Goal: Information Seeking & Learning: Learn about a topic

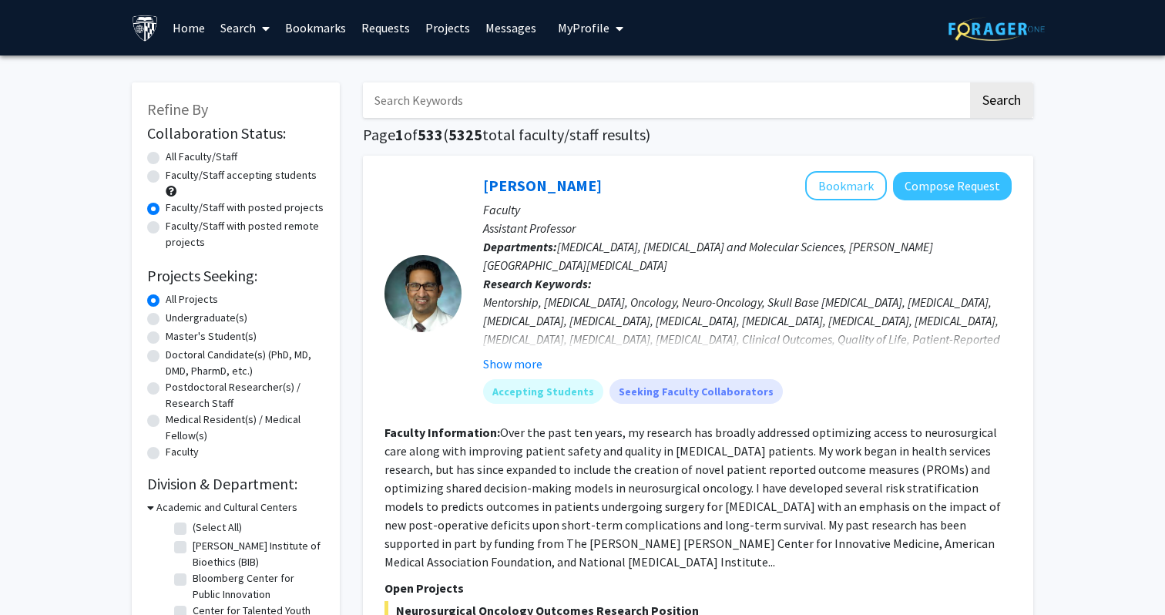
scroll to position [243, 0]
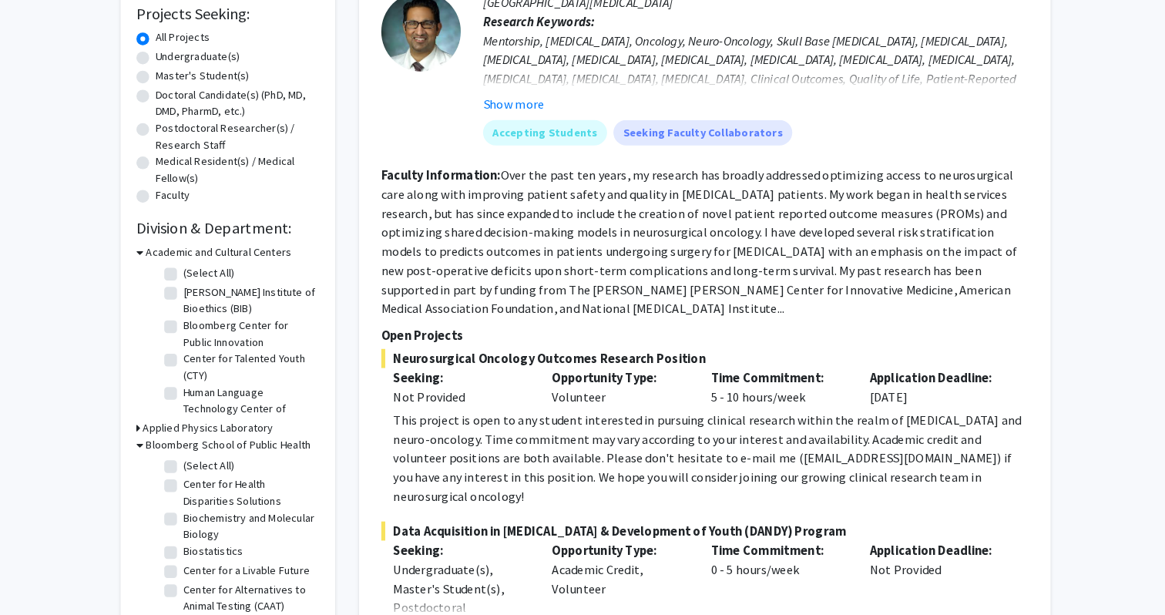
click at [713, 205] on fg-read-more "Over the past ten years, my research has broadly addressed optimizing access to…" at bounding box center [692, 253] width 616 height 145
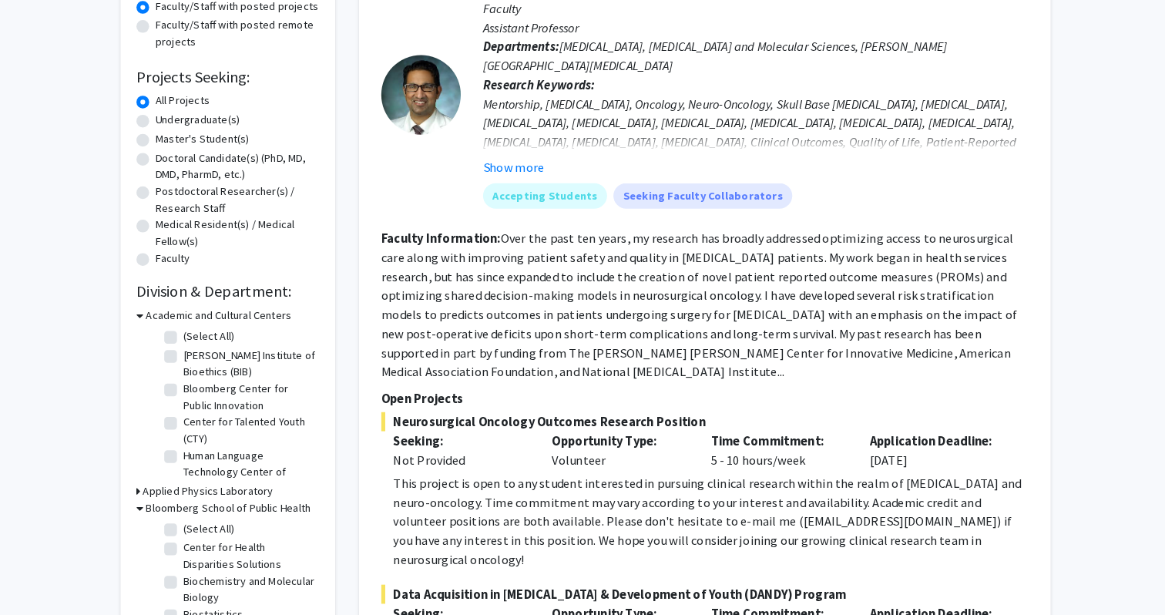
scroll to position [0, 0]
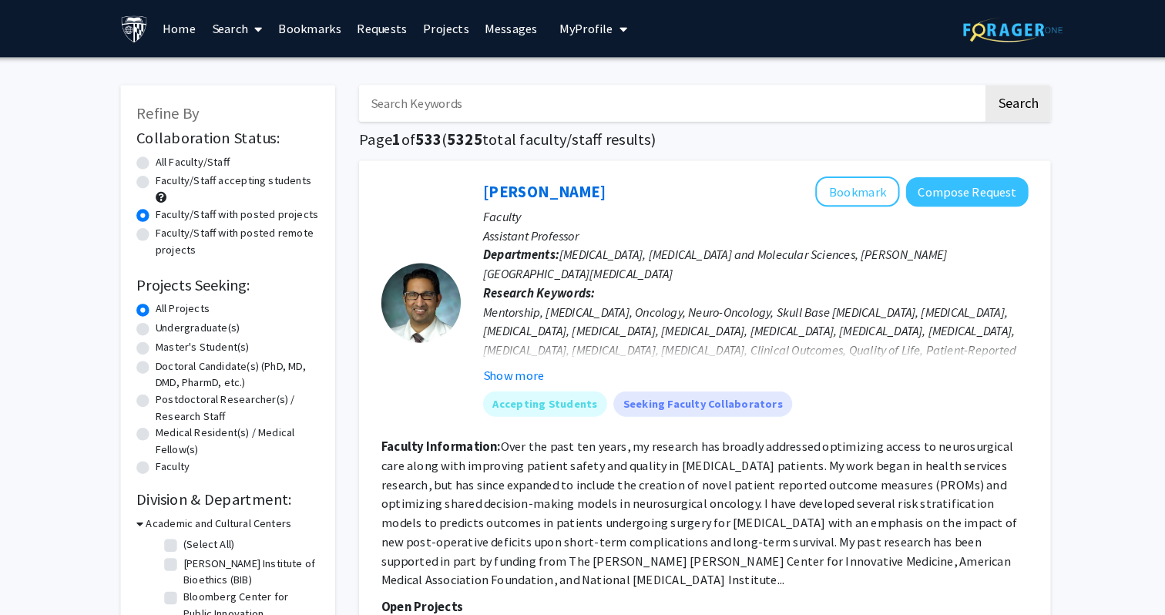
click at [237, 179] on label "Faculty/Staff accepting students" at bounding box center [241, 175] width 151 height 16
click at [176, 177] on input "Faculty/Staff accepting students" at bounding box center [171, 172] width 10 height 10
radio input "true"
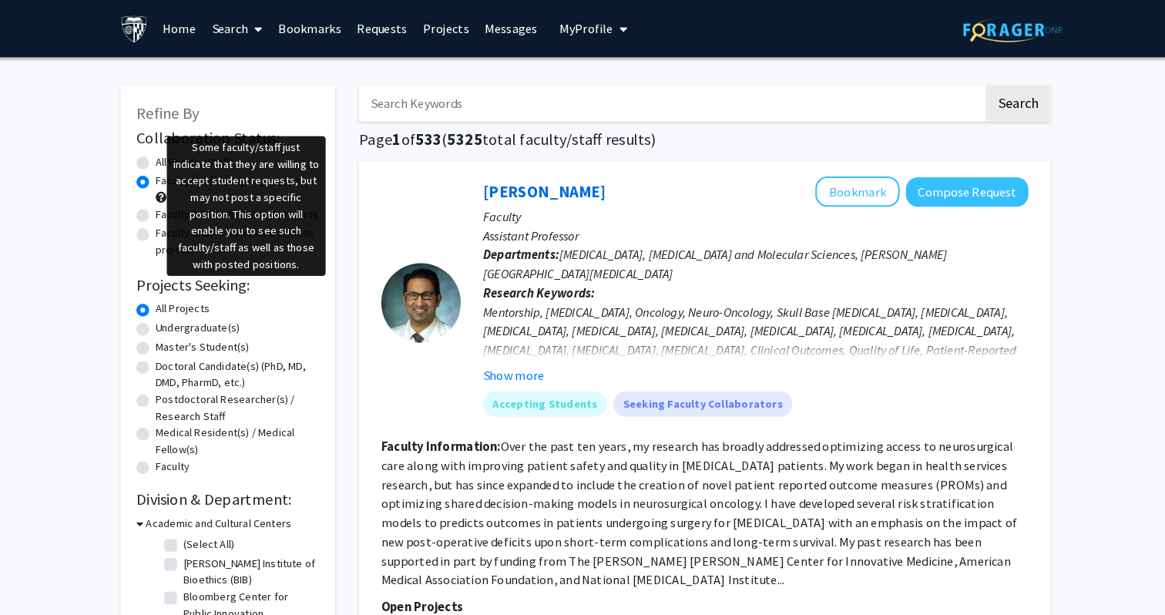
click at [172, 193] on span at bounding box center [171, 191] width 11 height 11
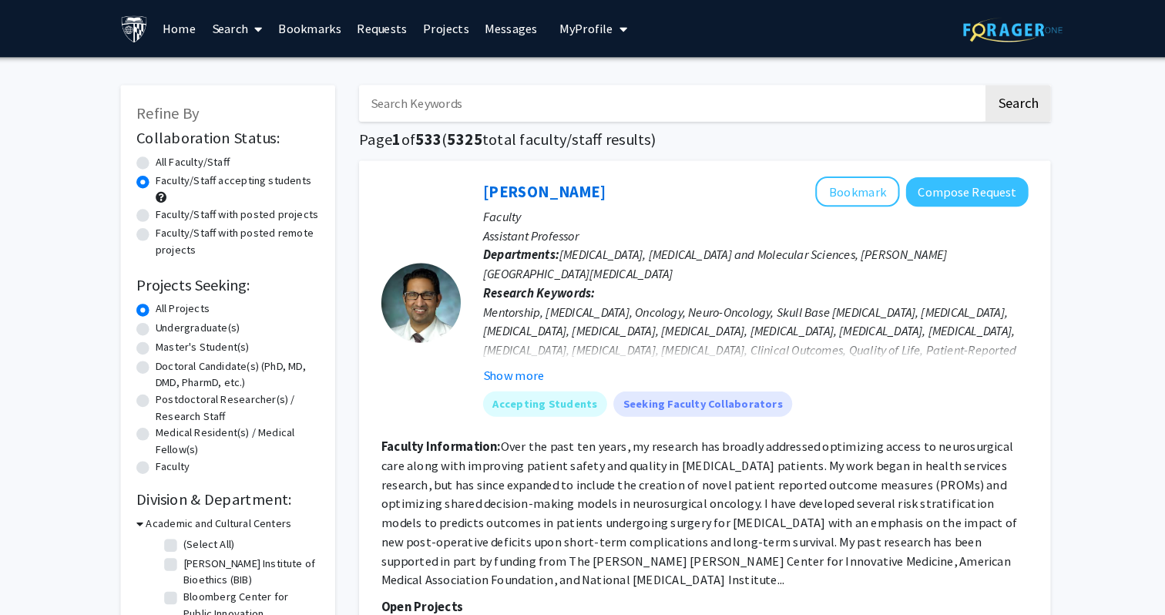
click at [172, 193] on span at bounding box center [171, 191] width 11 height 11
click at [246, 170] on label "Faculty/Staff accepting students" at bounding box center [241, 175] width 151 height 16
click at [176, 170] on input "Faculty/Staff accepting students" at bounding box center [171, 172] width 10 height 10
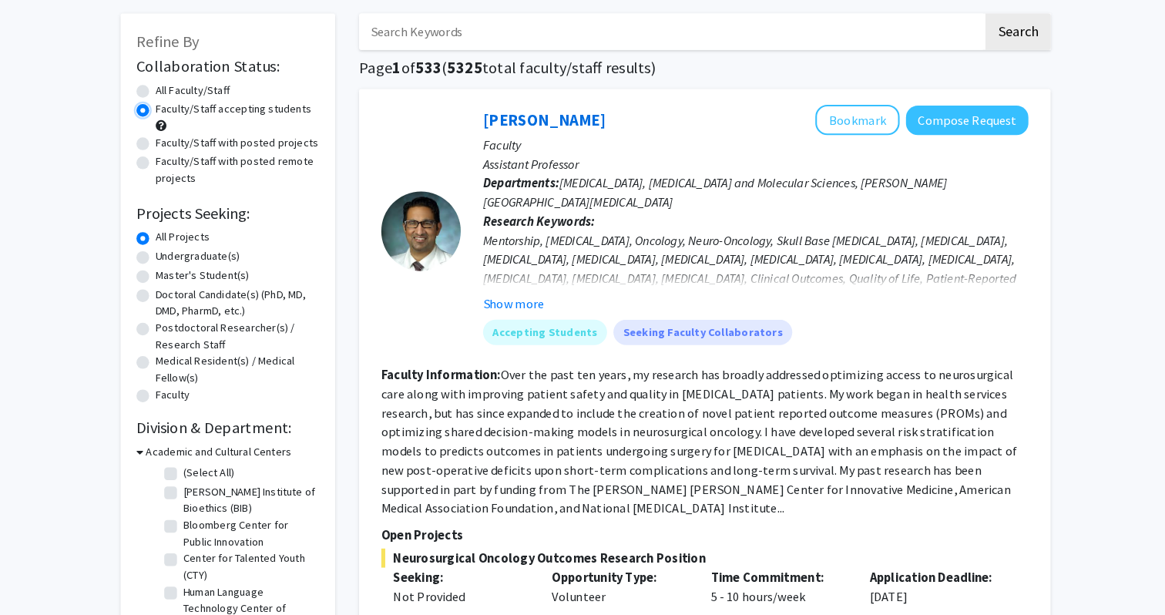
scroll to position [72, 0]
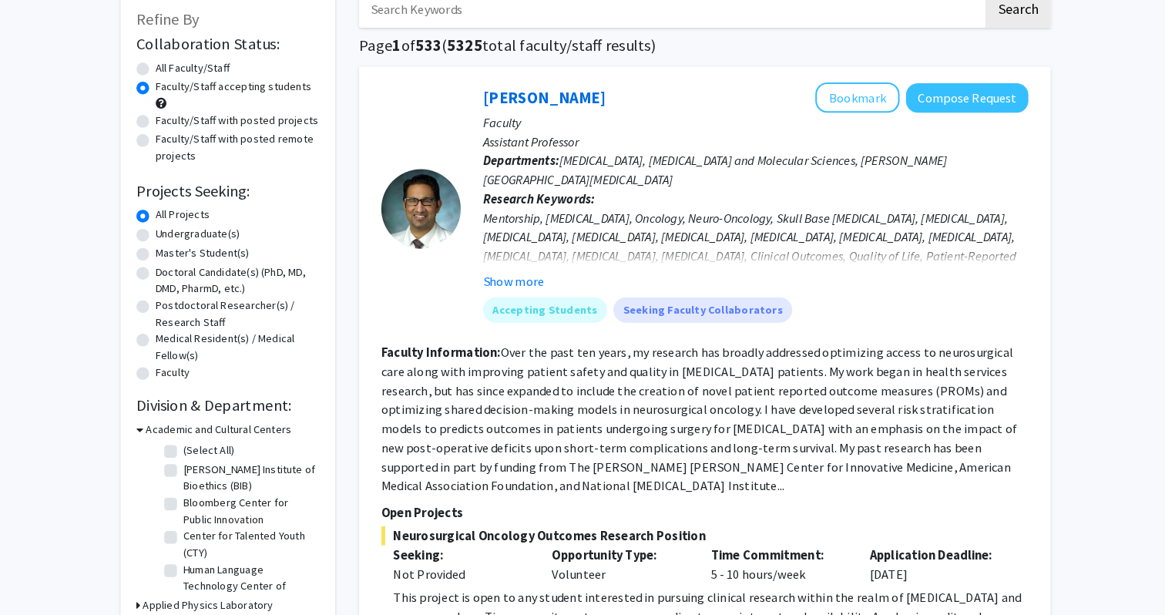
click at [230, 249] on label "Undergraduate(s)" at bounding box center [207, 246] width 82 height 16
click at [176, 248] on input "Undergraduate(s)" at bounding box center [171, 243] width 10 height 10
radio input "true"
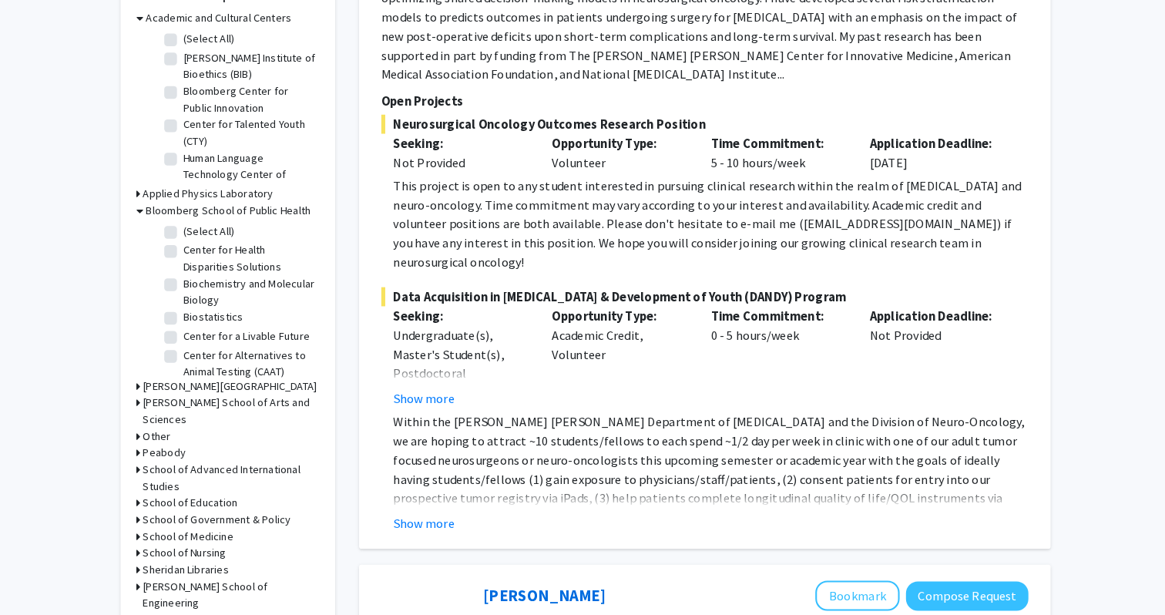
scroll to position [476, 0]
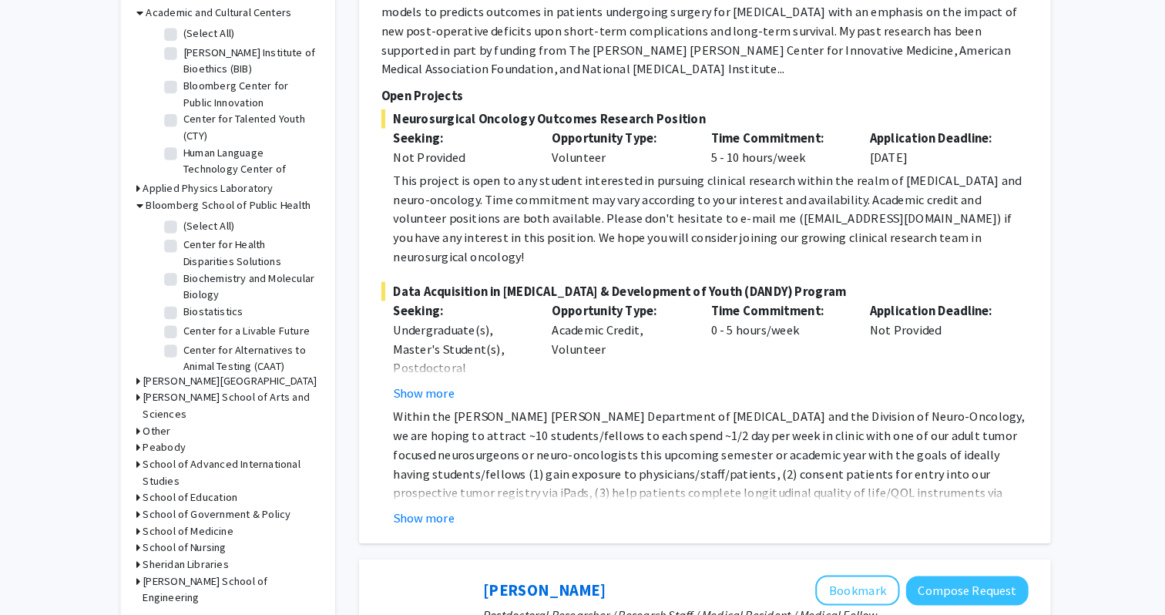
click at [184, 409] on h3 "[PERSON_NAME] School of Arts and Sciences" at bounding box center [238, 412] width 171 height 32
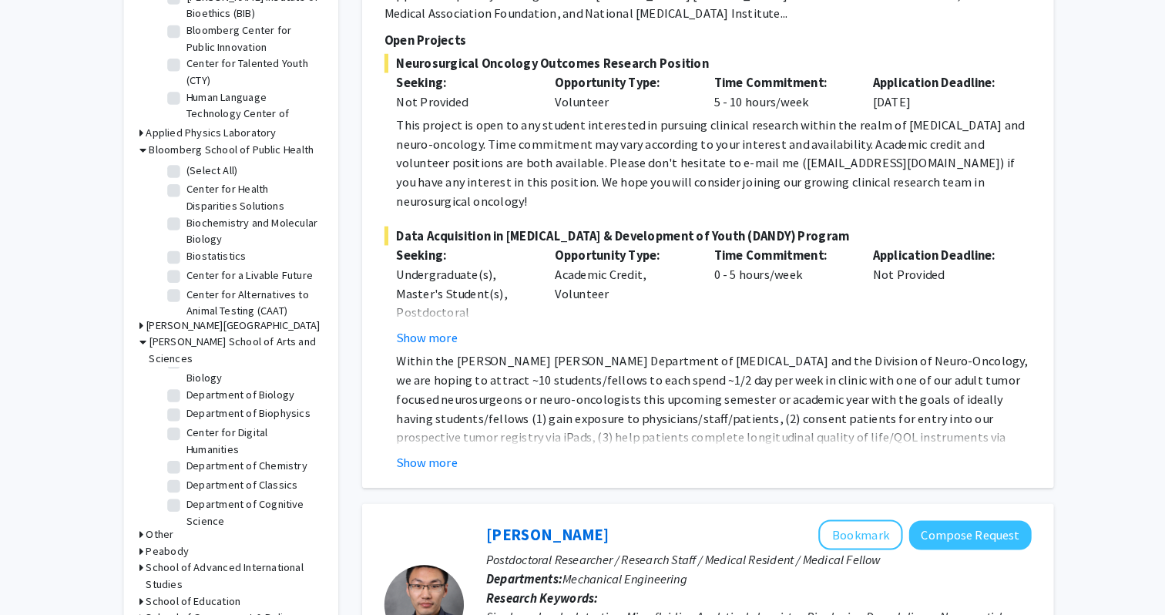
scroll to position [310, 0]
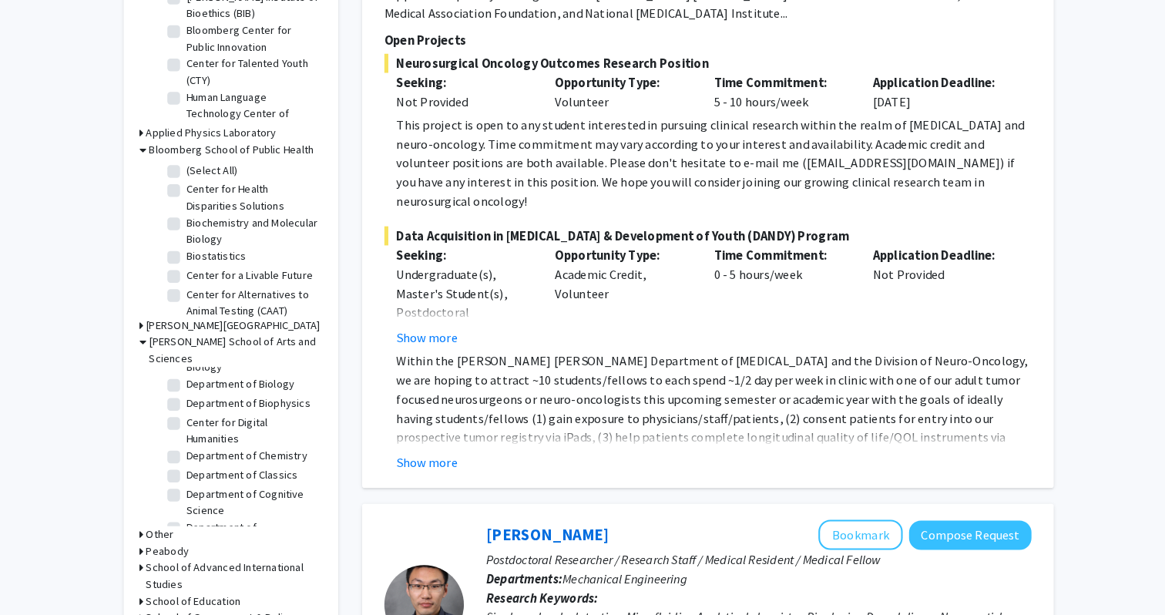
click at [181, 452] on fg-checkbox "Department of Chemistry Department of Chemistry" at bounding box center [247, 461] width 146 height 18
click at [193, 452] on label "Department of Chemistry" at bounding box center [251, 460] width 117 height 16
click at [193, 452] on input "Department of Chemistry" at bounding box center [198, 457] width 10 height 10
checkbox input "true"
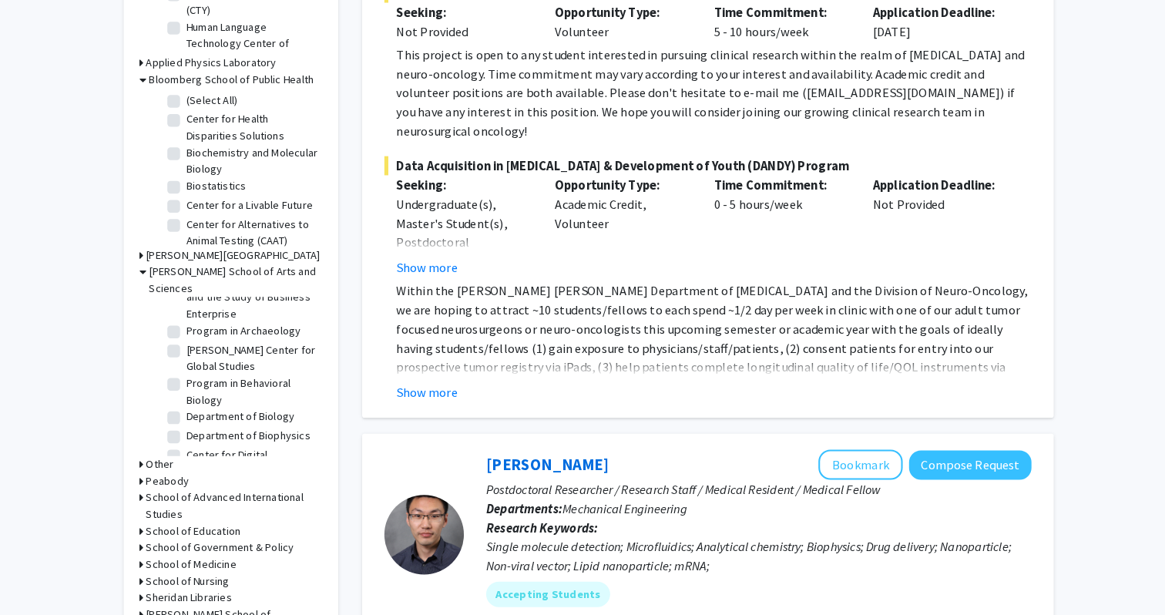
scroll to position [214, 0]
click at [217, 429] on label "Department of Biophysics" at bounding box center [253, 437] width 120 height 16
click at [203, 429] on input "Department of Biophysics" at bounding box center [198, 434] width 10 height 10
checkbox input "true"
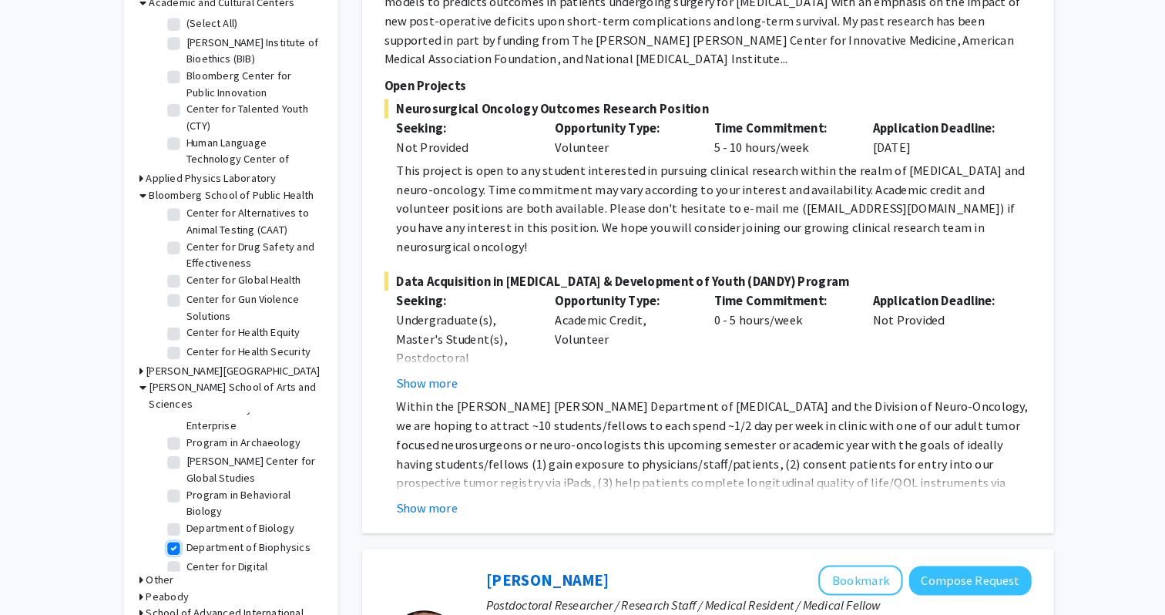
scroll to position [500, 0]
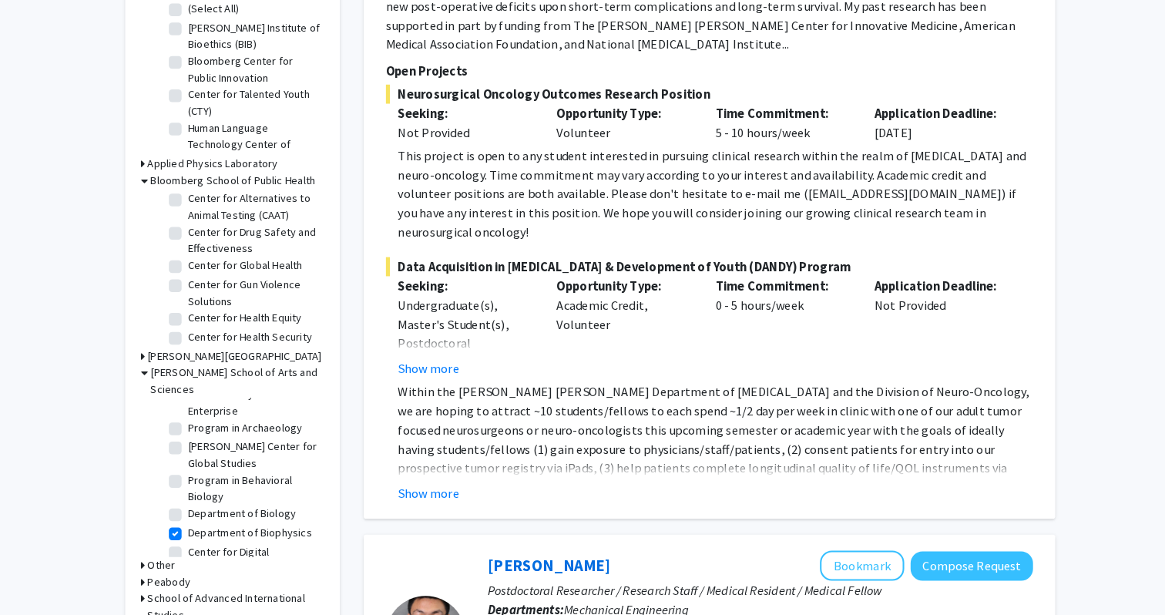
click at [193, 509] on label "Department of Biology" at bounding box center [245, 517] width 105 height 16
click at [193, 509] on input "Department of Biology" at bounding box center [198, 514] width 10 height 10
checkbox input "true"
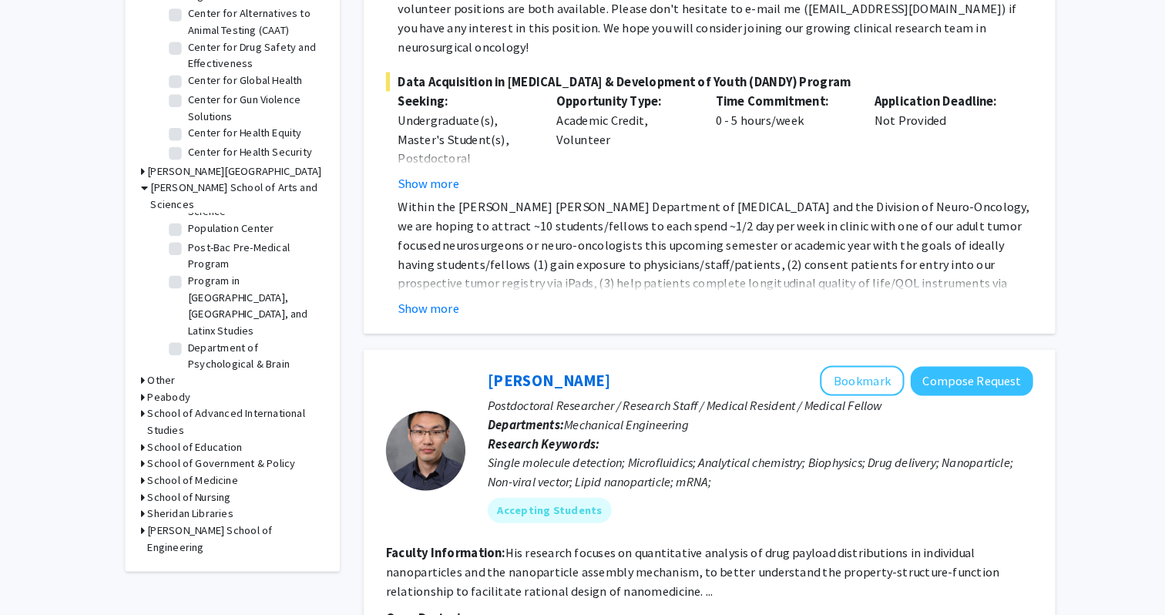
scroll to position [1287, 0]
click at [226, 400] on label "Program in Public Health Studies" at bounding box center [257, 416] width 128 height 32
click at [203, 400] on input "Program in Public Health Studies" at bounding box center [198, 405] width 10 height 10
checkbox input "true"
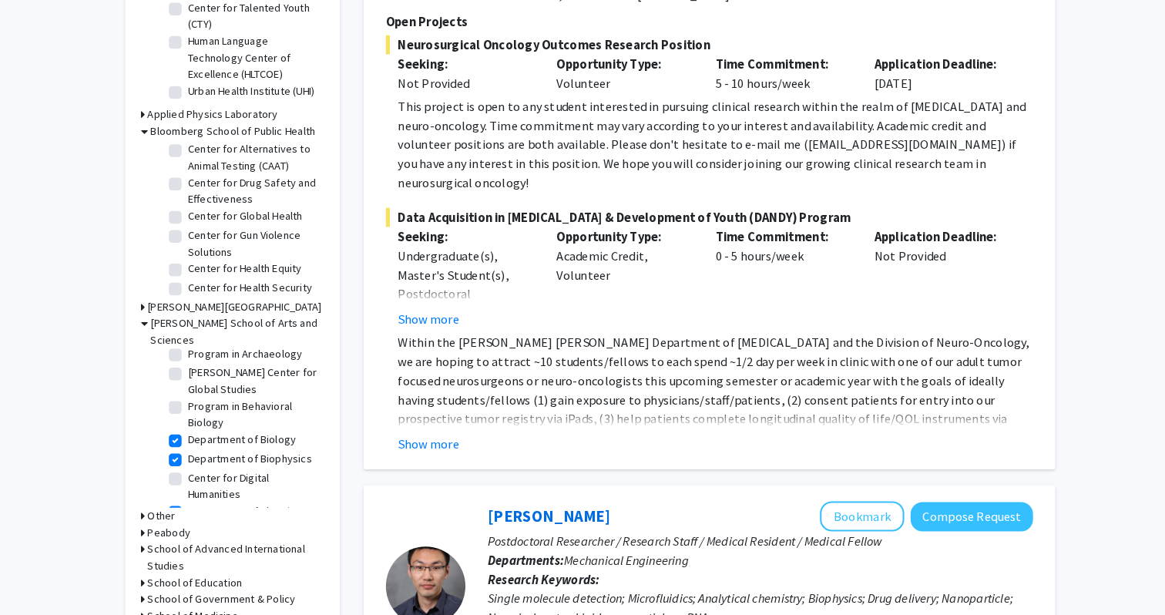
click at [210, 455] on label "Department of Biophysics" at bounding box center [253, 463] width 120 height 16
click at [203, 455] on input "Department of Biophysics" at bounding box center [198, 460] width 10 height 10
checkbox input "false"
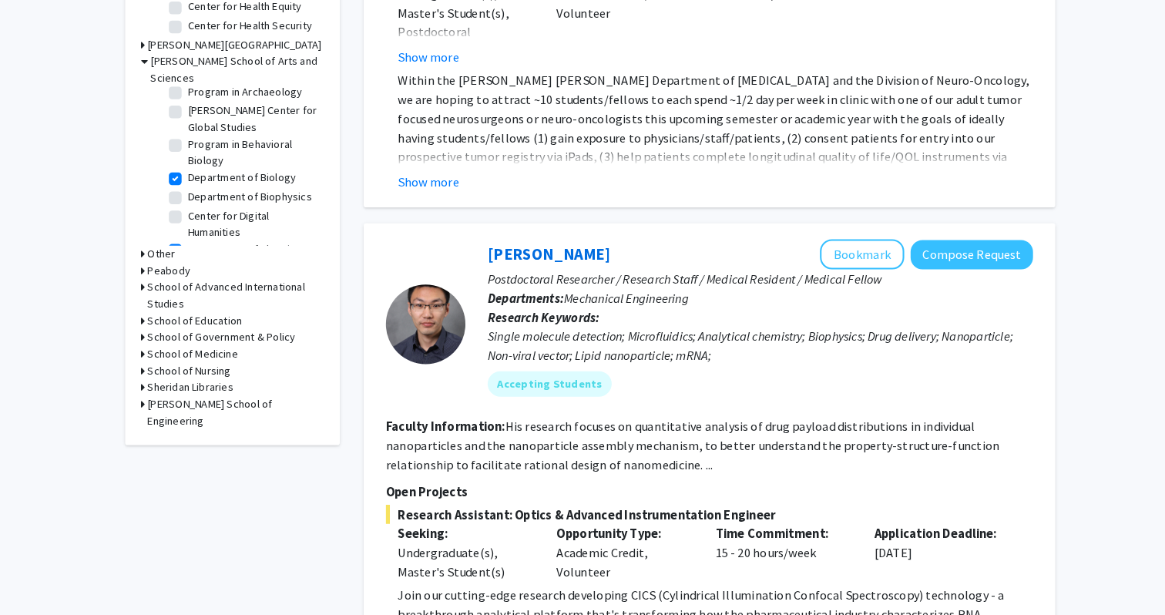
click at [250, 164] on label "Department of Biology" at bounding box center [245, 172] width 105 height 16
click at [203, 164] on input "Department of Biology" at bounding box center [198, 169] width 10 height 10
checkbox input "false"
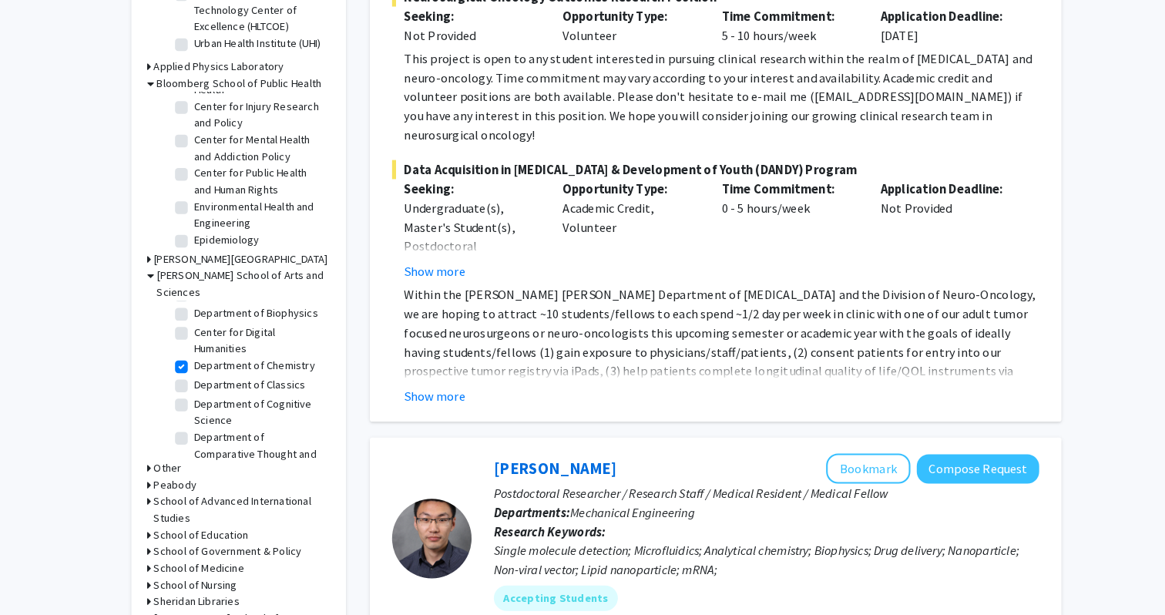
click at [227, 365] on label "Department of Chemistry" at bounding box center [251, 373] width 117 height 16
click at [203, 365] on input "Department of Chemistry" at bounding box center [198, 370] width 10 height 10
checkbox input "false"
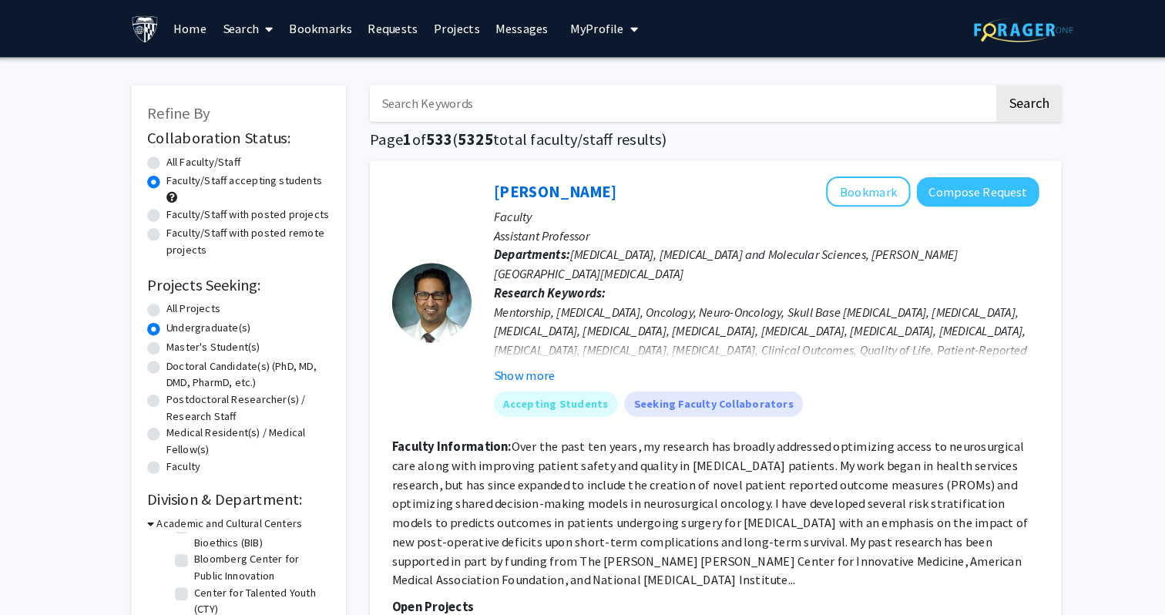
click at [241, 212] on label "Faculty/Staff with posted projects" at bounding box center [245, 208] width 158 height 16
click at [176, 210] on input "Faculty/Staff with posted projects" at bounding box center [171, 205] width 10 height 10
radio input "true"
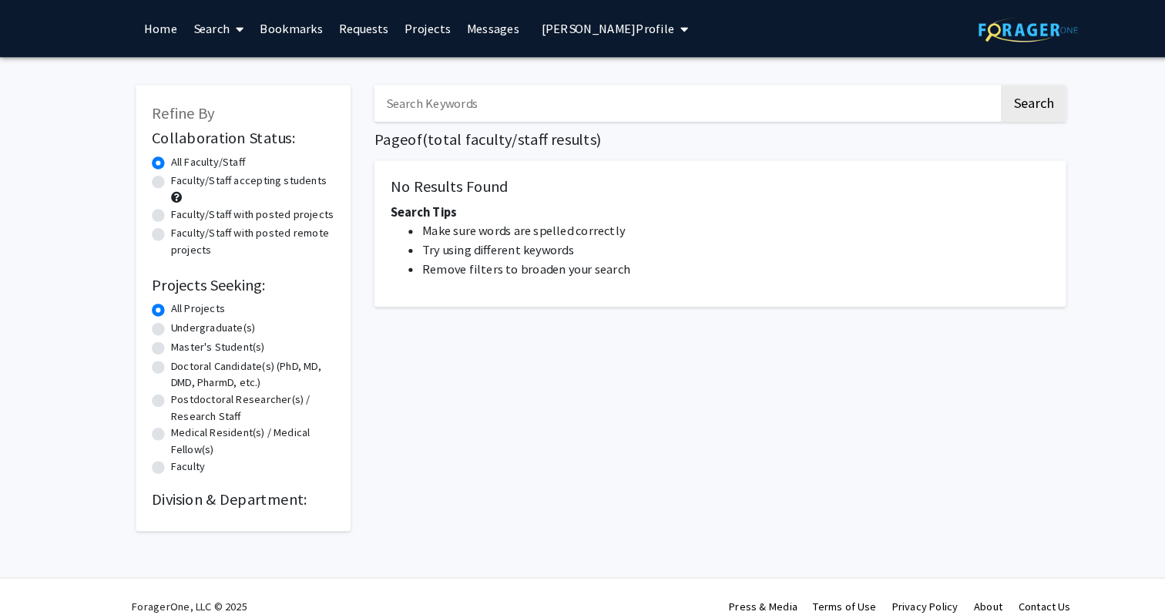
radio input "false"
radio input "true"
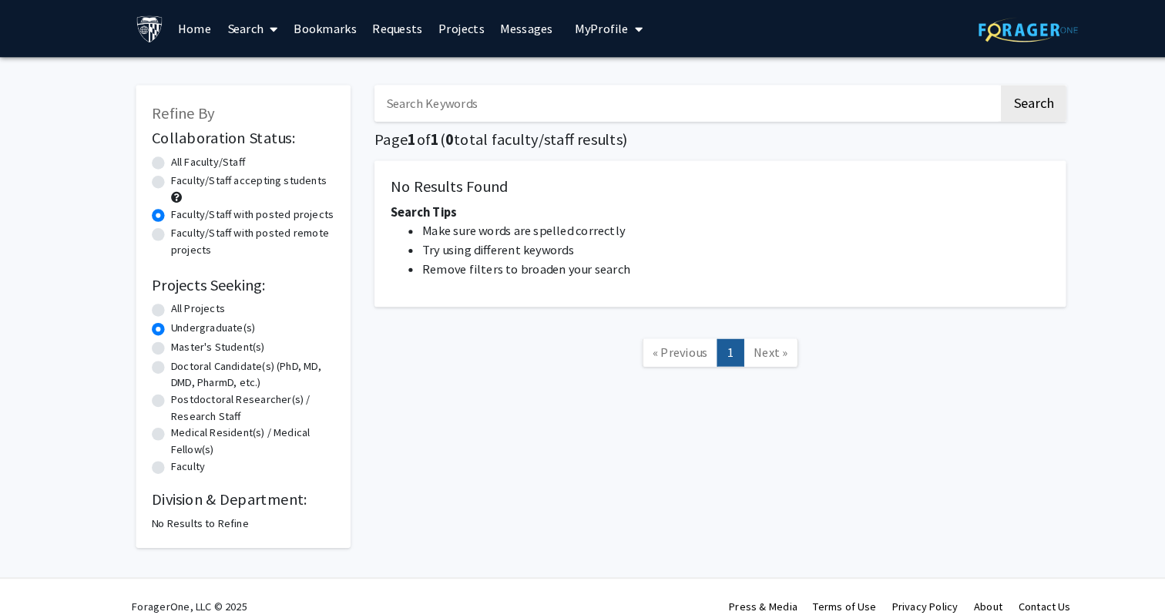
click at [181, 516] on div "Refine By Collaboration Status: Collaboration Status All Faculty/Staff Collabor…" at bounding box center [236, 306] width 208 height 448
click at [186, 508] on div "No Results to Refine" at bounding box center [235, 507] width 177 height 16
click at [178, 38] on link "Home" at bounding box center [189, 28] width 48 height 54
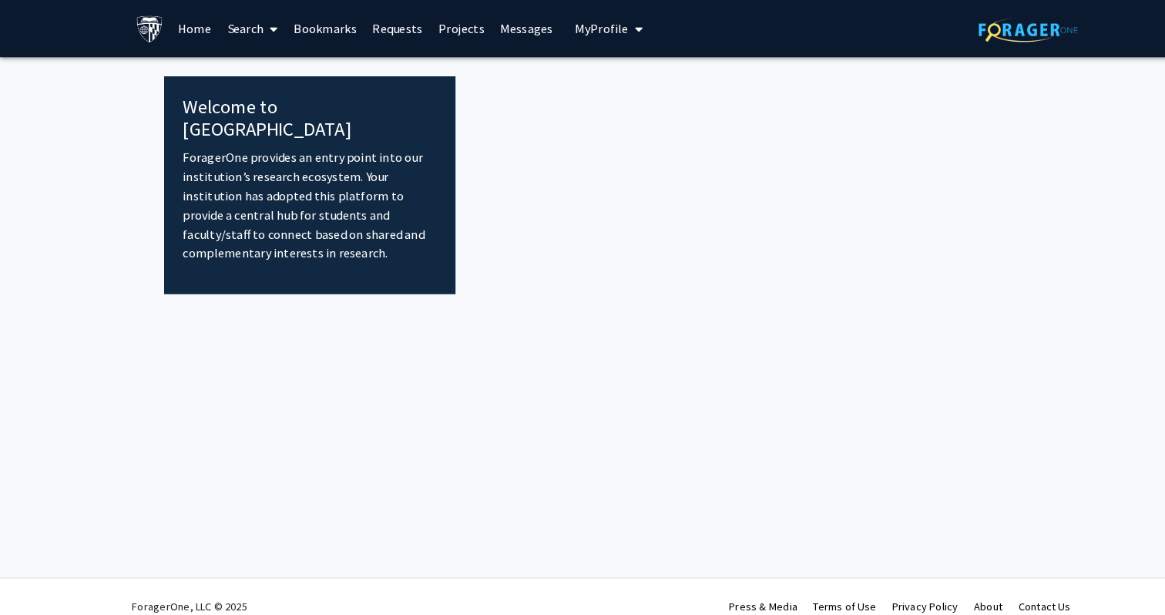
click at [259, 31] on span at bounding box center [263, 29] width 14 height 54
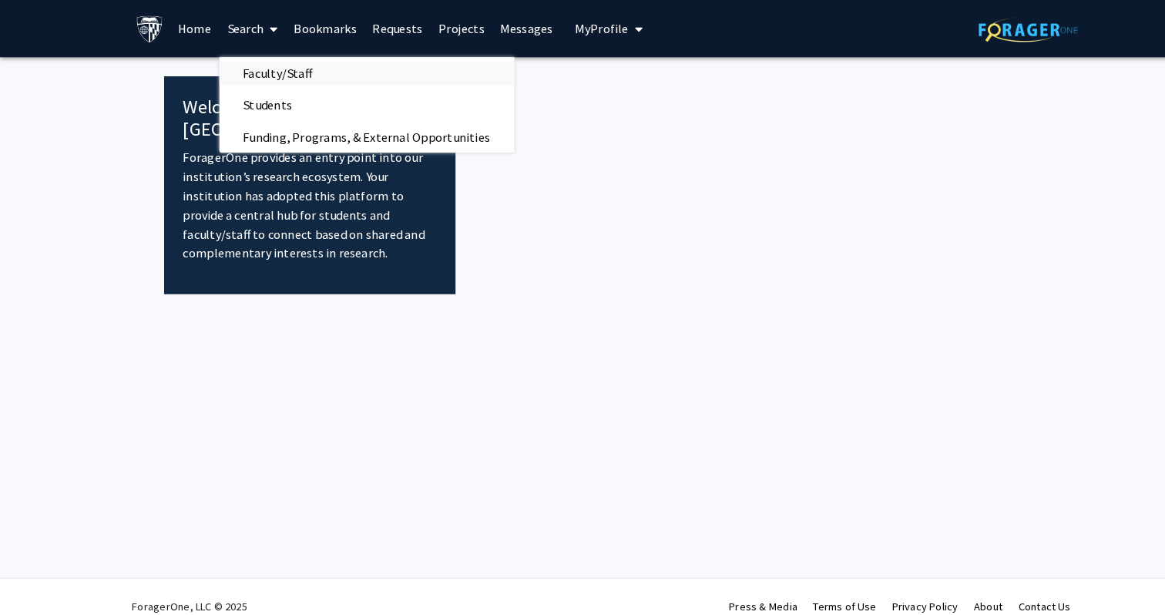
click at [255, 62] on span "Faculty/Staff" at bounding box center [269, 70] width 113 height 31
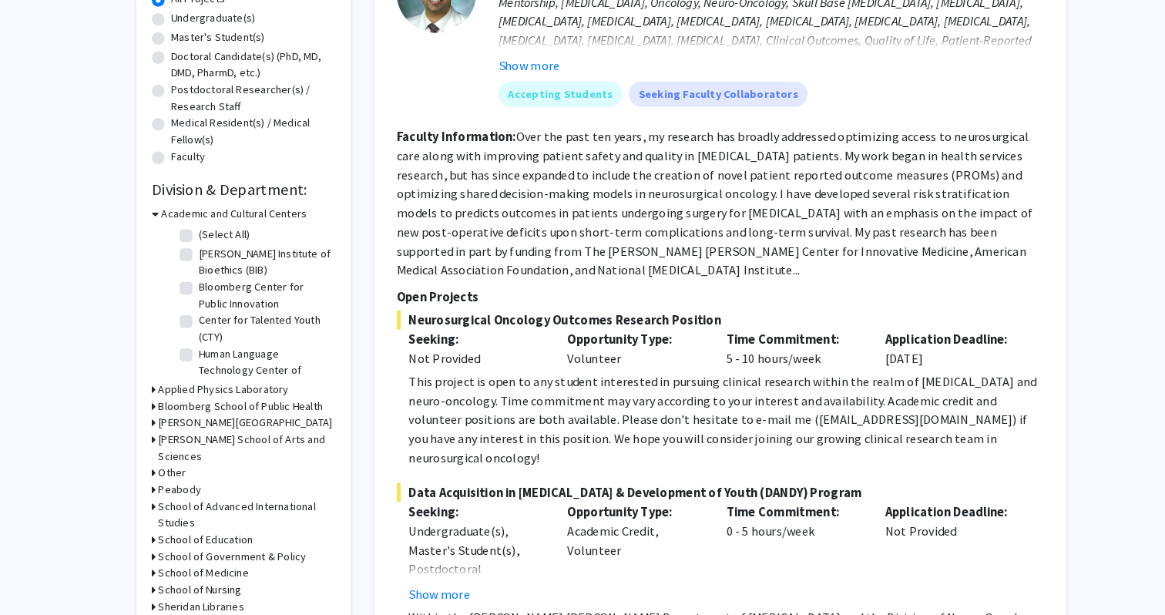
scroll to position [289, 0]
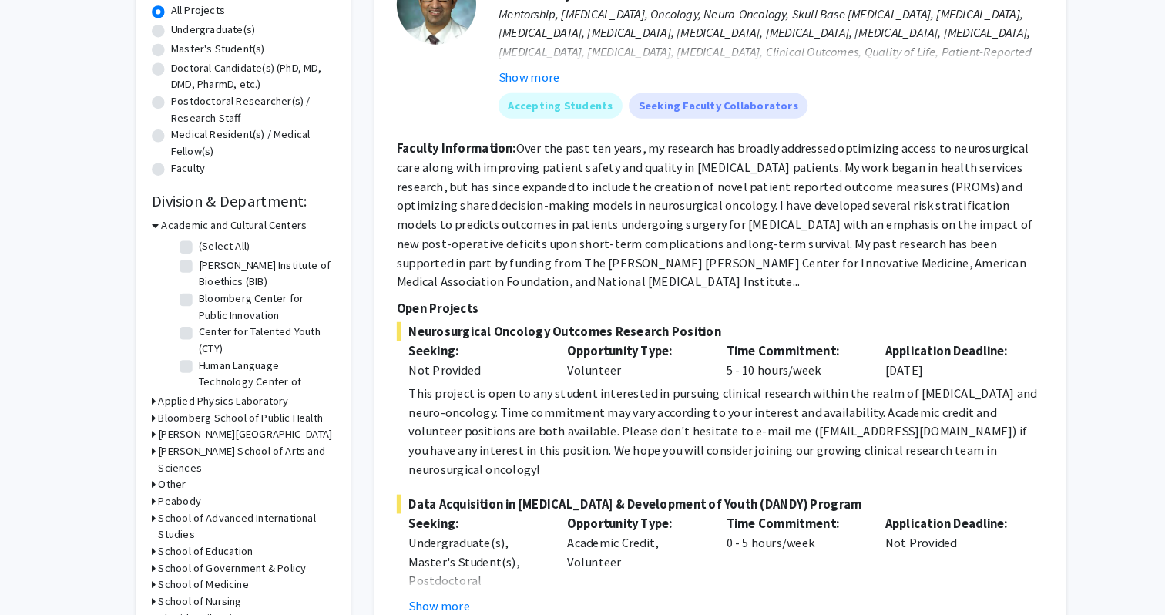
click at [190, 35] on label "Undergraduate(s)" at bounding box center [207, 29] width 82 height 16
click at [176, 31] on input "Undergraduate(s)" at bounding box center [171, 26] width 10 height 10
radio input "true"
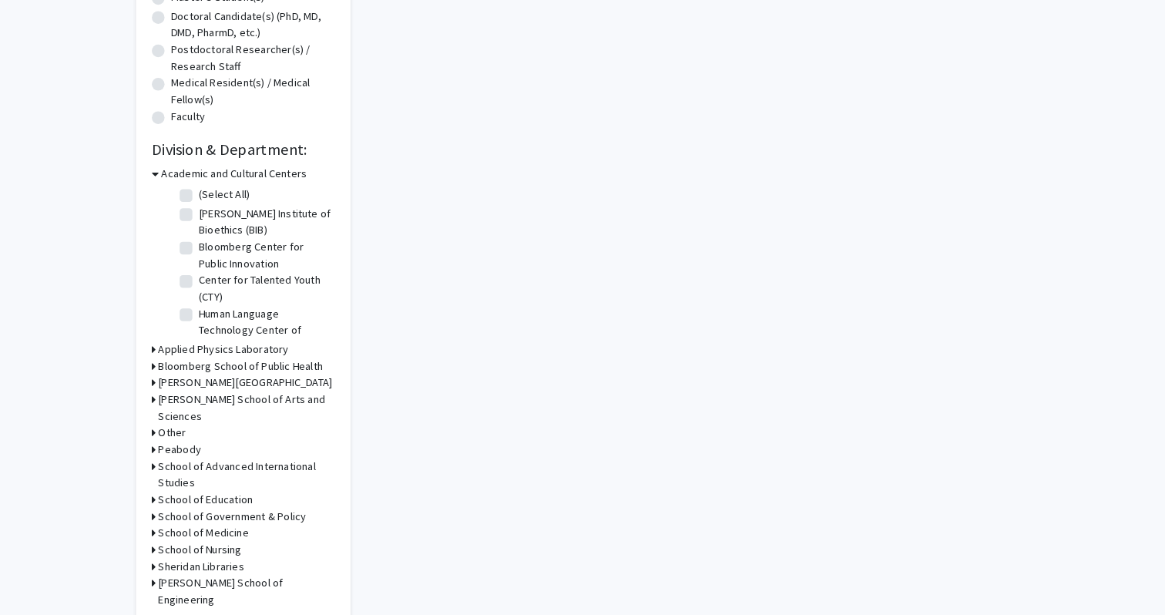
scroll to position [327, 0]
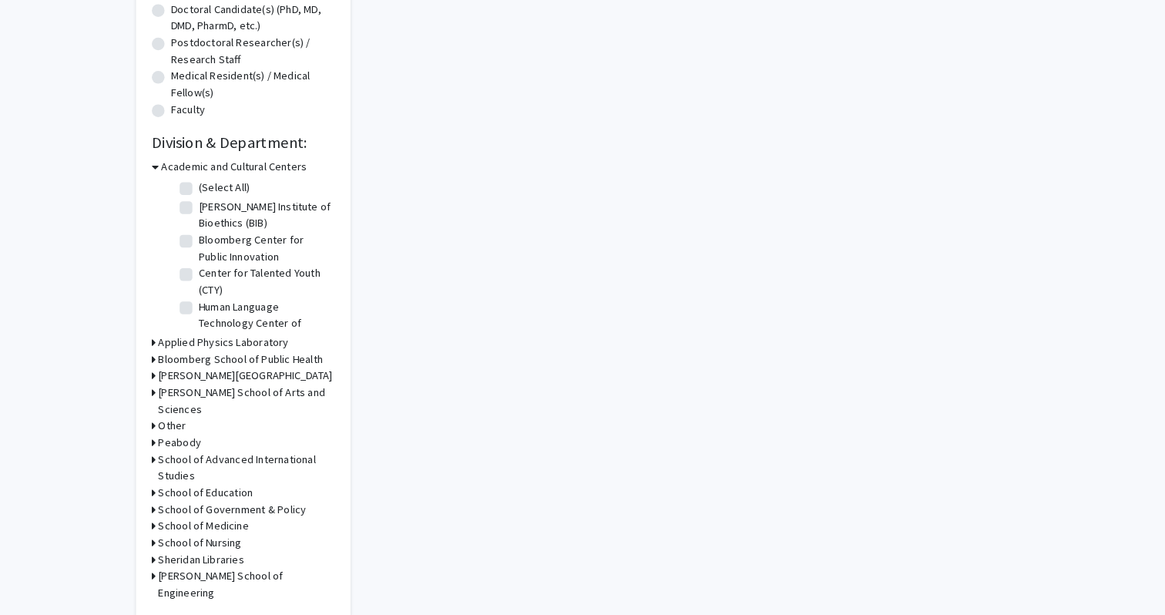
click at [247, 389] on h3 "[PERSON_NAME][GEOGRAPHIC_DATA]" at bounding box center [237, 383] width 169 height 16
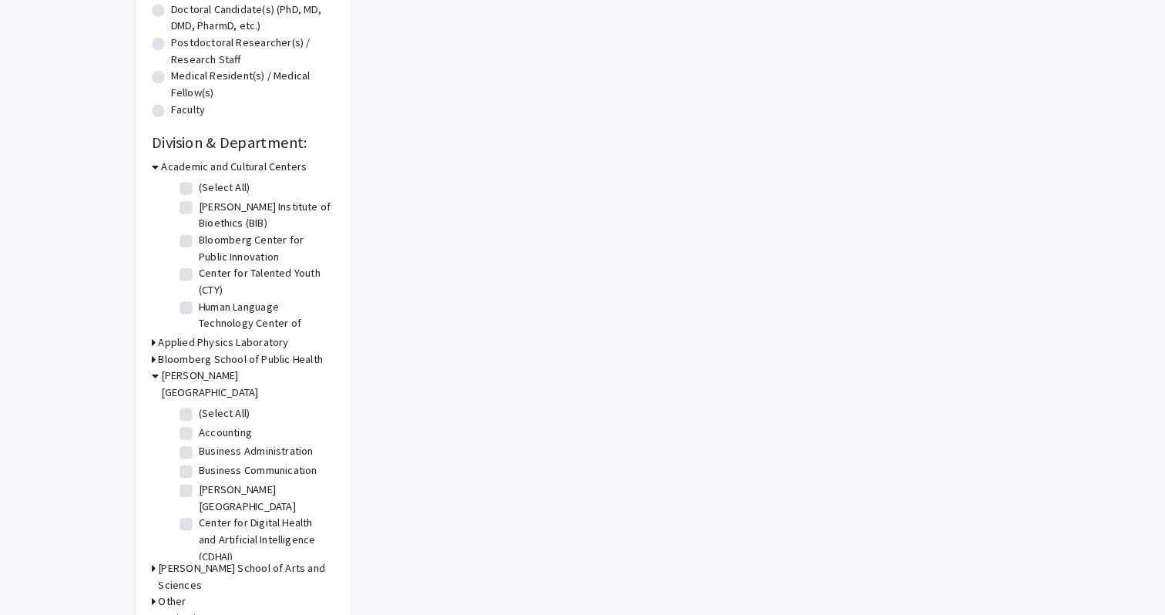
click at [245, 381] on h3 "[PERSON_NAME][GEOGRAPHIC_DATA]" at bounding box center [240, 391] width 168 height 32
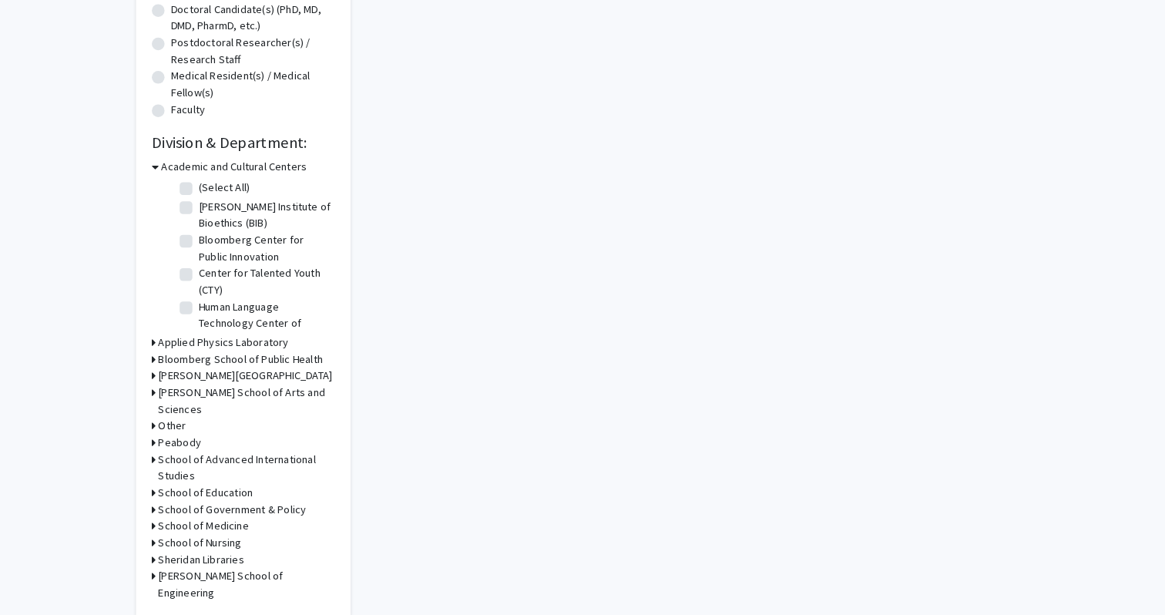
click at [238, 424] on div "Other" at bounding box center [235, 432] width 177 height 16
click at [204, 424] on div "Other" at bounding box center [235, 432] width 177 height 16
click at [204, 397] on h3 "[PERSON_NAME] School of Arts and Sciences" at bounding box center [238, 407] width 171 height 32
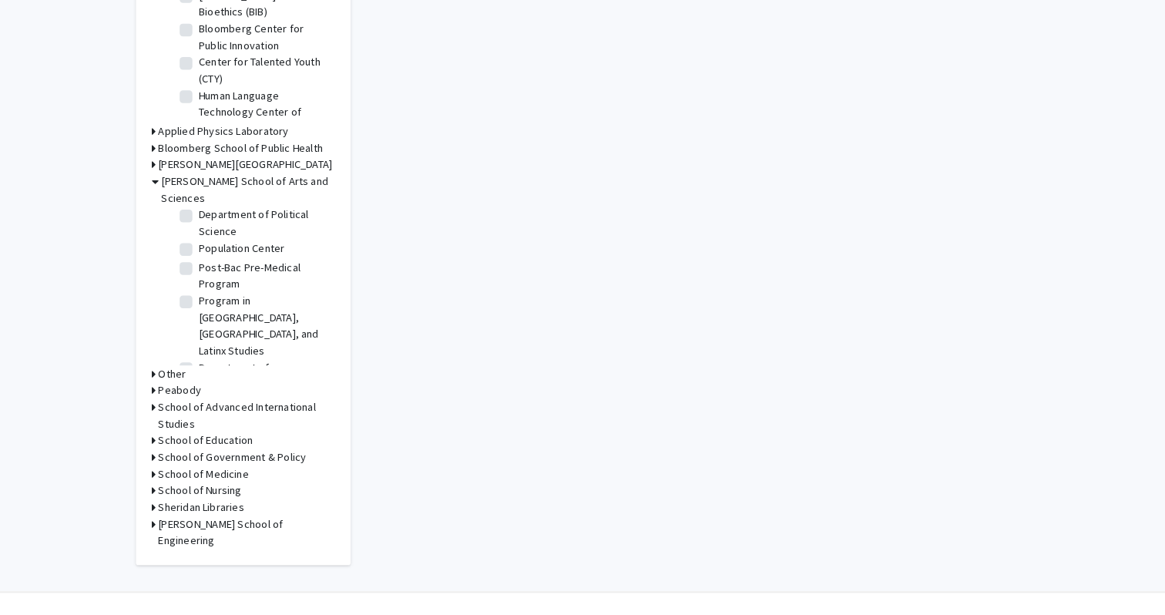
scroll to position [1268, 0]
click at [249, 413] on label "Program in Public Health Studies" at bounding box center [257, 429] width 128 height 32
click at [203, 413] on input "Program in Public Health Studies" at bounding box center [198, 418] width 10 height 10
checkbox input "true"
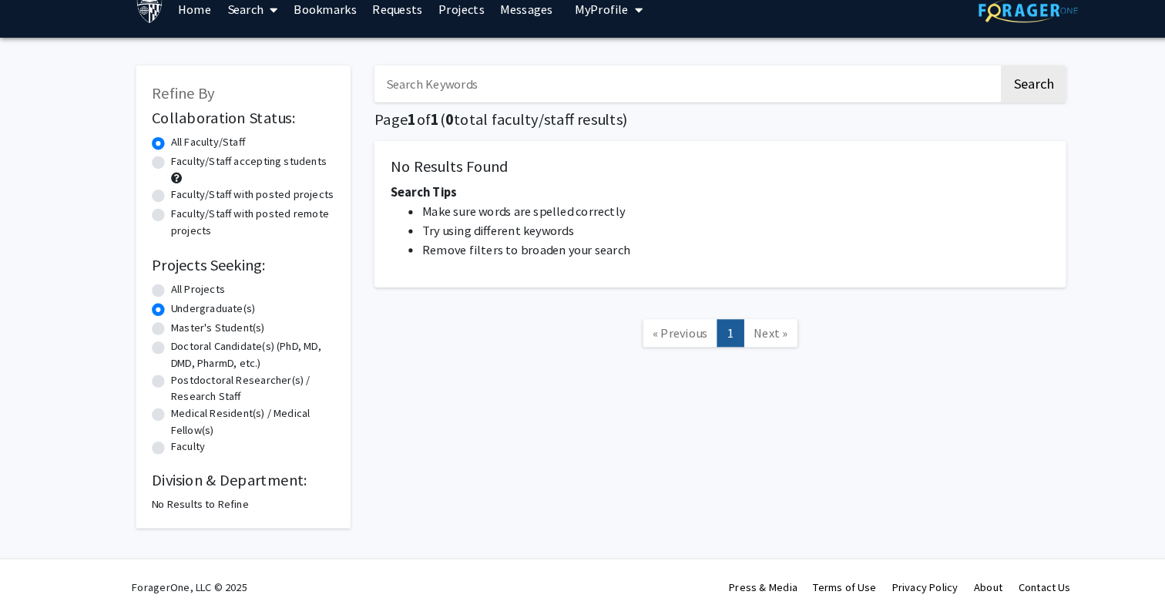
click at [190, 298] on label "All Projects" at bounding box center [192, 299] width 52 height 16
click at [176, 298] on input "All Projects" at bounding box center [171, 296] width 10 height 10
radio input "true"
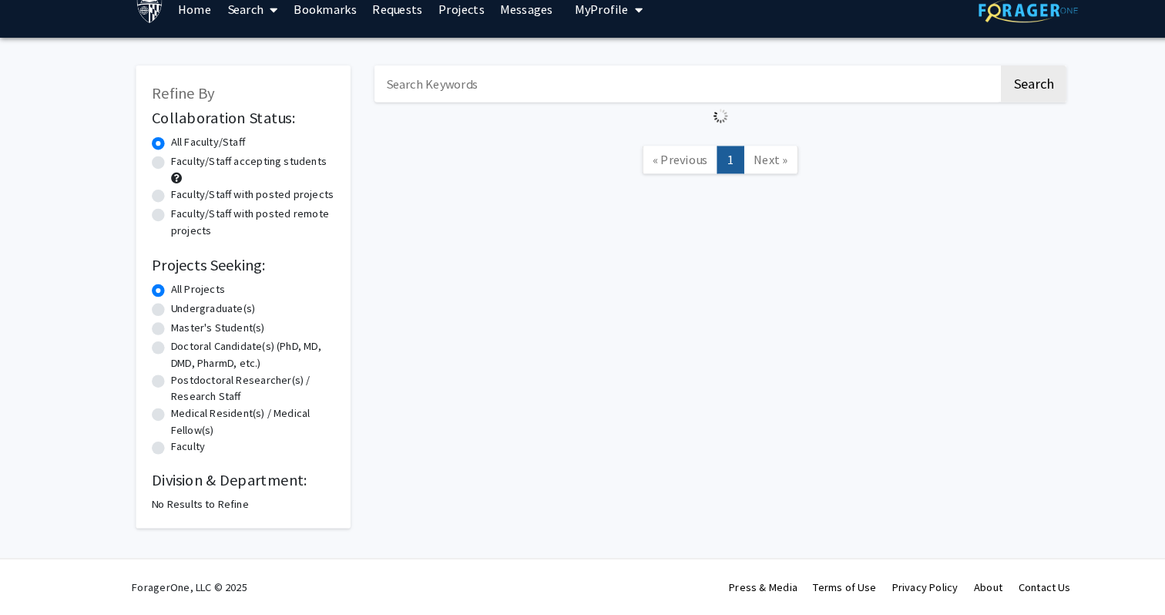
click at [746, 67] on div "Refine By Collaboration Status: Collaboration Status All Faculty/Staff Collabor…" at bounding box center [582, 310] width 1165 height 510
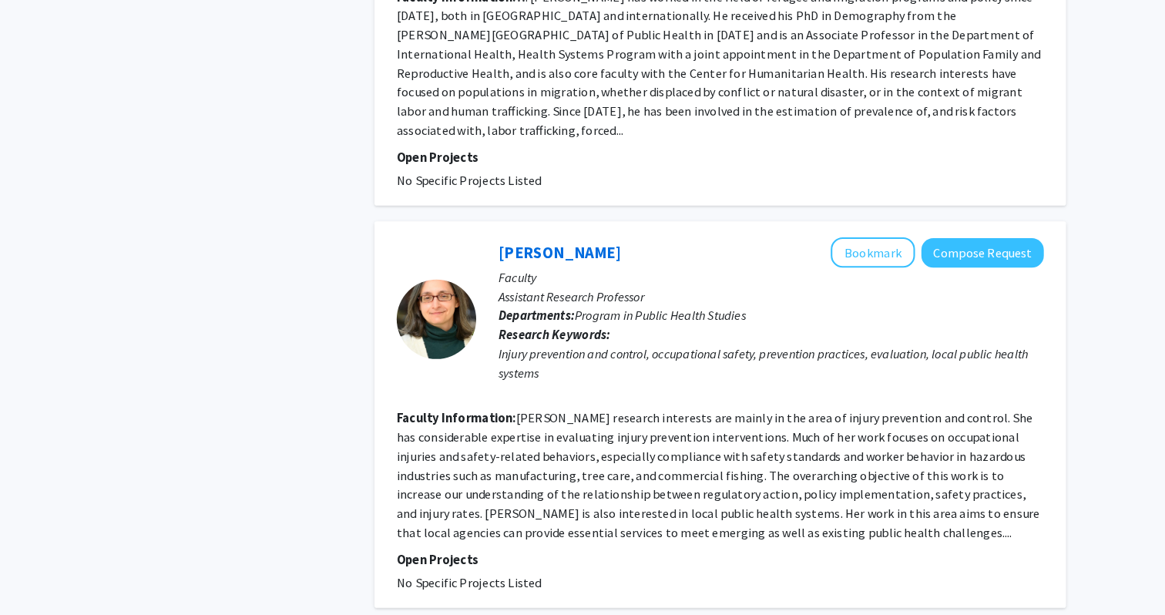
scroll to position [798, 0]
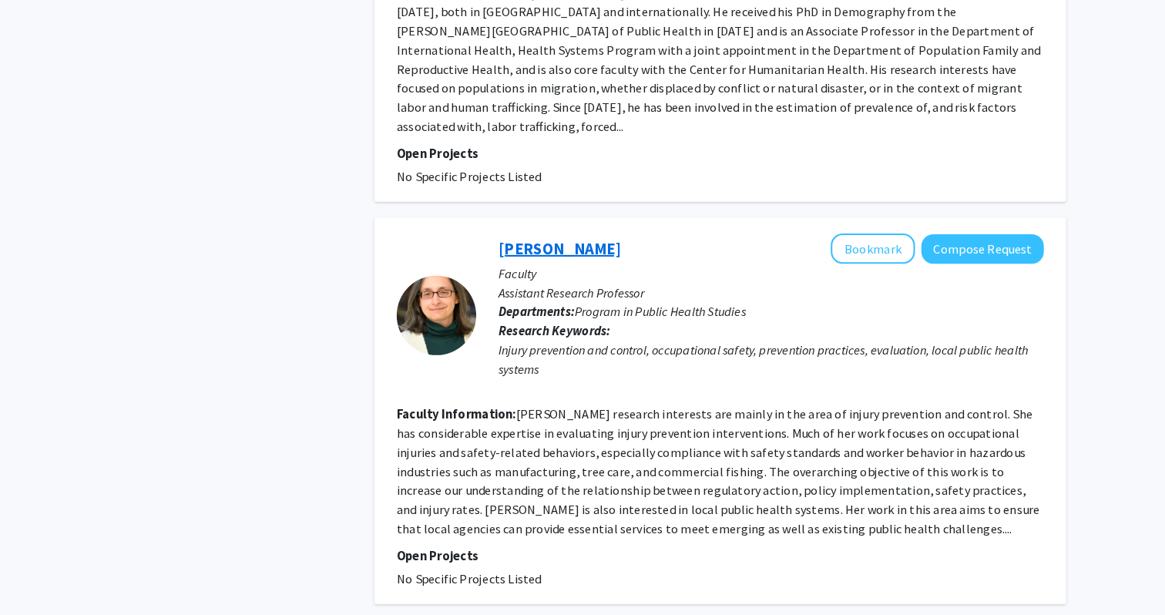
drag, startPoint x: 624, startPoint y: 227, endPoint x: 606, endPoint y: 219, distance: 20.0
click at [606, 245] on div "Maria Bulzacchelli Bookmark Compose Request" at bounding box center [747, 259] width 529 height 29
copy h2 "Maria Bulzacchelli"
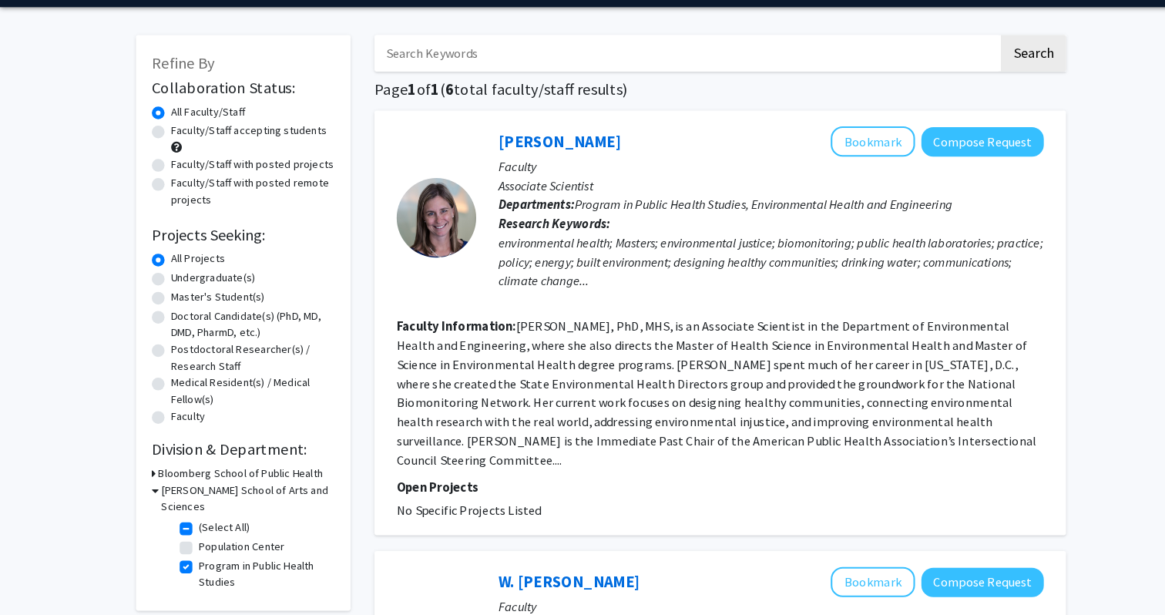
scroll to position [0, 0]
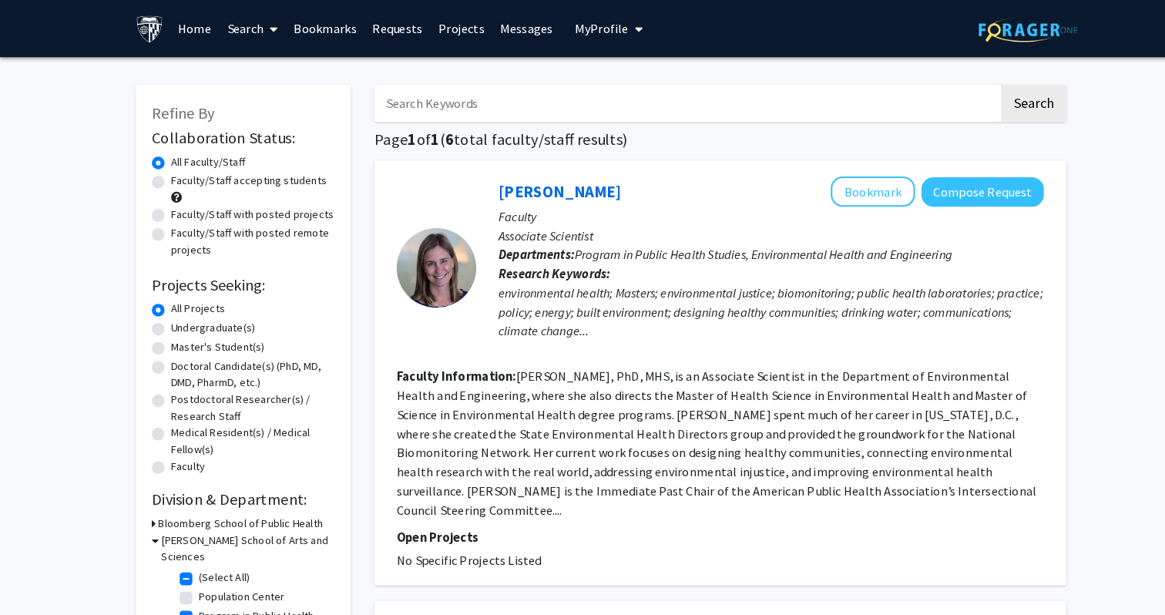
click at [237, 208] on label "Faculty/Staff with posted projects" at bounding box center [245, 208] width 158 height 16
click at [176, 208] on input "Faculty/Staff with posted projects" at bounding box center [171, 205] width 10 height 10
radio input "true"
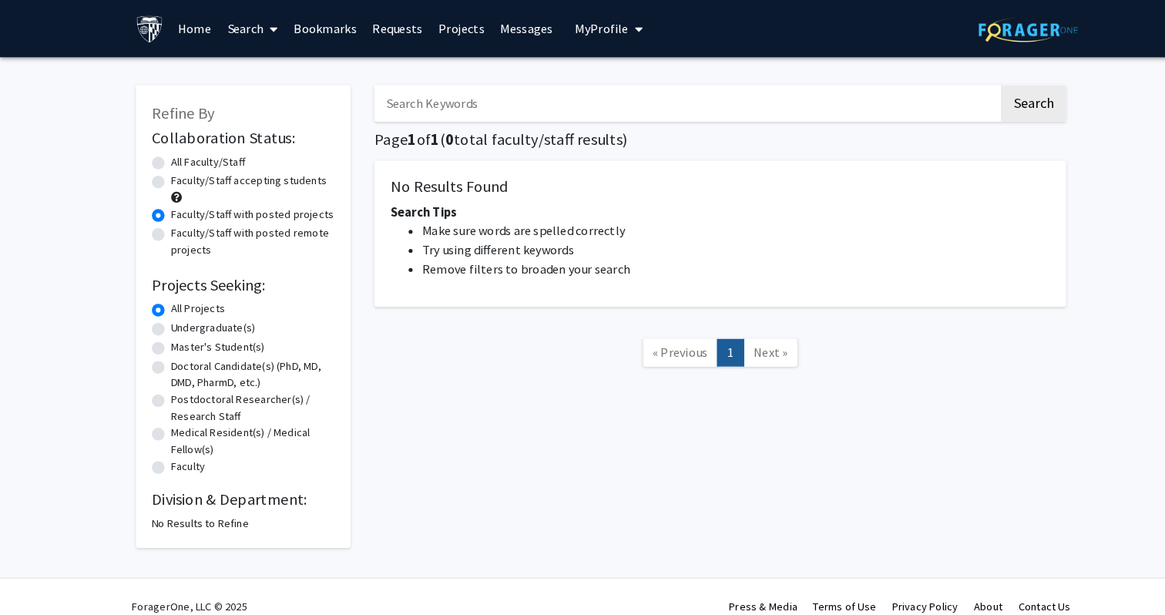
click at [172, 506] on div "No Results to Refine" at bounding box center [235, 507] width 177 height 16
click at [173, 509] on div "No Results to Refine" at bounding box center [235, 507] width 177 height 16
click at [230, 180] on label "Faculty/Staff accepting students" at bounding box center [241, 175] width 151 height 16
click at [176, 177] on input "Faculty/Staff accepting students" at bounding box center [171, 172] width 10 height 10
radio input "true"
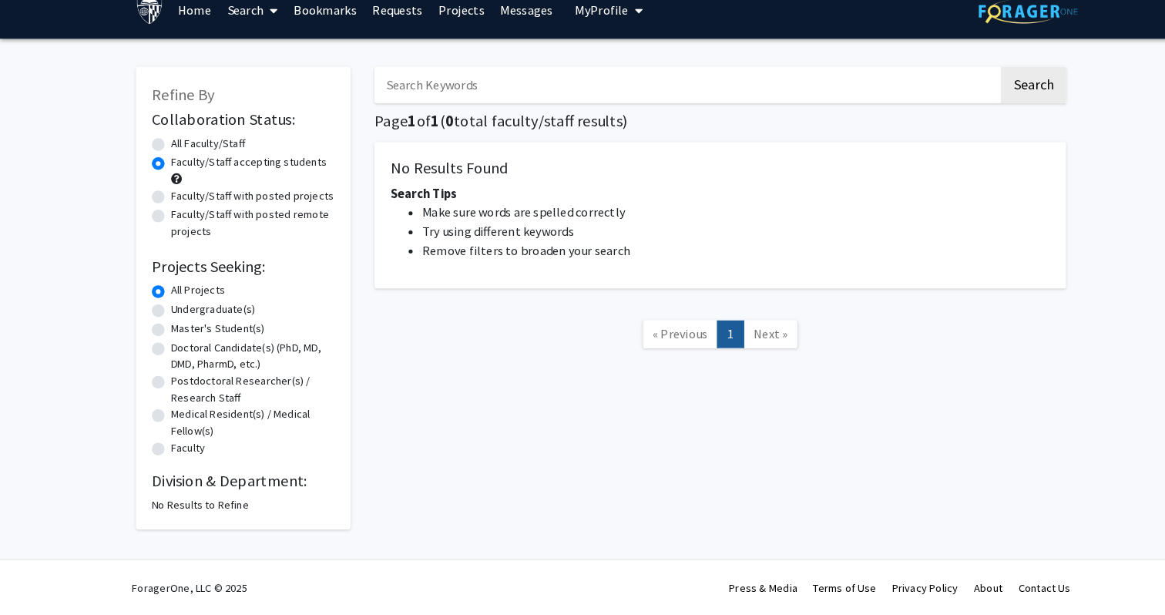
click at [216, 152] on label "All Faculty/Staff" at bounding box center [202, 157] width 72 height 16
click at [176, 152] on input "All Faculty/Staff" at bounding box center [171, 154] width 10 height 10
radio input "true"
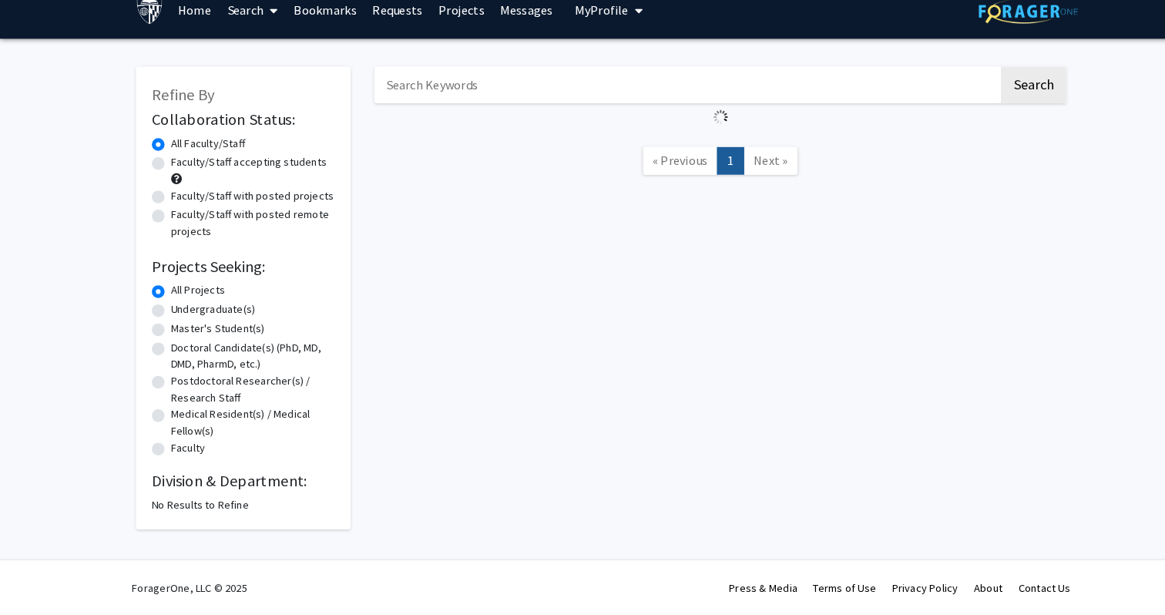
click at [784, 126] on fg-loading at bounding box center [698, 131] width 670 height 27
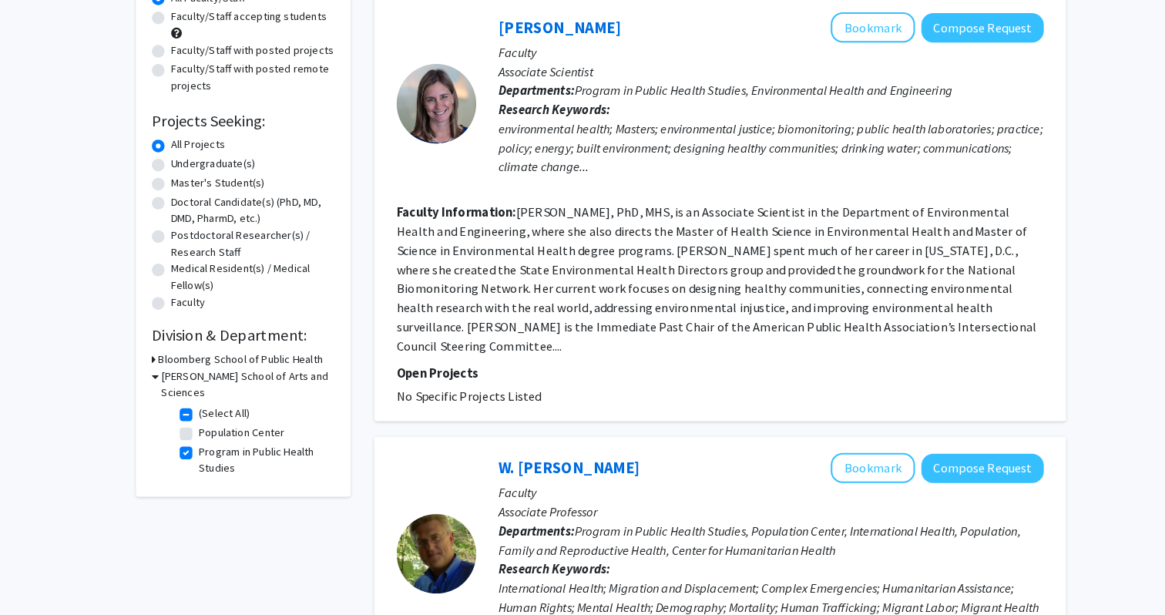
scroll to position [264, 0]
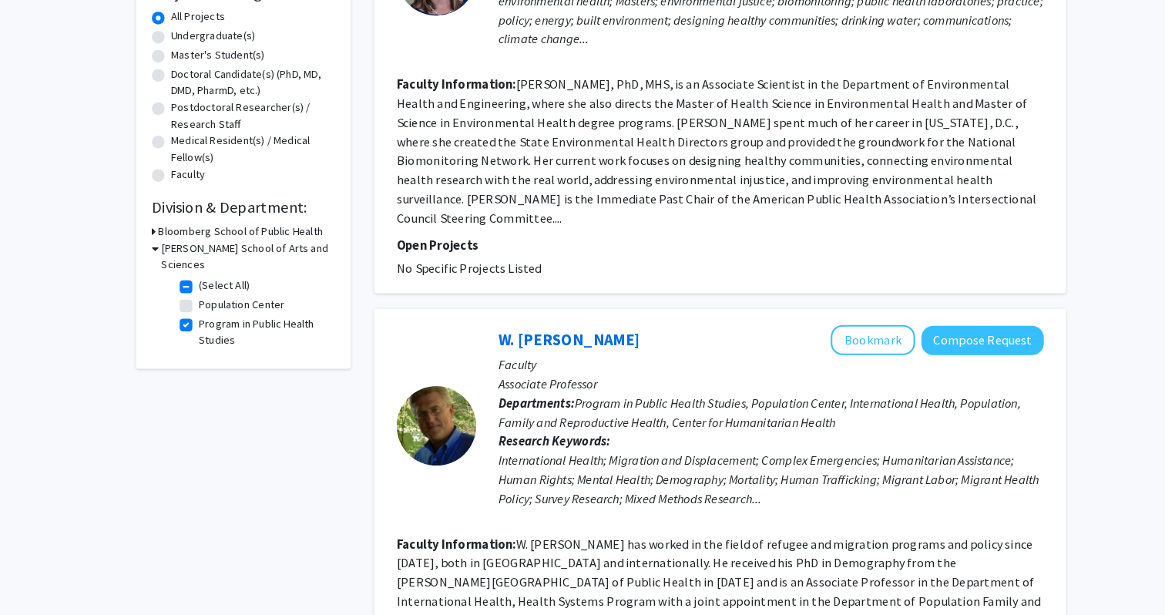
click at [203, 324] on label "Program in Public Health Studies" at bounding box center [257, 340] width 128 height 32
click at [203, 324] on input "Program in Public Health Studies" at bounding box center [198, 329] width 10 height 10
checkbox input "false"
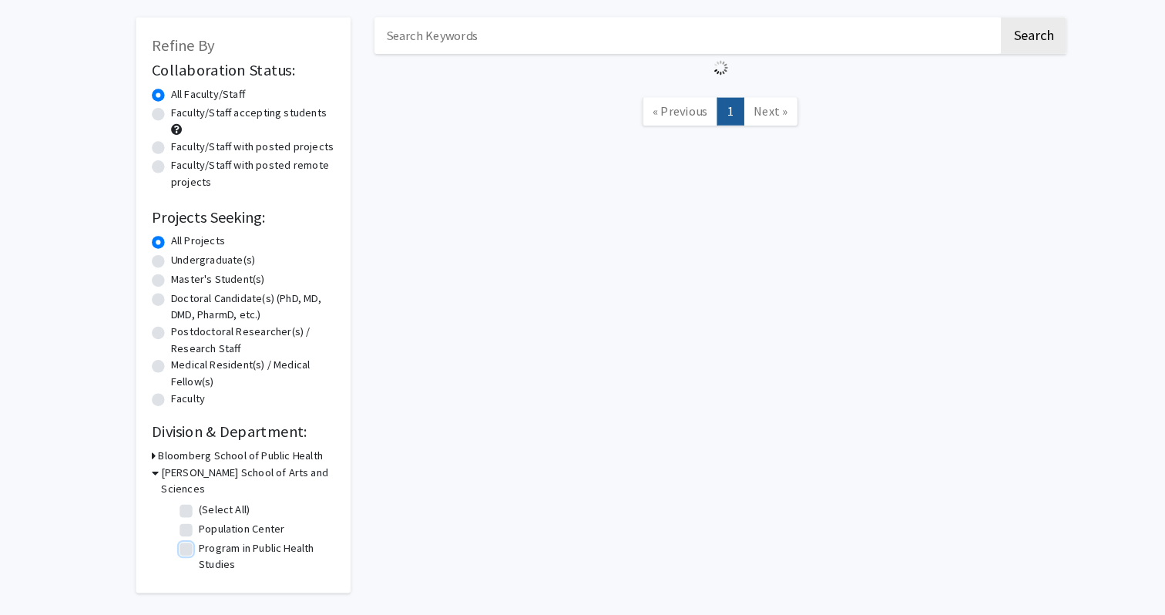
scroll to position [89, 0]
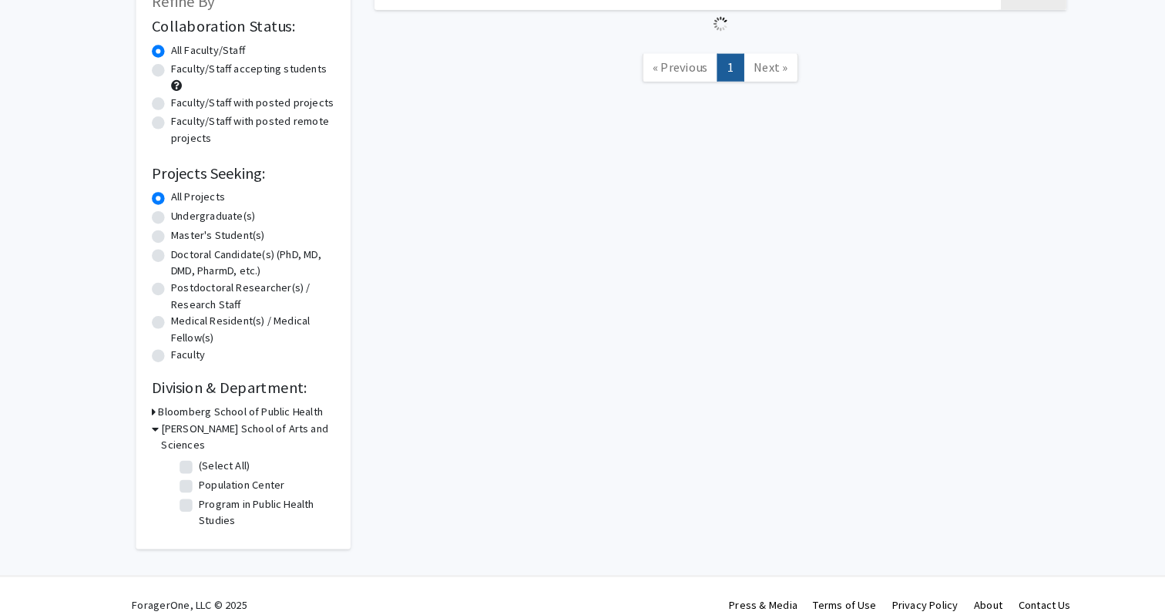
click at [151, 438] on icon at bounding box center [150, 434] width 7 height 16
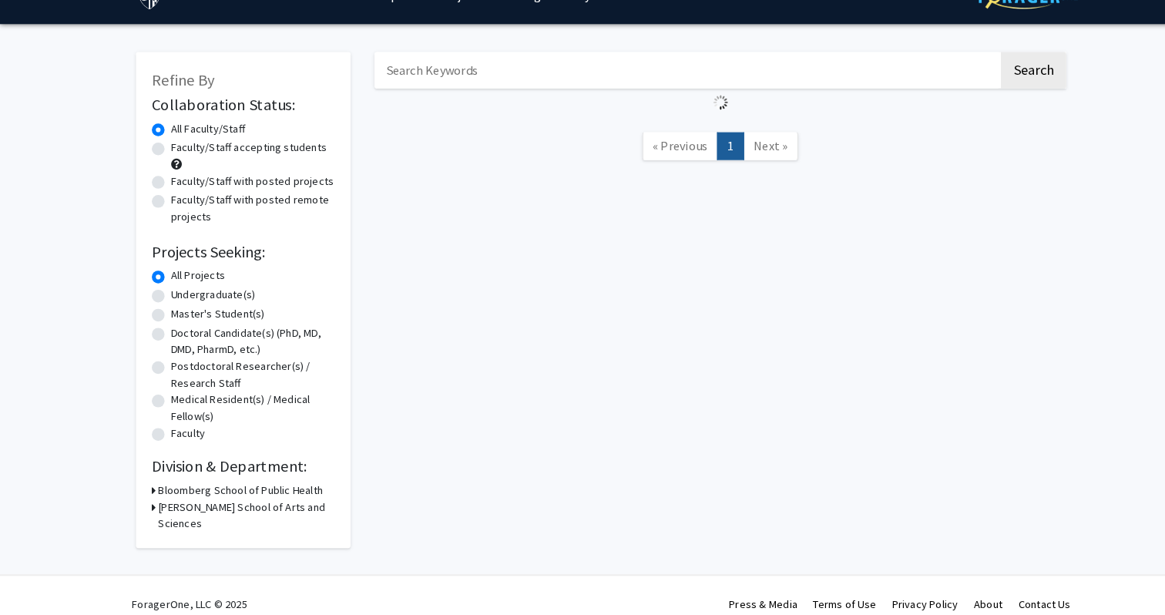
click at [154, 490] on h3 "Bloomberg School of Public Health" at bounding box center [232, 494] width 159 height 16
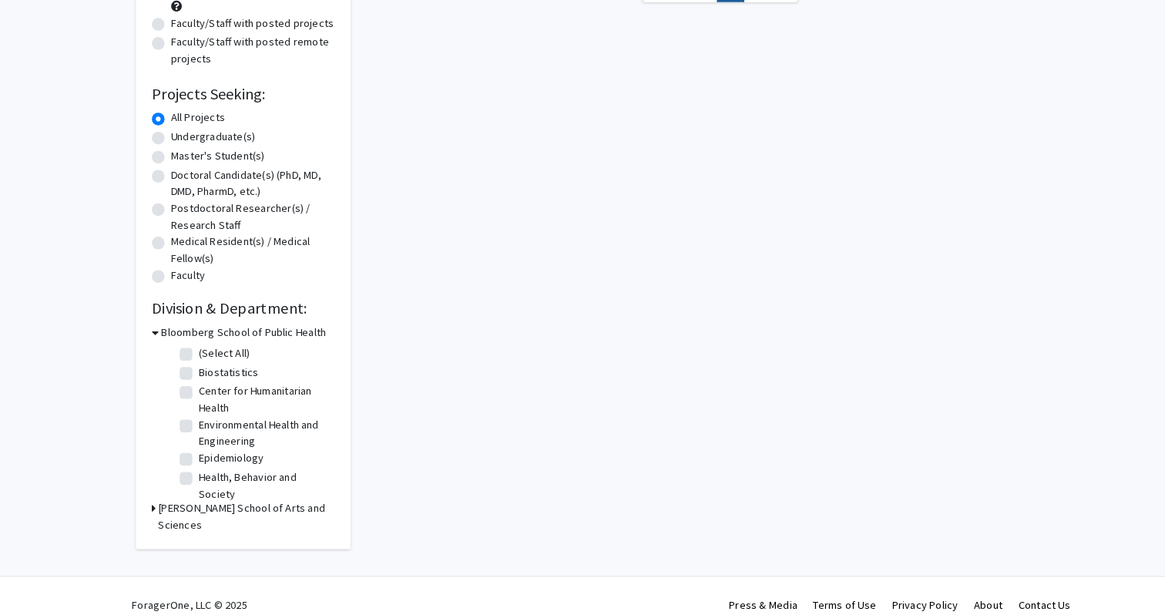
scroll to position [57, 0]
click at [155, 513] on h3 "[PERSON_NAME] School of Arts and Sciences" at bounding box center [238, 519] width 171 height 32
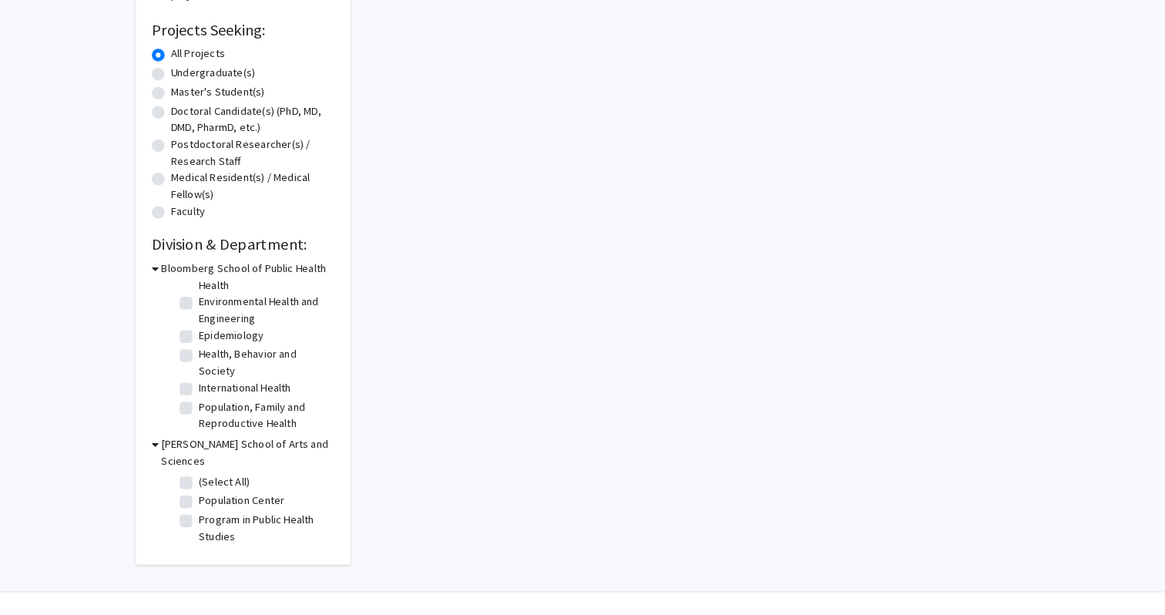
scroll to position [244, 0]
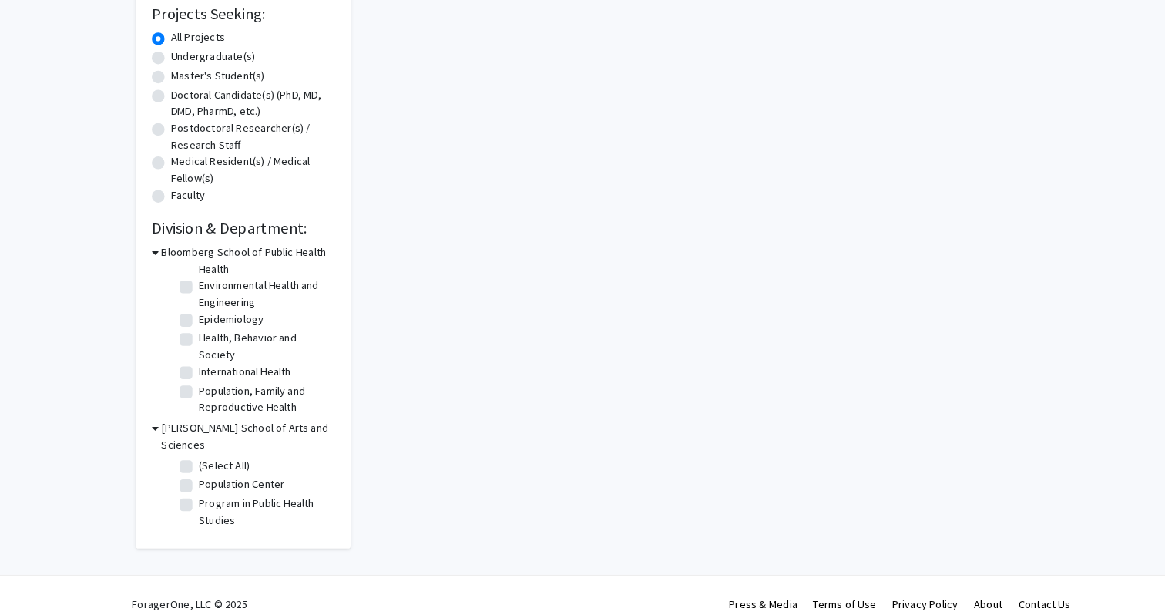
click at [193, 462] on label "(Select All)" at bounding box center [217, 470] width 49 height 16
click at [193, 462] on input "(Select All)" at bounding box center [198, 467] width 10 height 10
checkbox input "true"
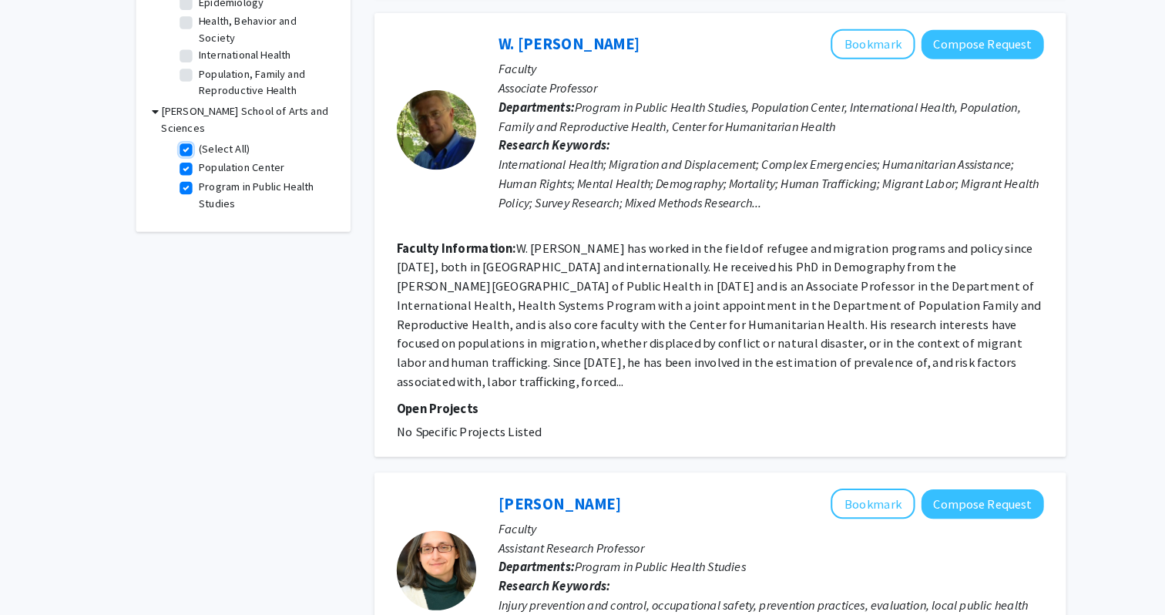
scroll to position [418, 0]
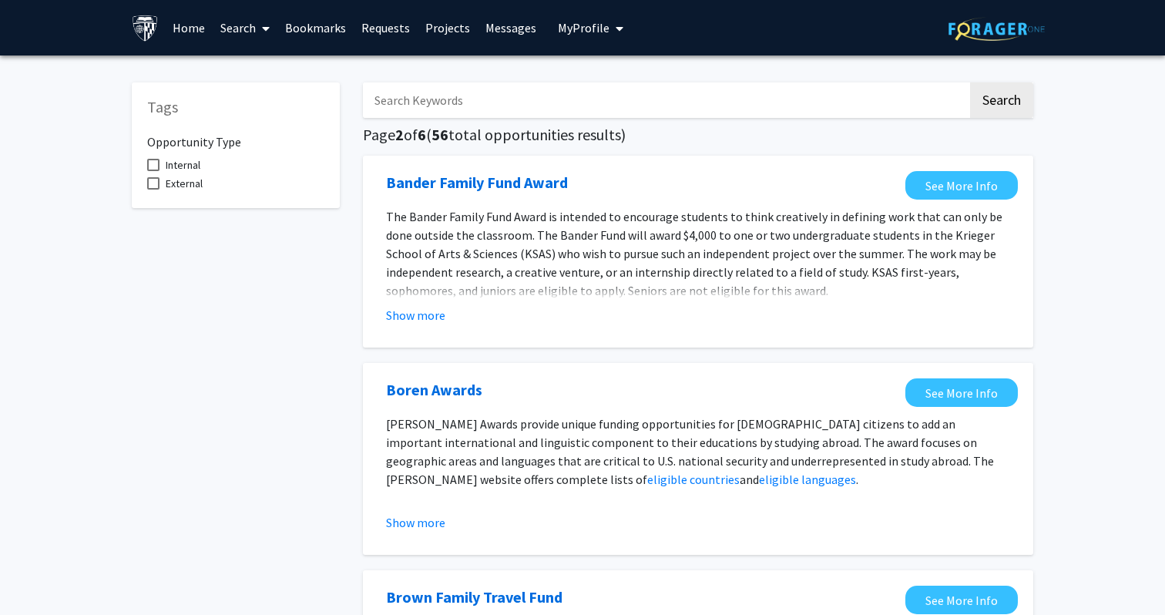
click at [259, 35] on span at bounding box center [263, 29] width 14 height 54
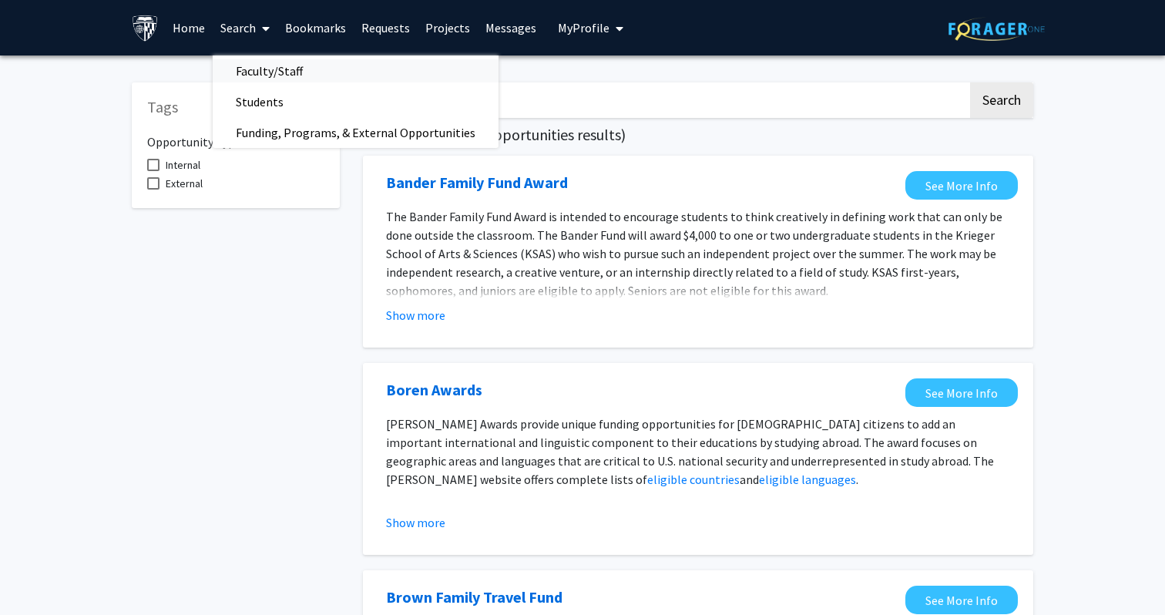
click at [286, 72] on span "Faculty/Staff" at bounding box center [269, 70] width 113 height 31
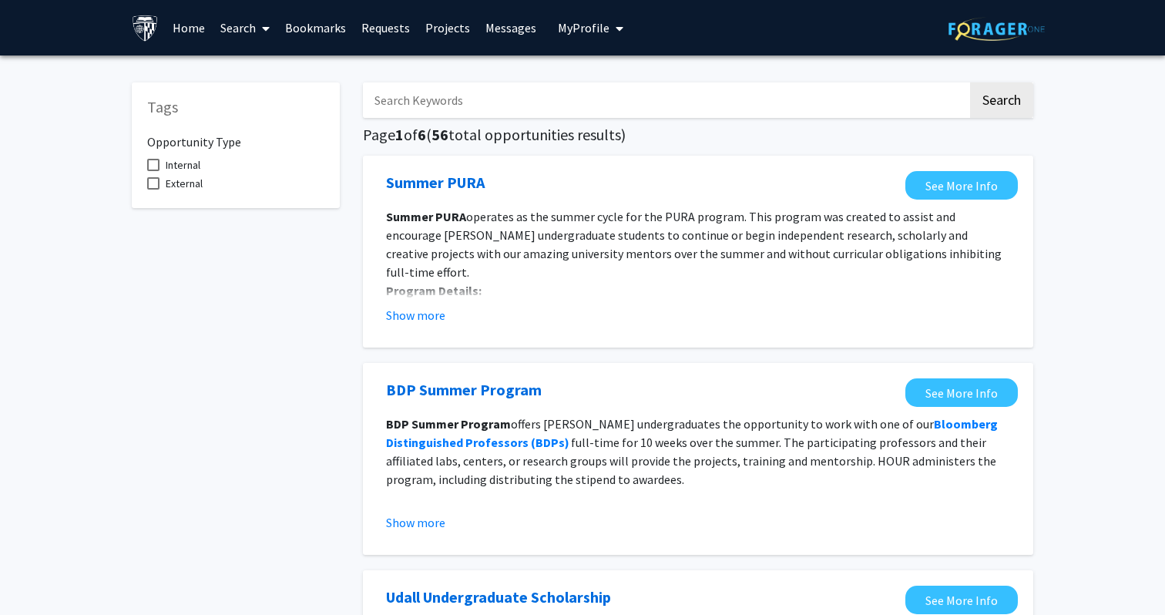
click at [237, 28] on link "Search" at bounding box center [245, 28] width 65 height 54
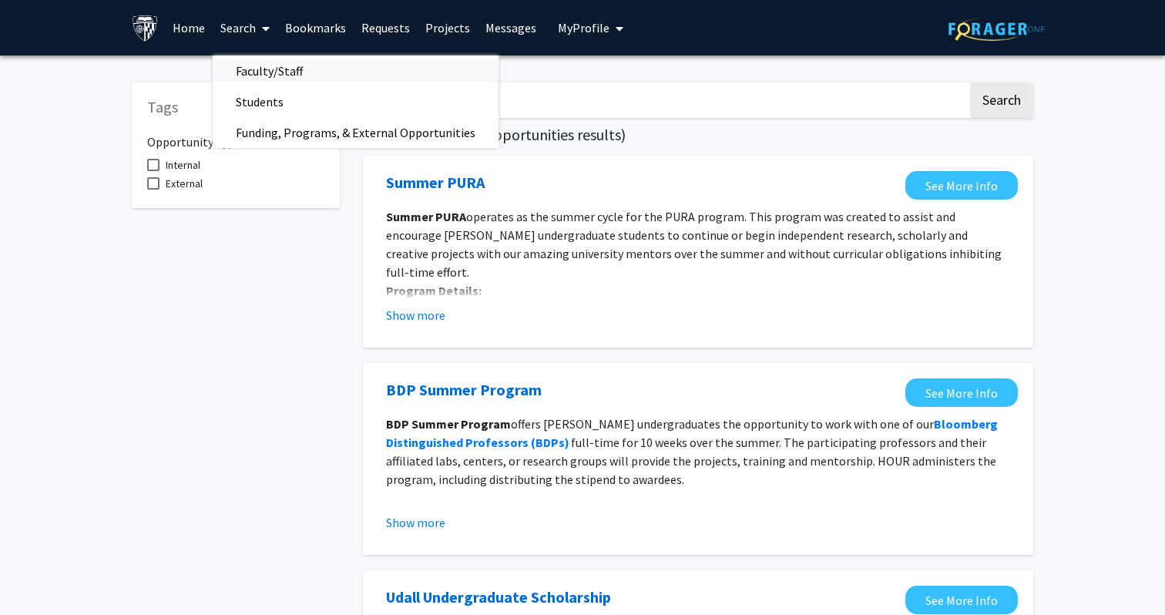
click at [246, 71] on span "Faculty/Staff" at bounding box center [269, 70] width 113 height 31
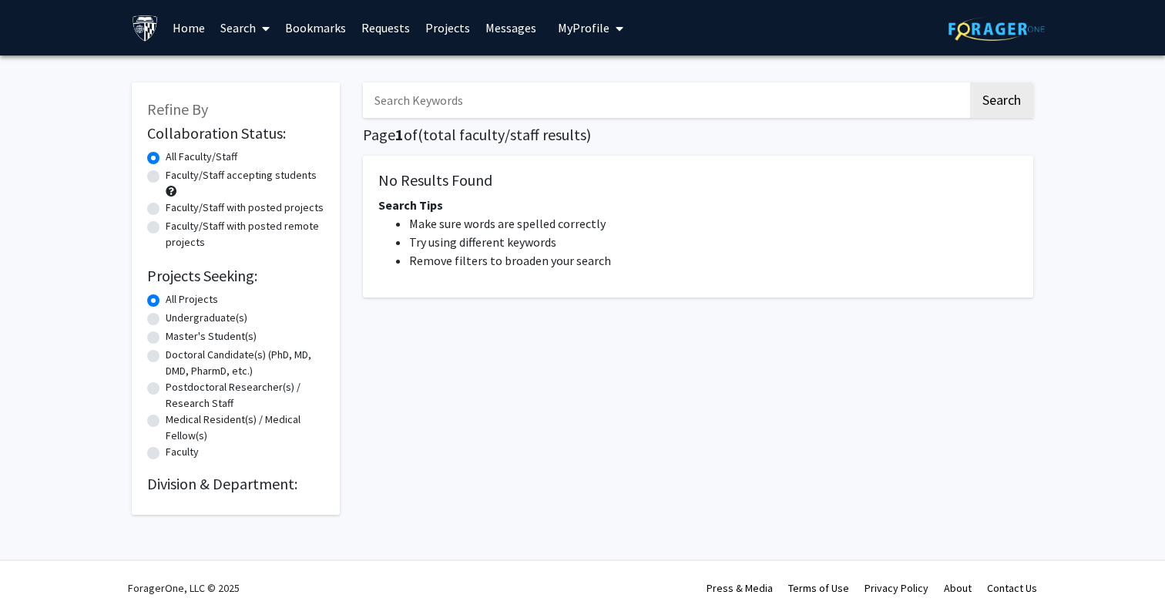
click at [435, 123] on div "Search Page 1 of ( total faculty/staff results) No Results Found Search Tips Ma…" at bounding box center [697, 291] width 693 height 448
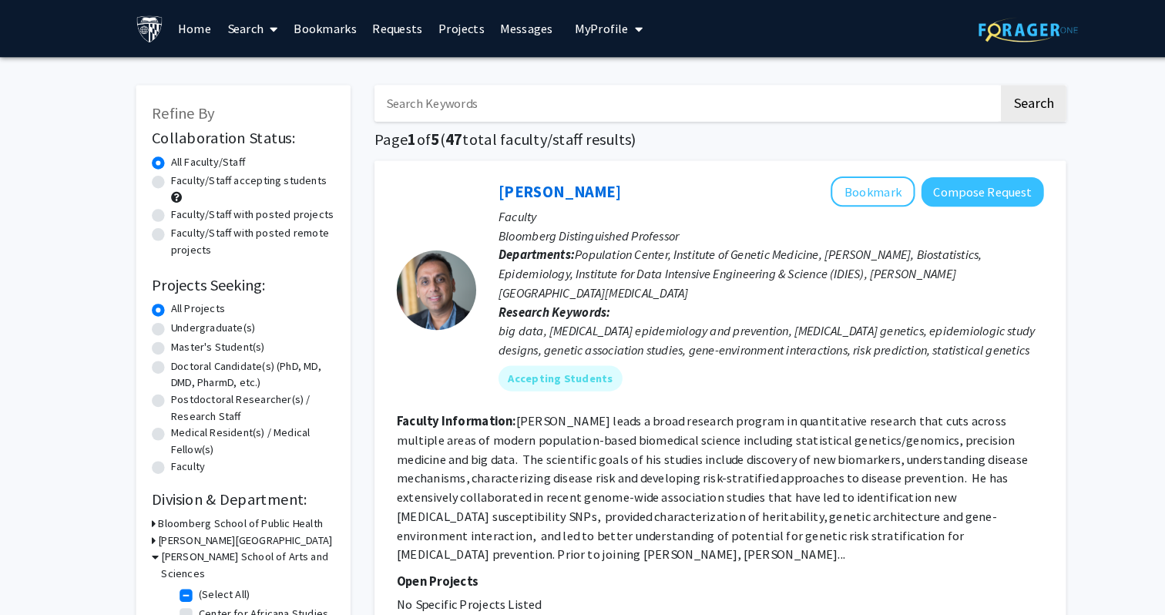
click at [285, 203] on label "Faculty/Staff with posted projects" at bounding box center [245, 208] width 158 height 16
click at [176, 203] on input "Faculty/Staff with posted projects" at bounding box center [171, 205] width 10 height 10
radio input "true"
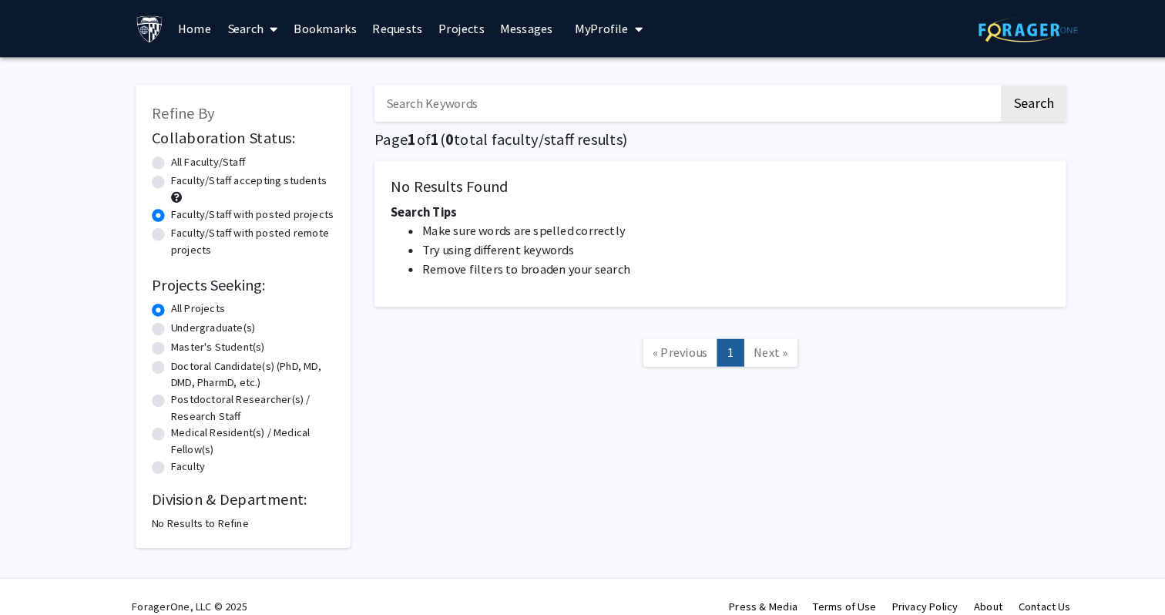
click at [224, 155] on label "All Faculty/Staff" at bounding box center [202, 157] width 72 height 16
click at [176, 155] on input "All Faculty/Staff" at bounding box center [171, 154] width 10 height 10
radio input "true"
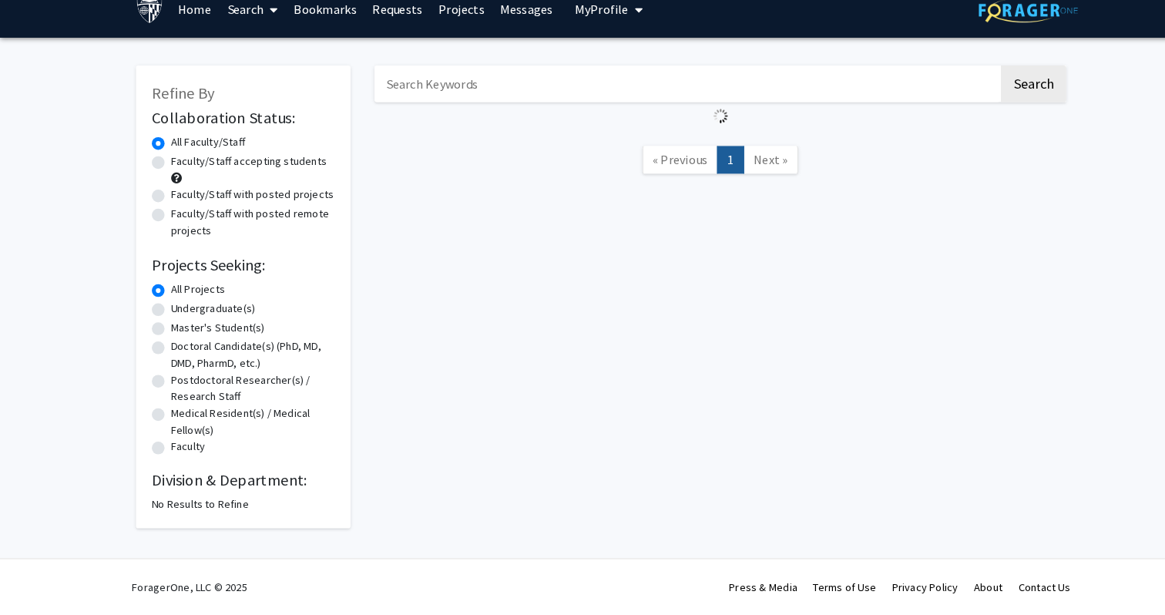
click at [170, 322] on label "Undergraduate(s)" at bounding box center [207, 318] width 82 height 16
click at [170, 320] on input "Undergraduate(s)" at bounding box center [171, 315] width 10 height 10
radio input "true"
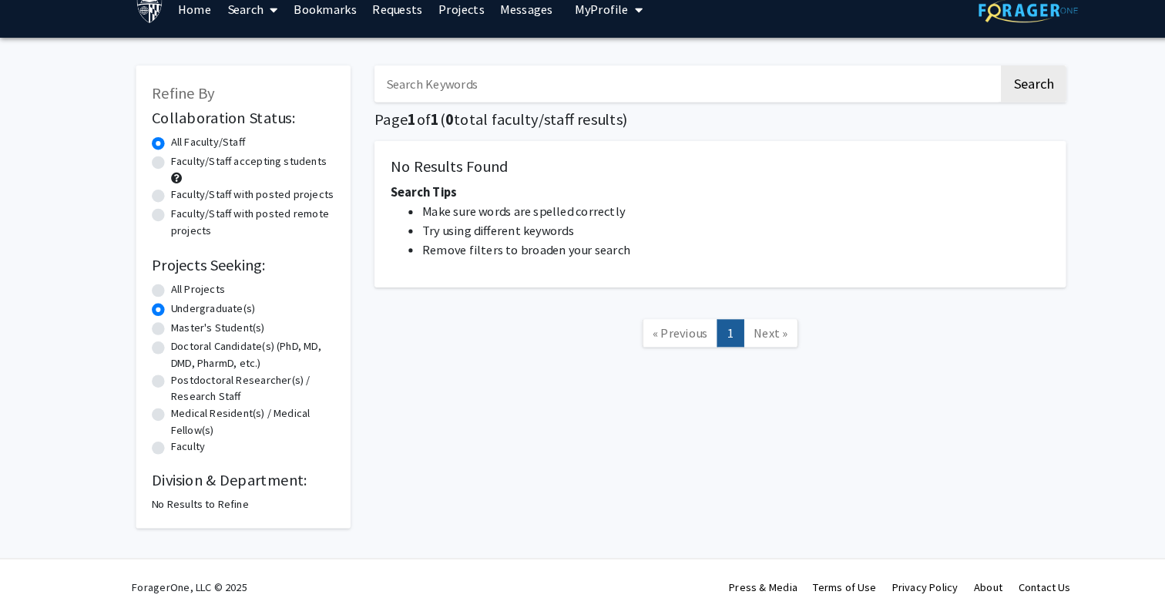
click at [186, 35] on link "Home" at bounding box center [189, 28] width 48 height 54
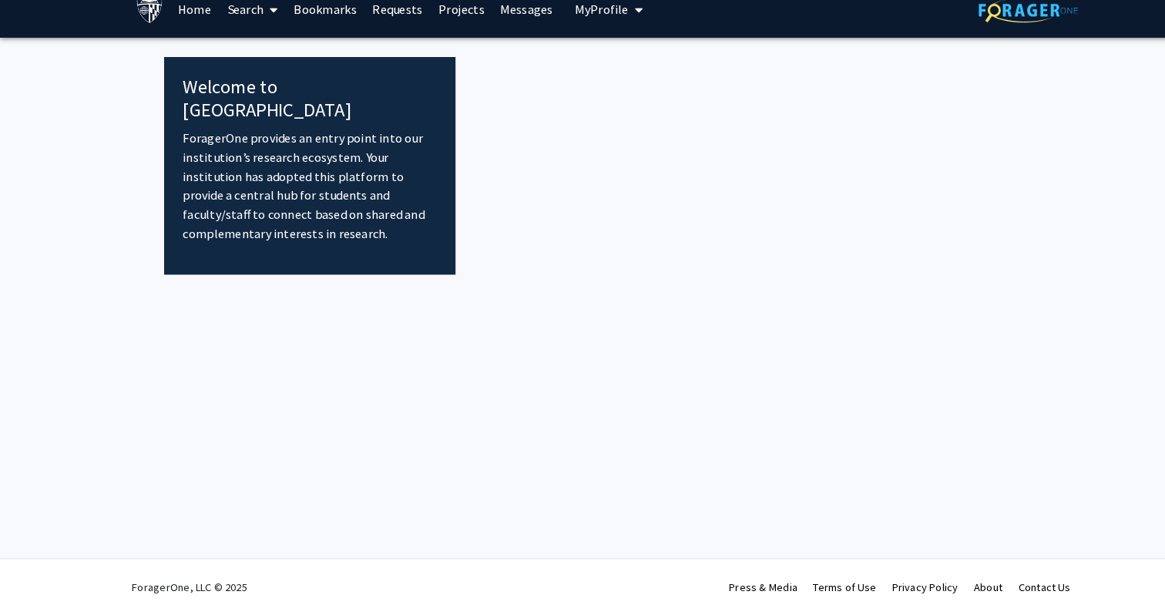
click at [324, 30] on link "Bookmarks" at bounding box center [315, 28] width 76 height 54
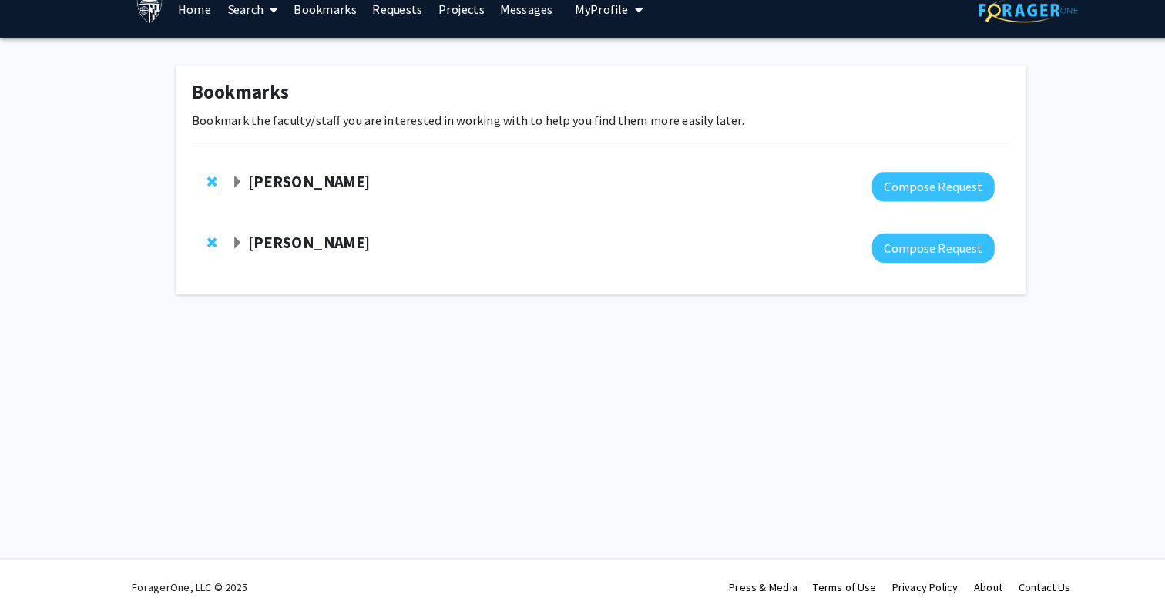
click at [252, 33] on link "Search" at bounding box center [245, 28] width 65 height 54
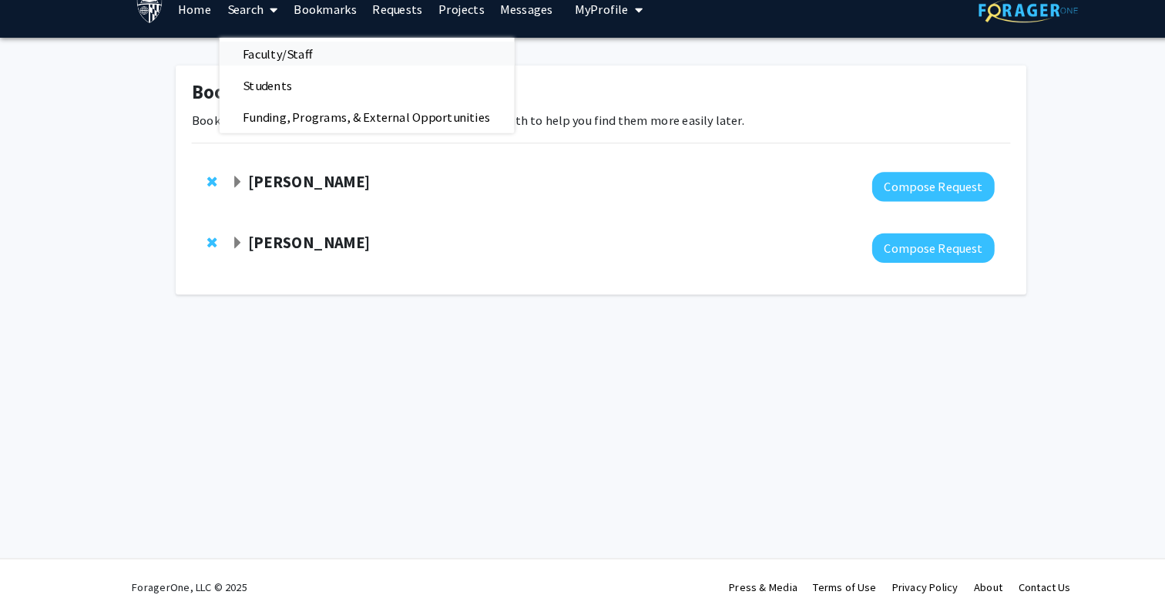
click at [252, 62] on span "Faculty/Staff" at bounding box center [269, 70] width 113 height 31
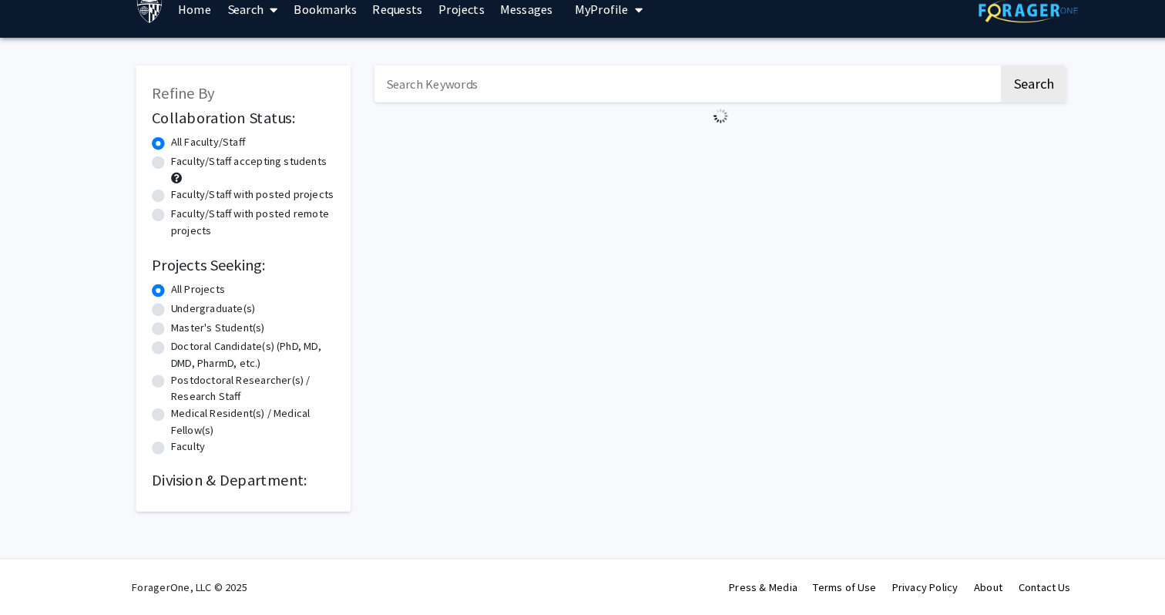
click at [506, 365] on div "Search" at bounding box center [697, 291] width 693 height 448
click at [294, 489] on h2 "Division & Department:" at bounding box center [235, 484] width 177 height 18
click at [298, 311] on div "Undergraduate(s)" at bounding box center [235, 319] width 177 height 18
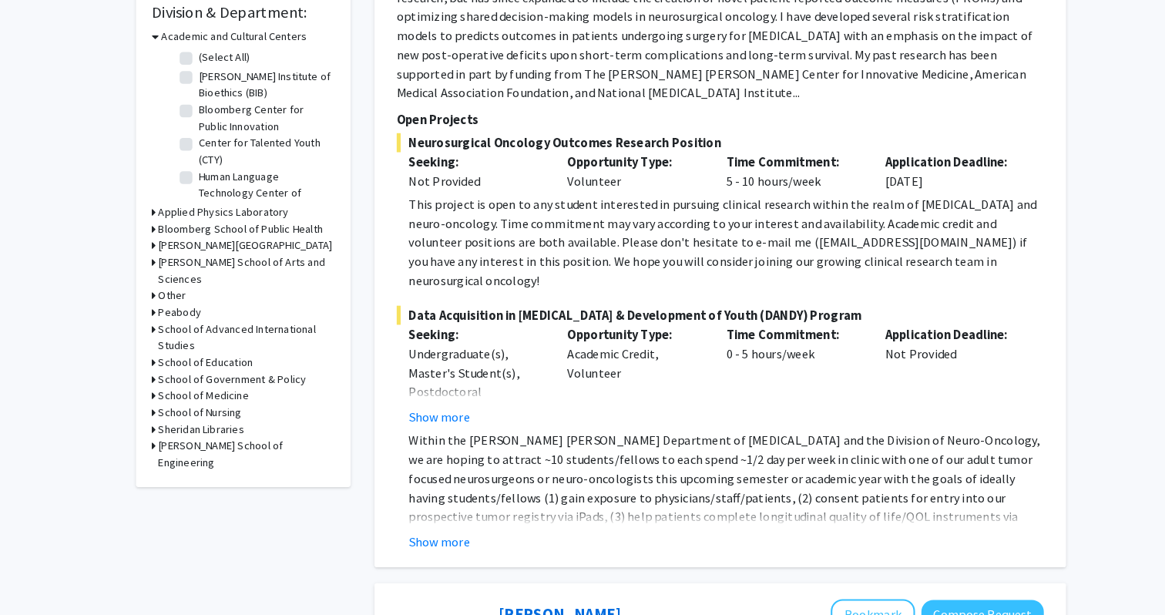
scroll to position [501, 0]
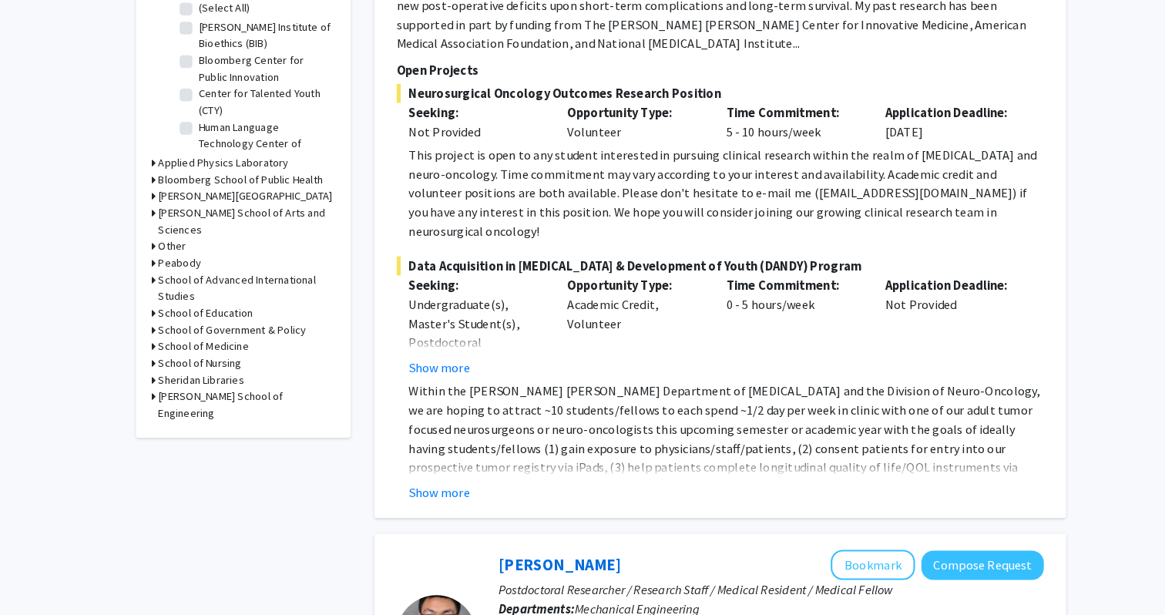
click at [217, 223] on h3 "[PERSON_NAME] School of Arts and Sciences" at bounding box center [238, 233] width 171 height 32
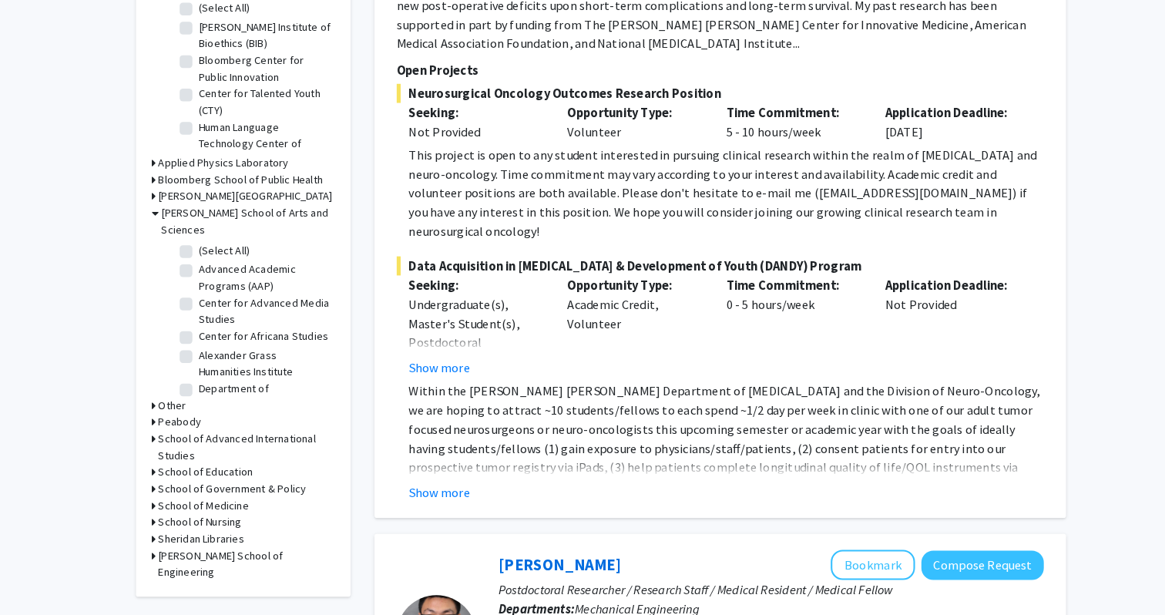
click at [210, 253] on label "(Select All)" at bounding box center [217, 261] width 49 height 16
click at [203, 253] on input "(Select All)" at bounding box center [198, 258] width 10 height 10
checkbox input "true"
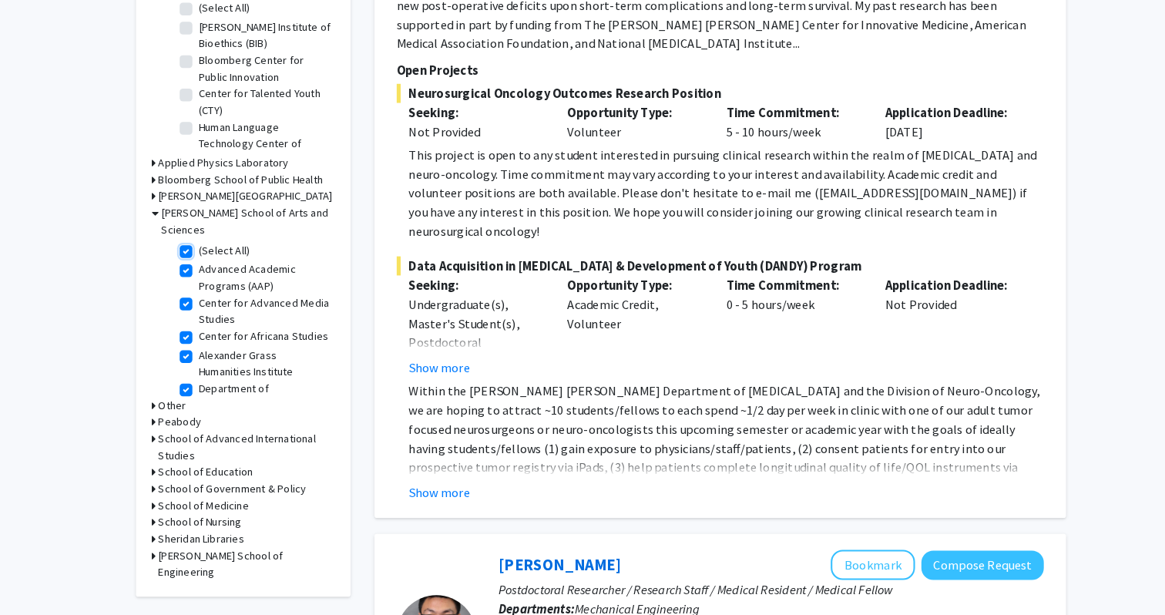
checkbox input "true"
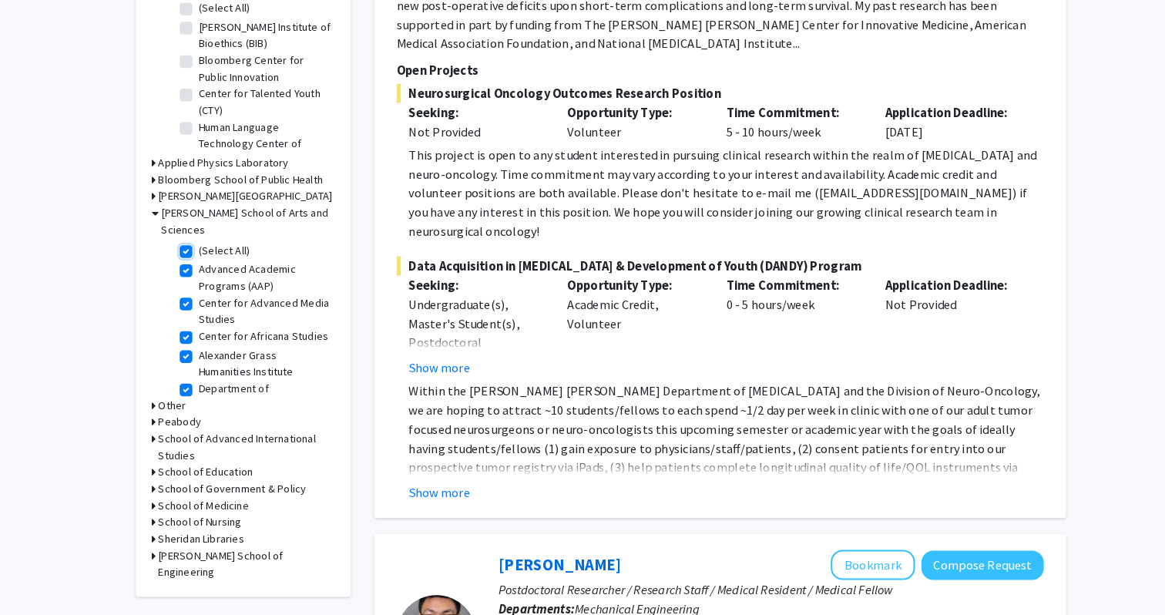
checkbox input "true"
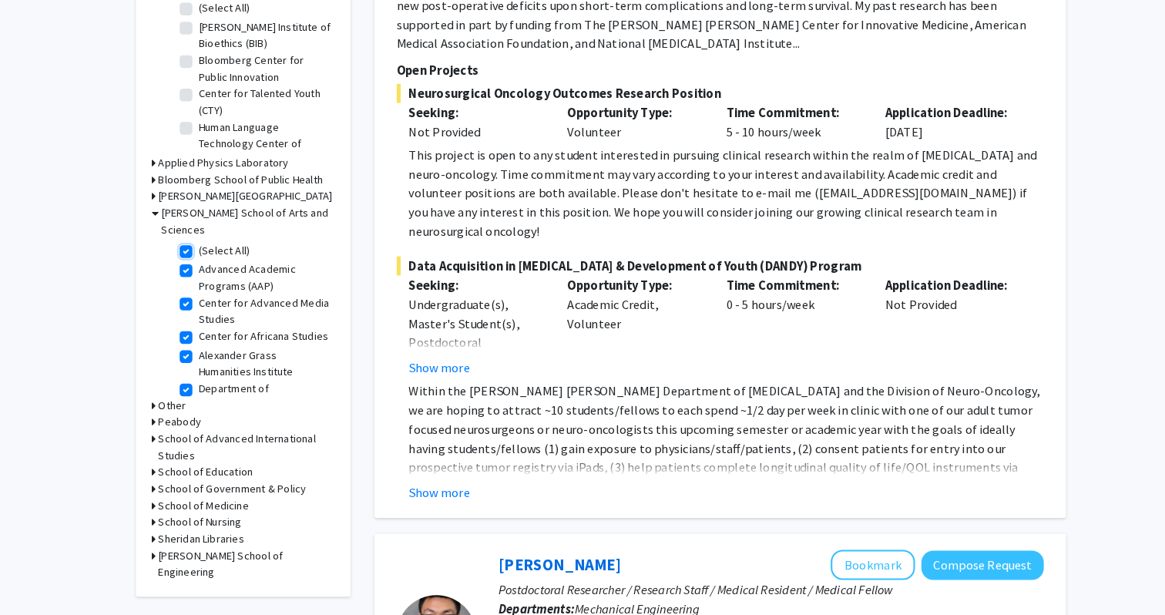
checkbox input "true"
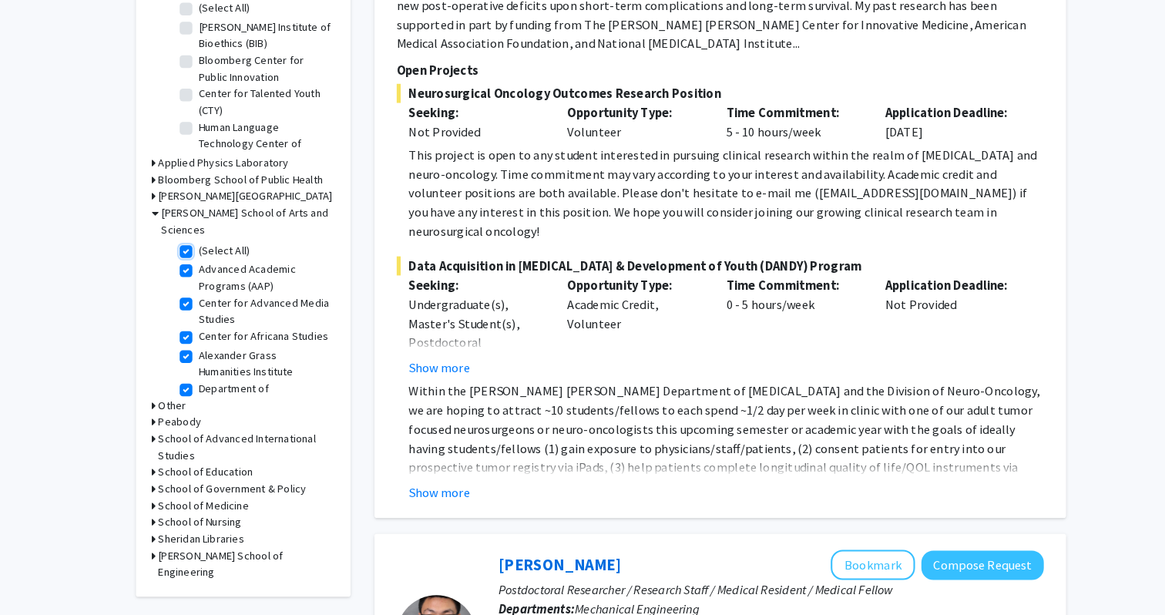
checkbox input "true"
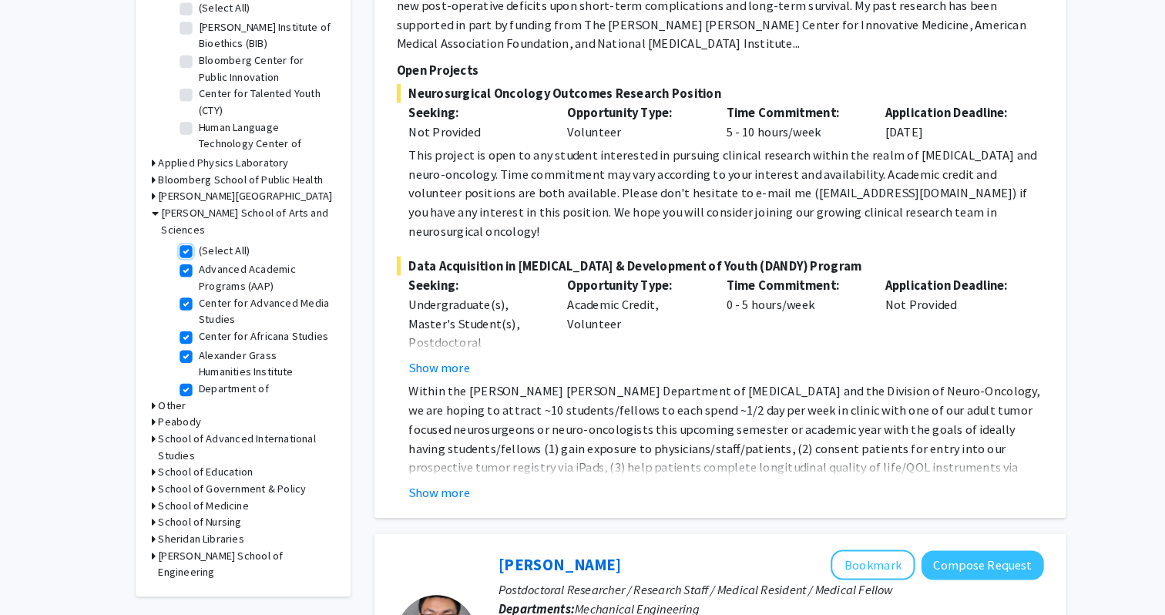
checkbox input "true"
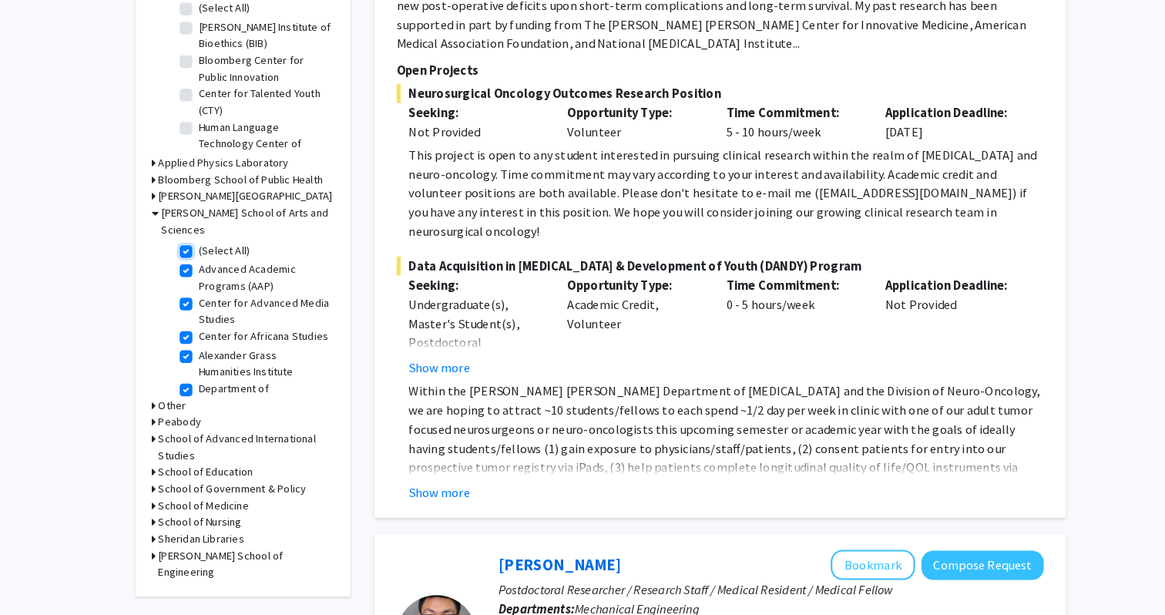
checkbox input "true"
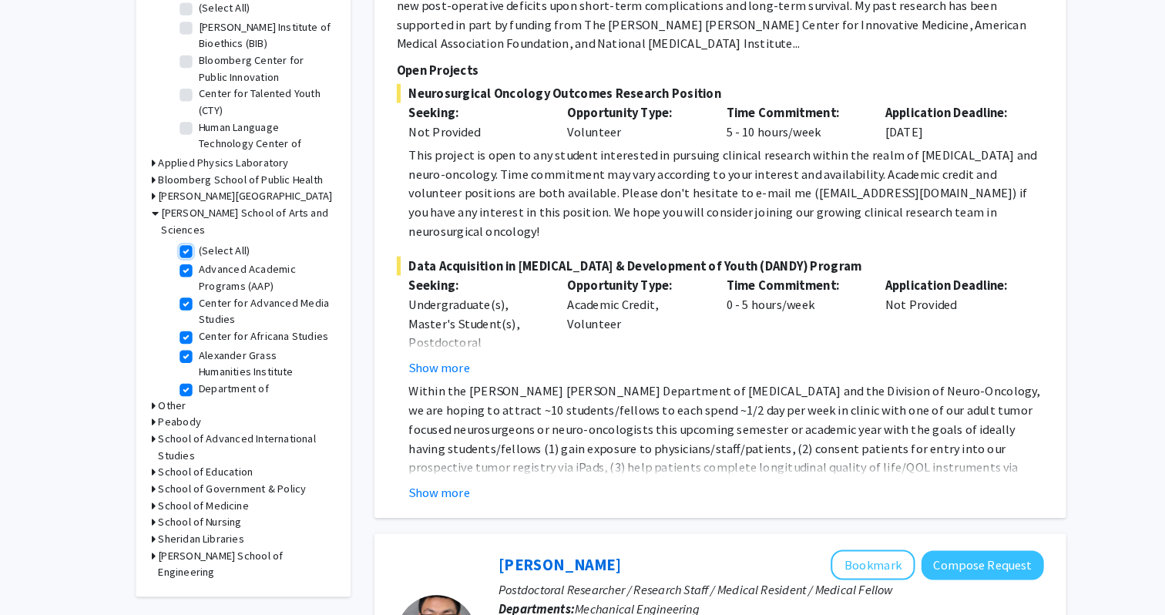
checkbox input "true"
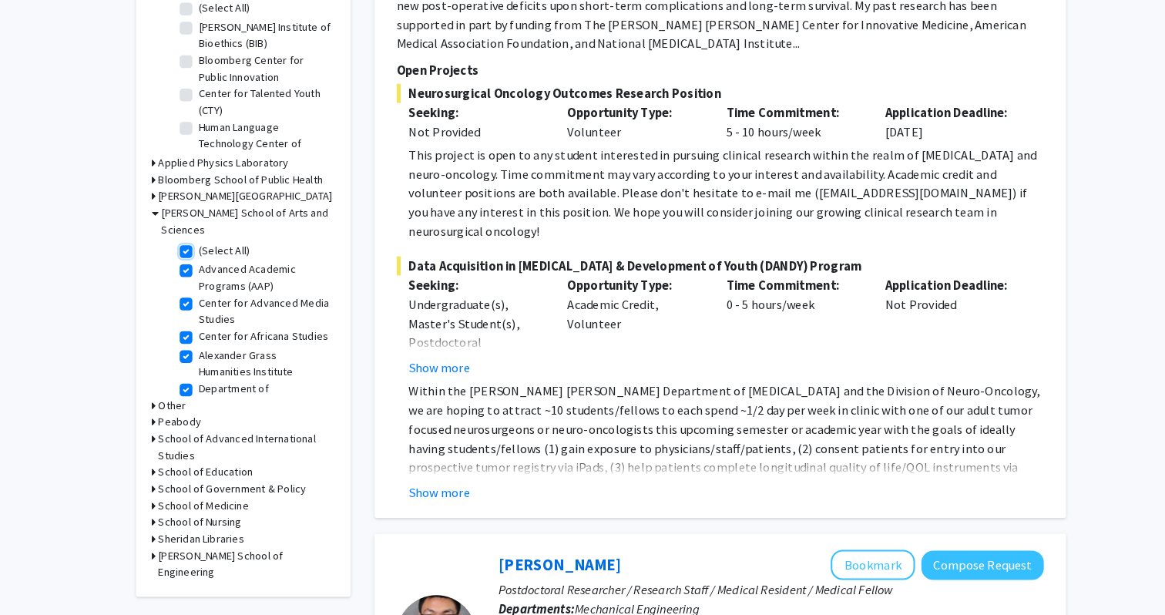
checkbox input "true"
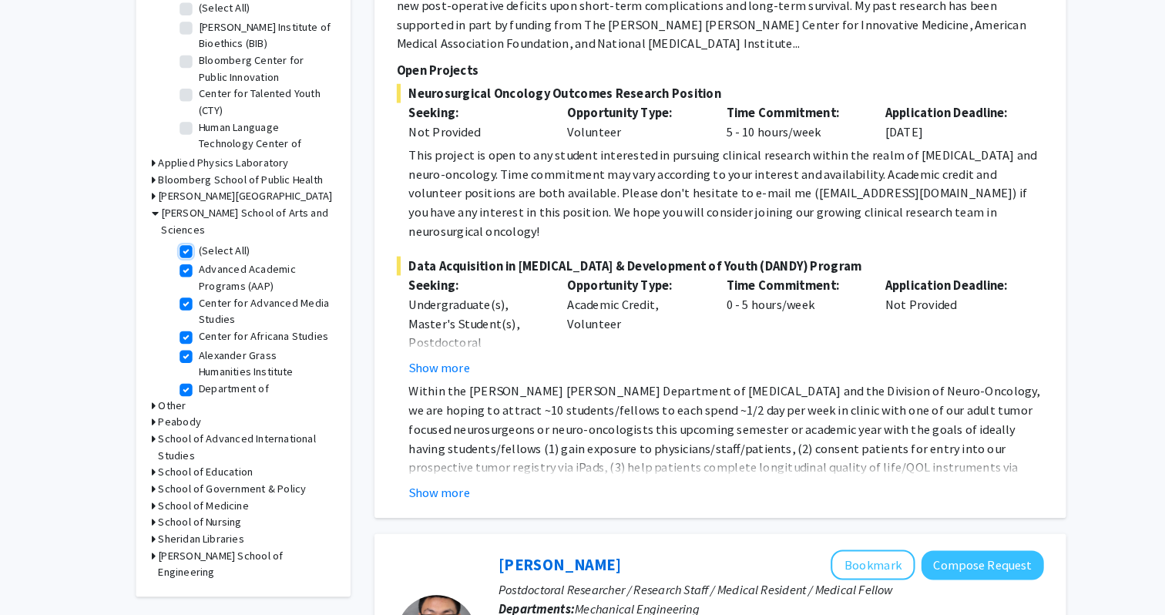
checkbox input "true"
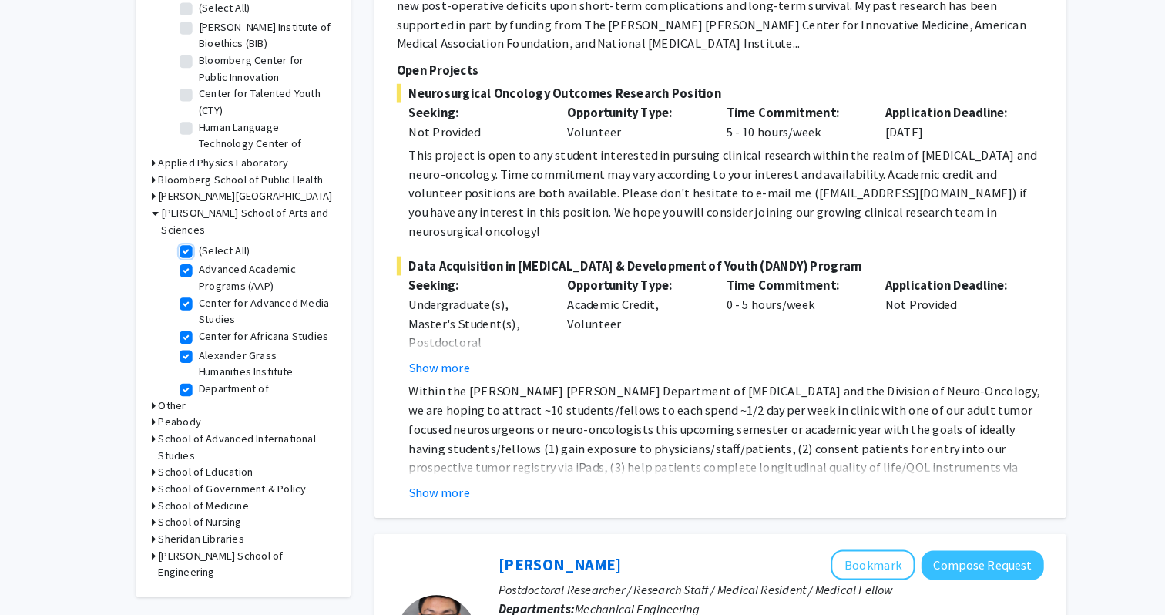
checkbox input "true"
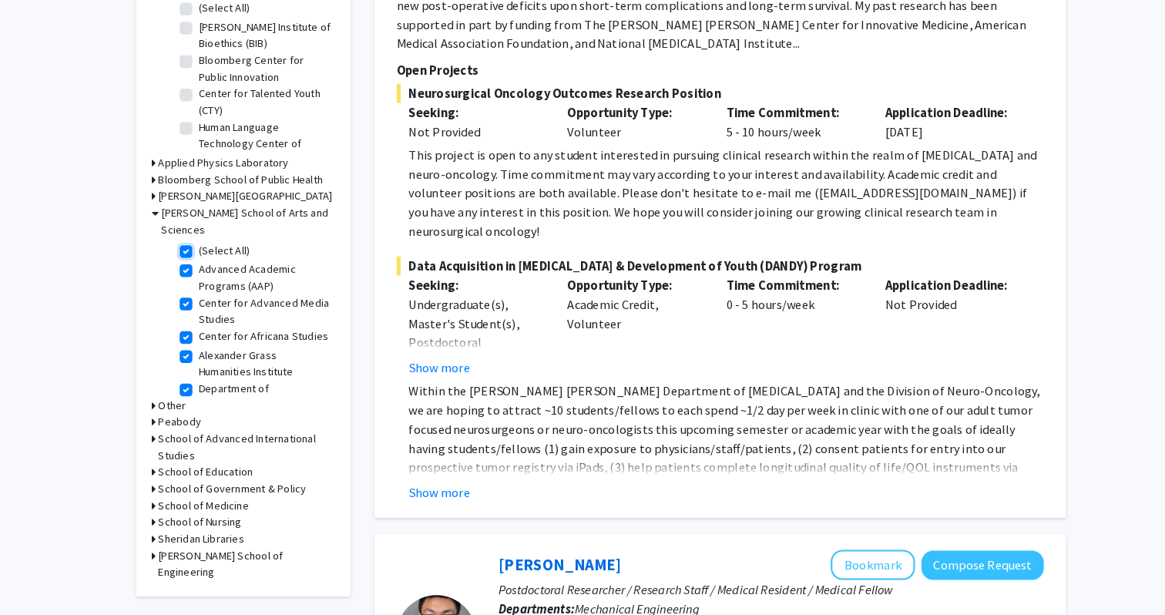
checkbox input "true"
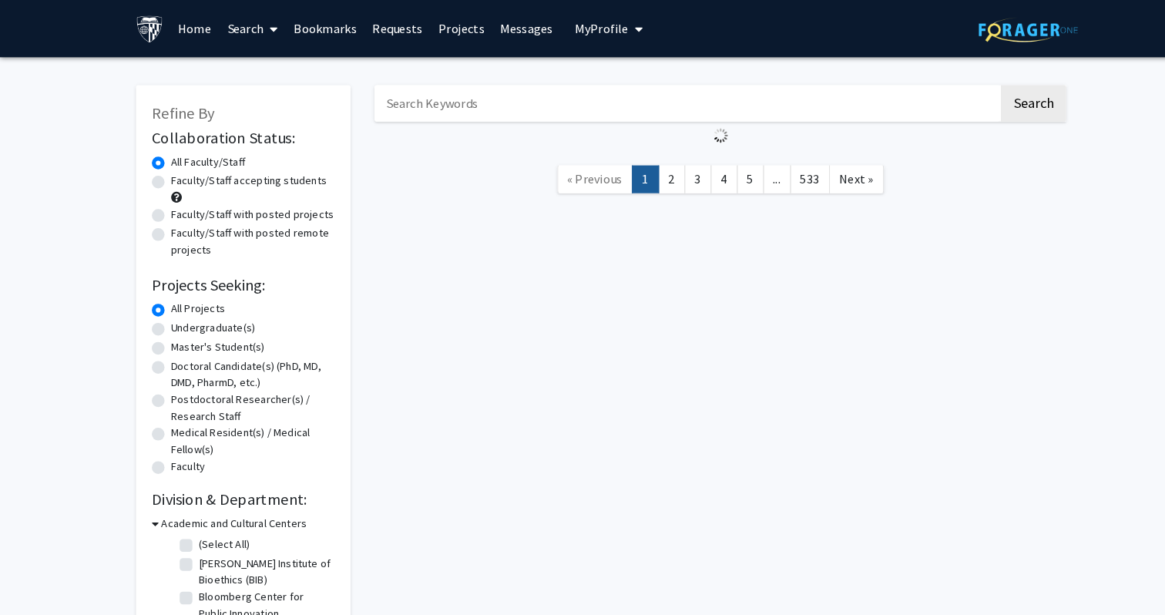
click at [166, 207] on label "Faculty/Staff with posted projects" at bounding box center [245, 208] width 158 height 16
click at [166, 207] on input "Faculty/Staff with posted projects" at bounding box center [171, 205] width 10 height 10
radio input "true"
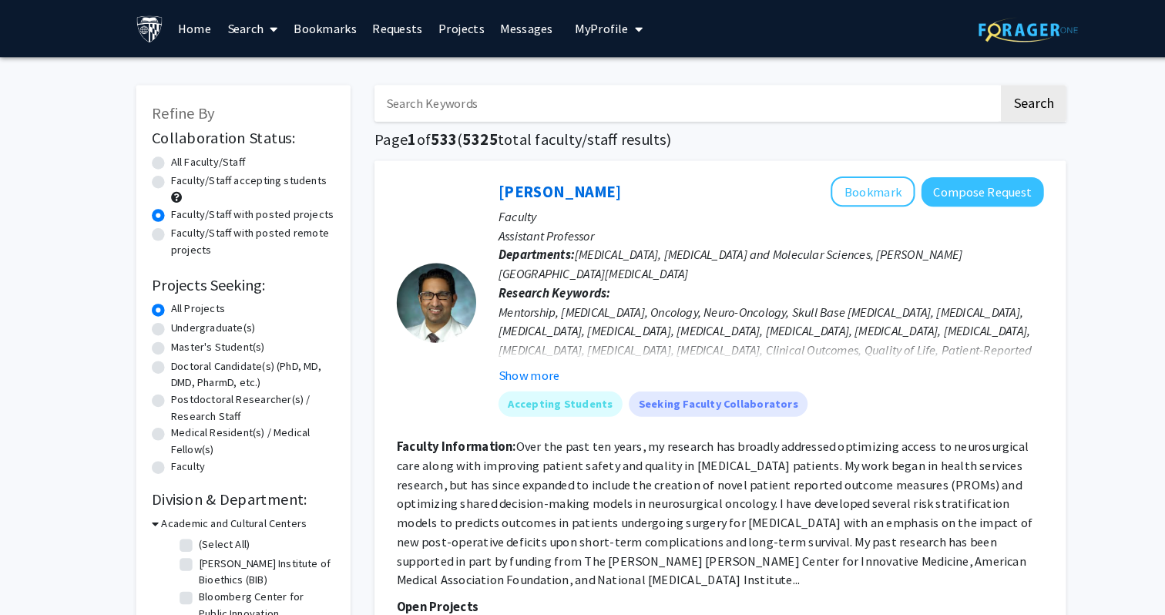
click at [198, 176] on label "Faculty/Staff accepting students" at bounding box center [241, 175] width 151 height 16
click at [176, 176] on input "Faculty/Staff accepting students" at bounding box center [171, 172] width 10 height 10
radio input "true"
click at [198, 176] on label "Faculty/Staff accepting students" at bounding box center [241, 175] width 151 height 16
click at [176, 176] on input "Faculty/Staff accepting students" at bounding box center [171, 172] width 10 height 10
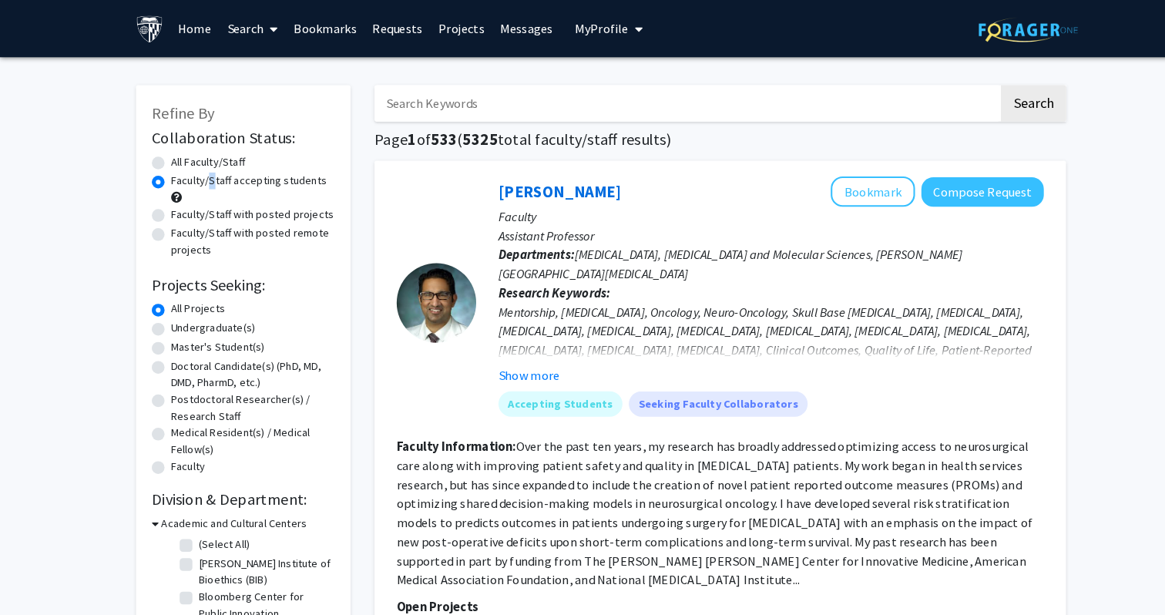
click at [198, 176] on label "Faculty/Staff accepting students" at bounding box center [241, 175] width 151 height 16
click at [176, 176] on input "Faculty/Staff accepting students" at bounding box center [171, 172] width 10 height 10
click at [198, 176] on label "Faculty/Staff accepting students" at bounding box center [241, 175] width 151 height 16
click at [176, 176] on input "Faculty/Staff accepting students" at bounding box center [171, 172] width 10 height 10
click at [189, 210] on label "Faculty/Staff with posted projects" at bounding box center [245, 208] width 158 height 16
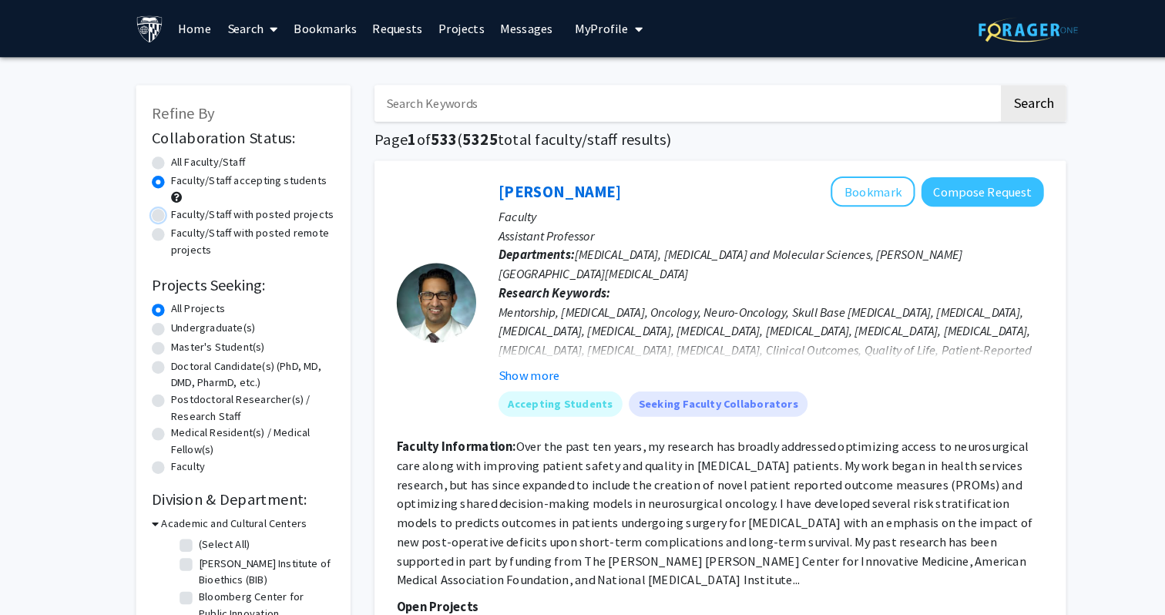
click at [176, 210] on input "Faculty/Staff with posted projects" at bounding box center [171, 205] width 10 height 10
radio input "true"
click at [184, 233] on label "Faculty/Staff with posted remote projects" at bounding box center [245, 234] width 159 height 32
click at [176, 228] on input "Faculty/Staff with posted remote projects" at bounding box center [171, 223] width 10 height 10
radio input "true"
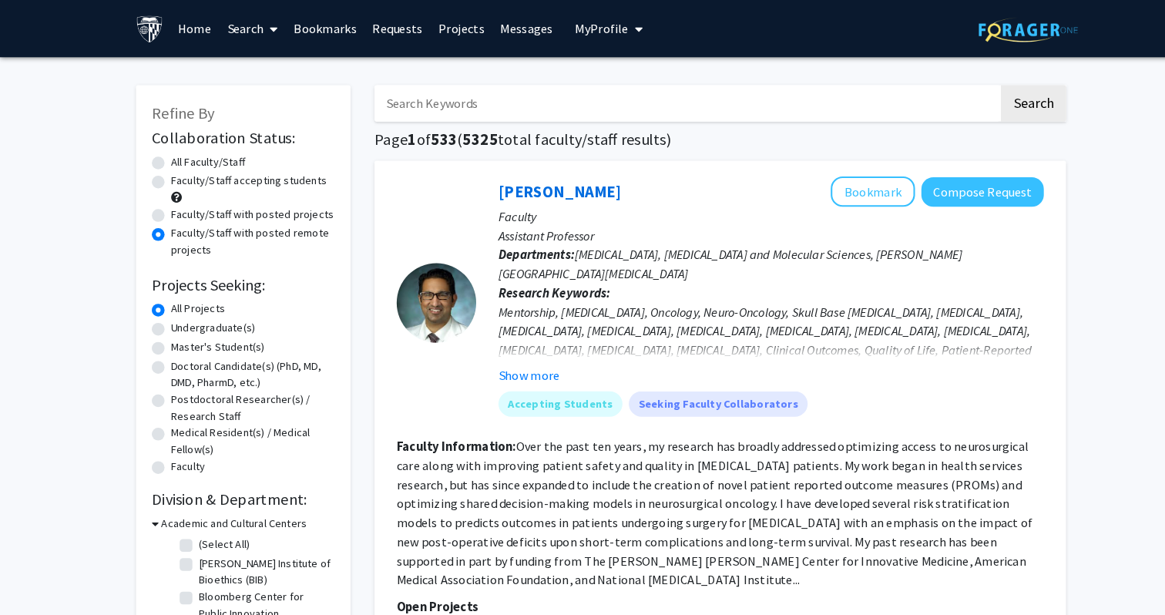
click at [192, 206] on label "Faculty/Staff with posted projects" at bounding box center [245, 208] width 158 height 16
click at [176, 206] on input "Faculty/Staff with posted projects" at bounding box center [171, 205] width 10 height 10
radio input "true"
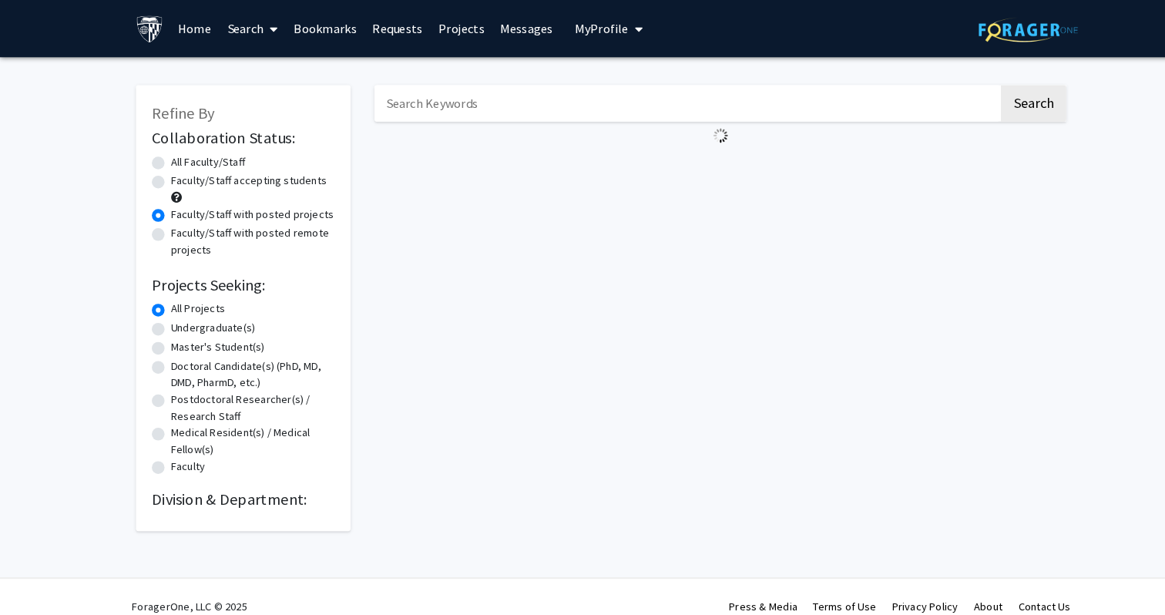
click at [241, 27] on link "Search" at bounding box center [245, 28] width 65 height 54
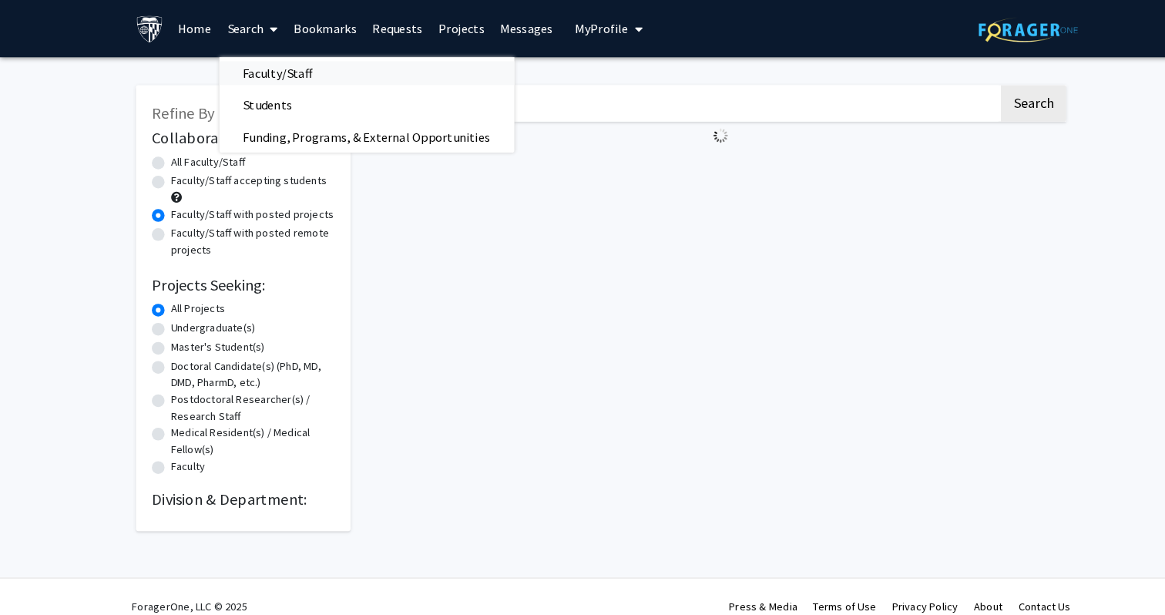
click at [250, 75] on span "Faculty/Staff" at bounding box center [269, 70] width 113 height 31
radio input "true"
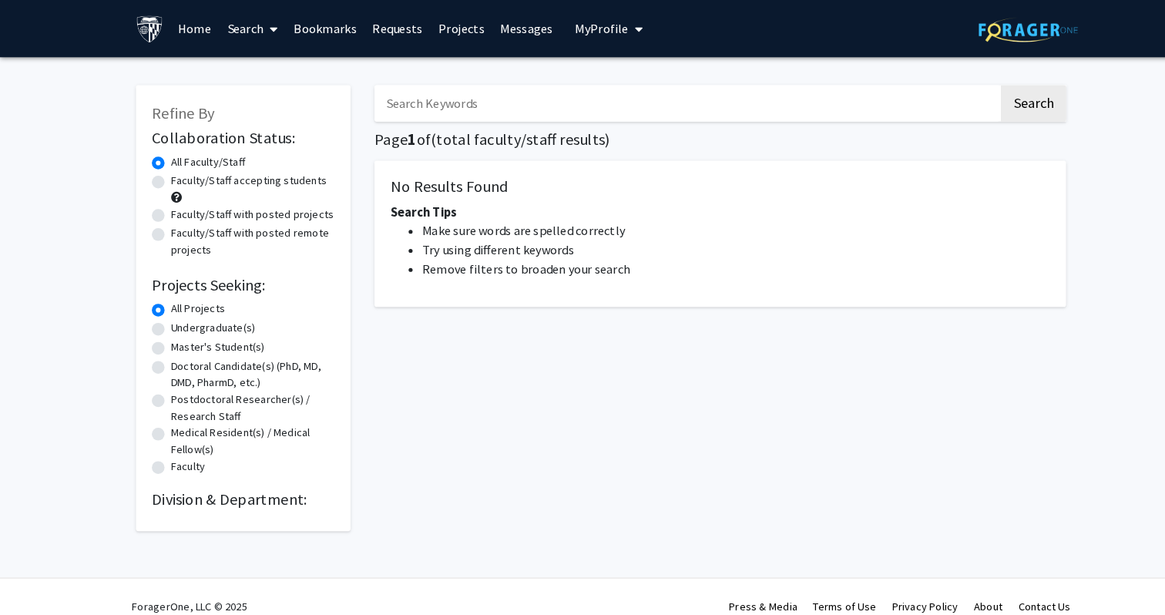
click at [146, 18] on img at bounding box center [145, 28] width 27 height 27
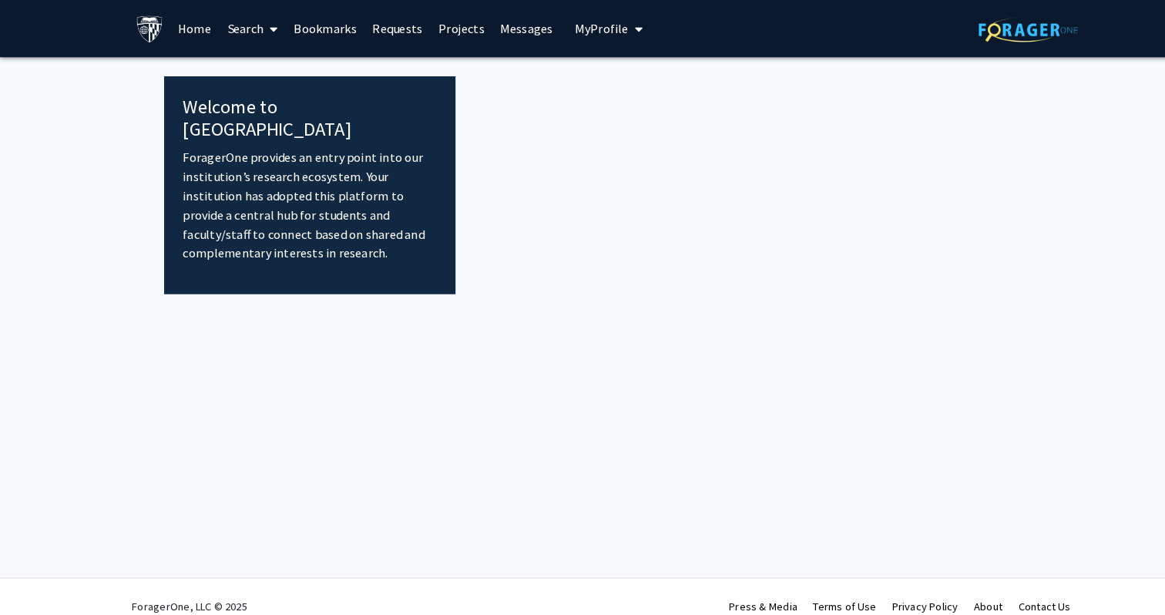
click at [247, 29] on link "Search" at bounding box center [245, 28] width 65 height 54
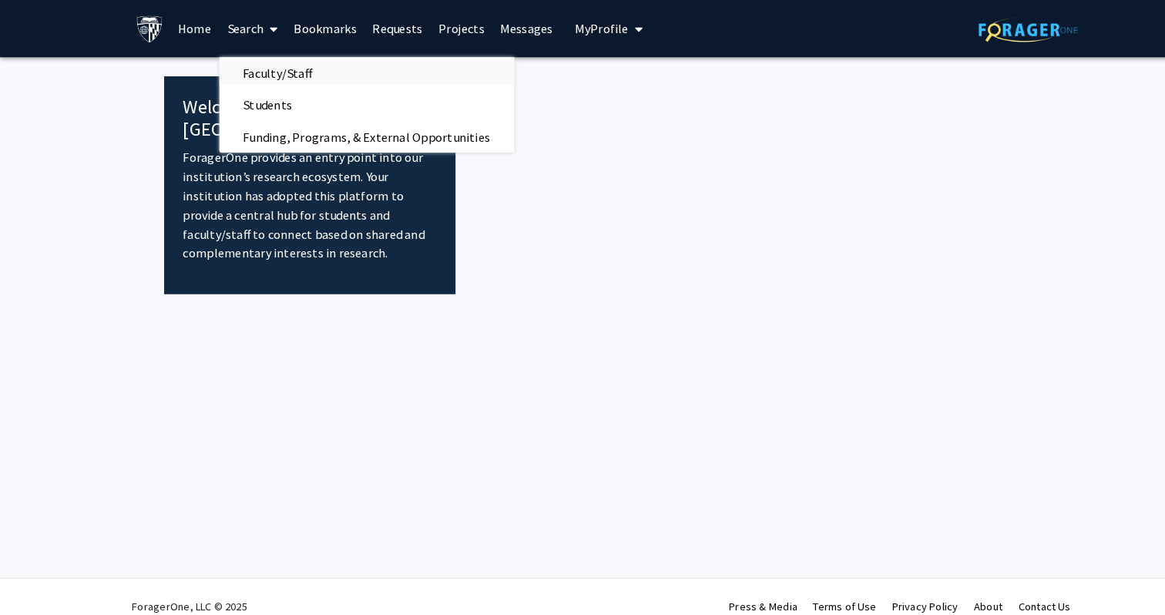
click at [257, 62] on span "Faculty/Staff" at bounding box center [269, 70] width 113 height 31
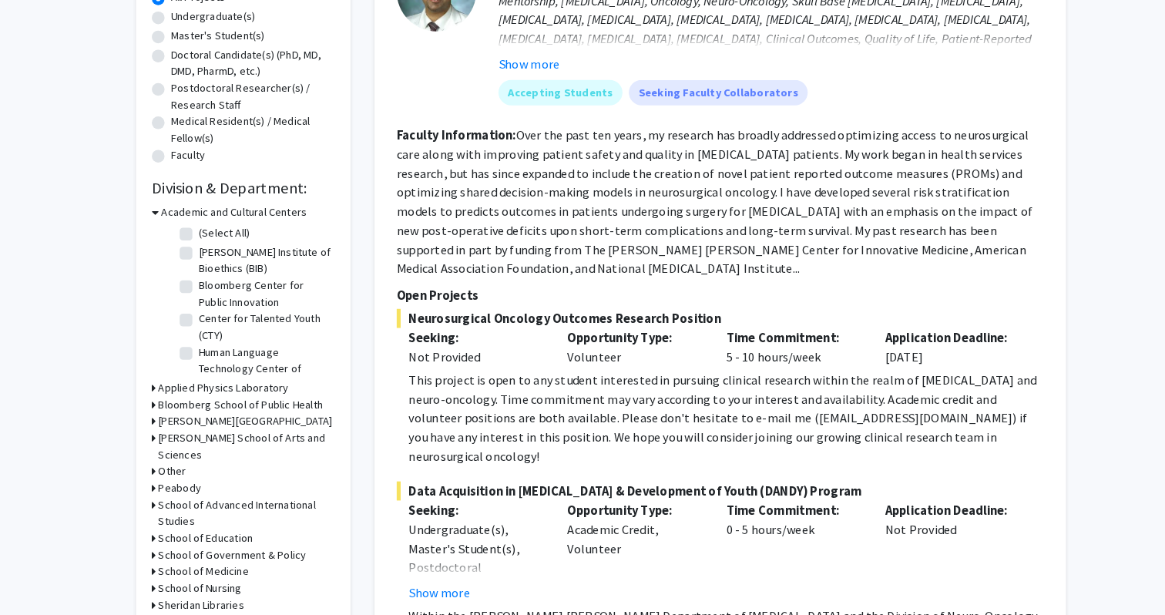
scroll to position [285, 0]
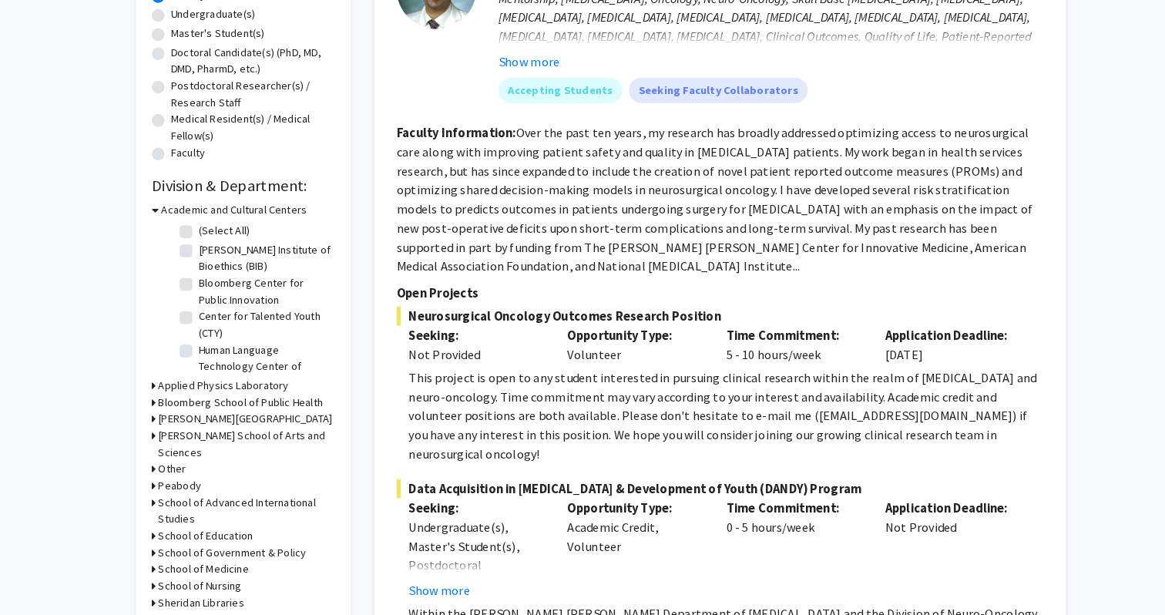
click at [189, 444] on h3 "[PERSON_NAME] School of Arts and Sciences" at bounding box center [238, 449] width 171 height 32
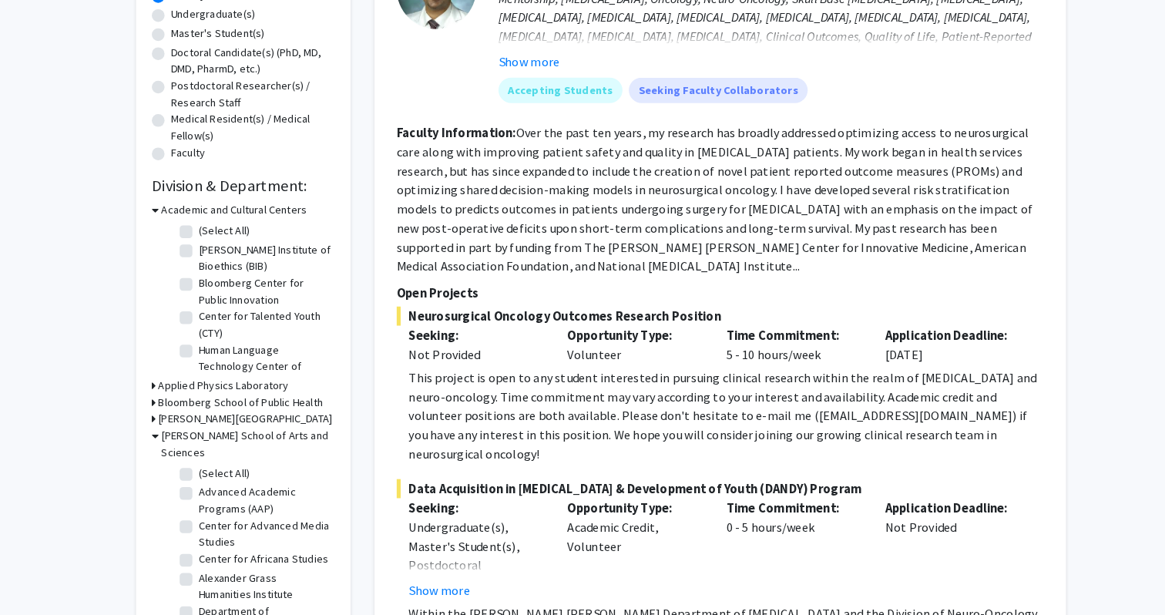
click at [180, 441] on h3 "[PERSON_NAME] School of Arts and Sciences" at bounding box center [240, 449] width 168 height 32
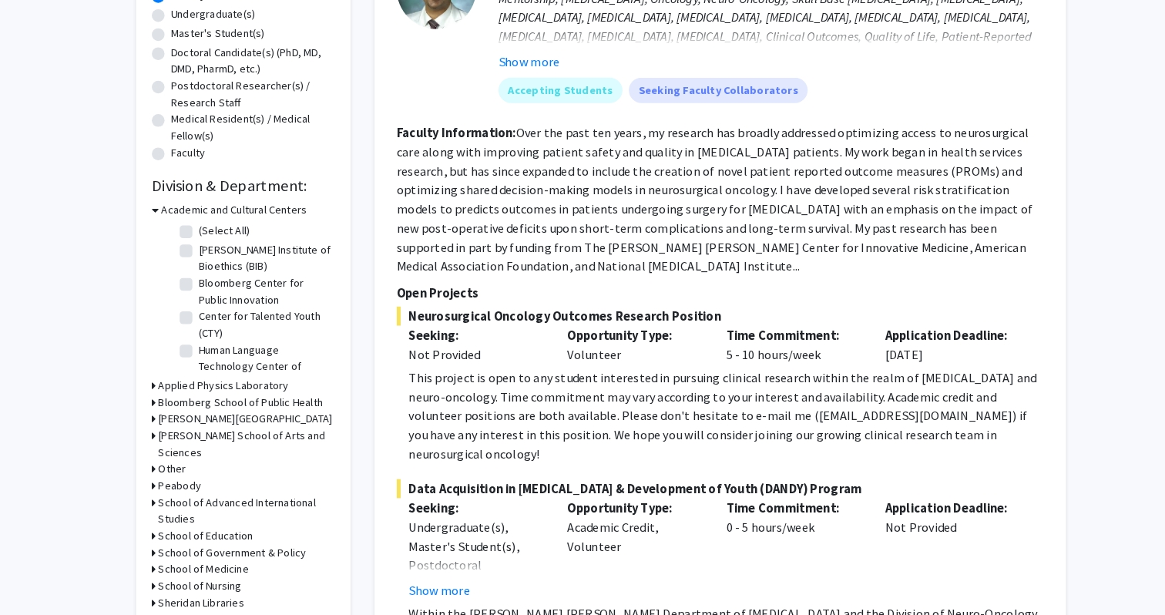
click at [170, 465] on h3 "Other" at bounding box center [166, 473] width 27 height 16
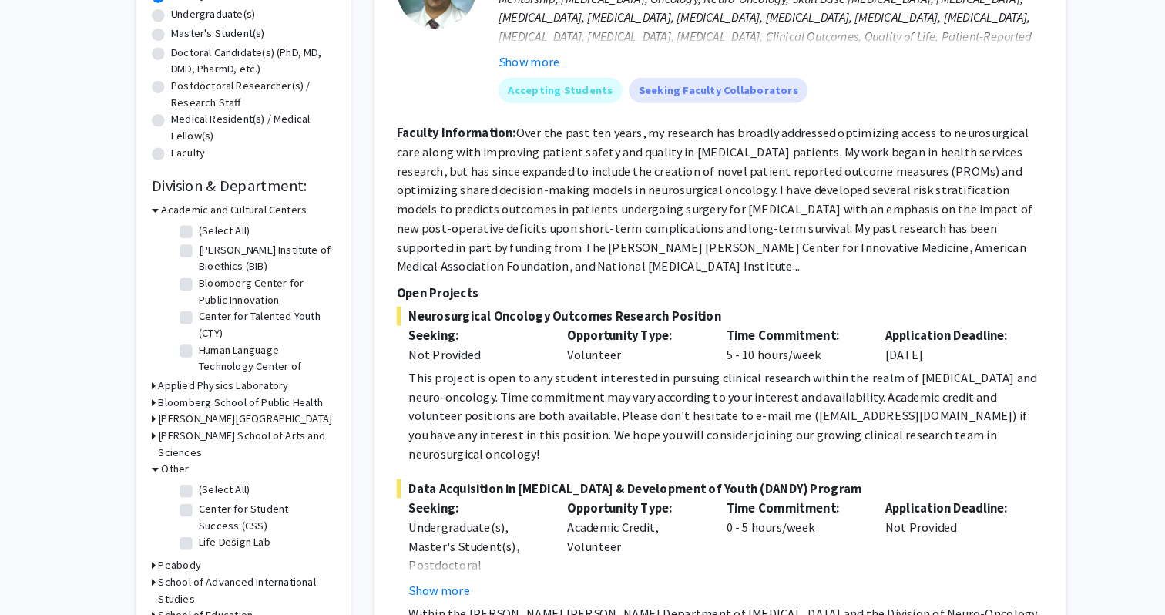
click at [170, 465] on h3 "Other" at bounding box center [169, 473] width 27 height 16
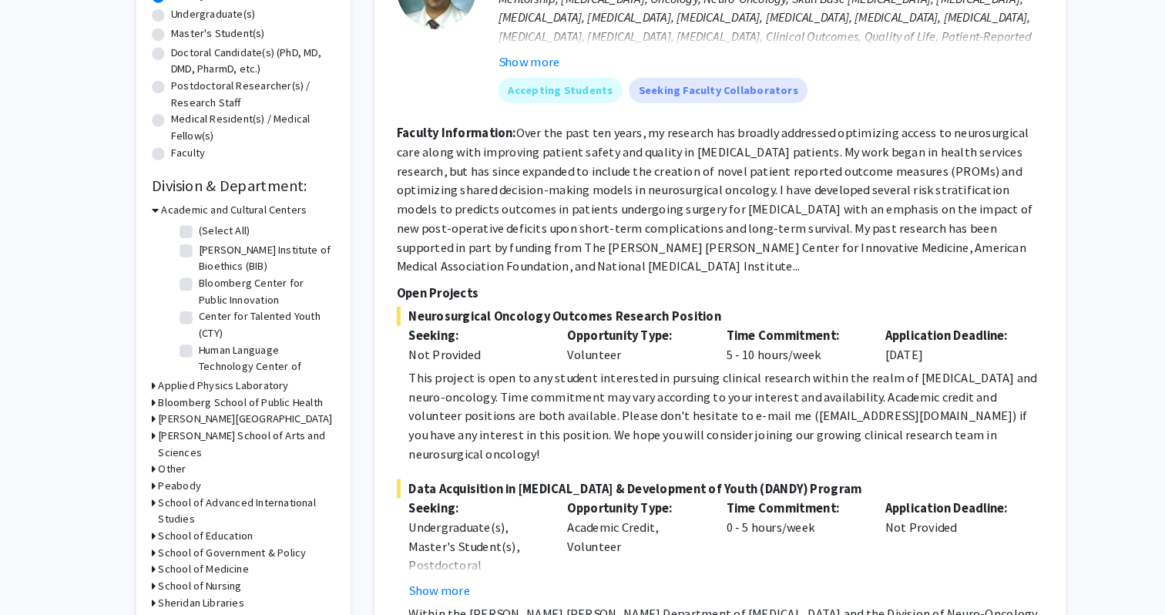
click at [170, 465] on h3 "Other" at bounding box center [166, 473] width 27 height 16
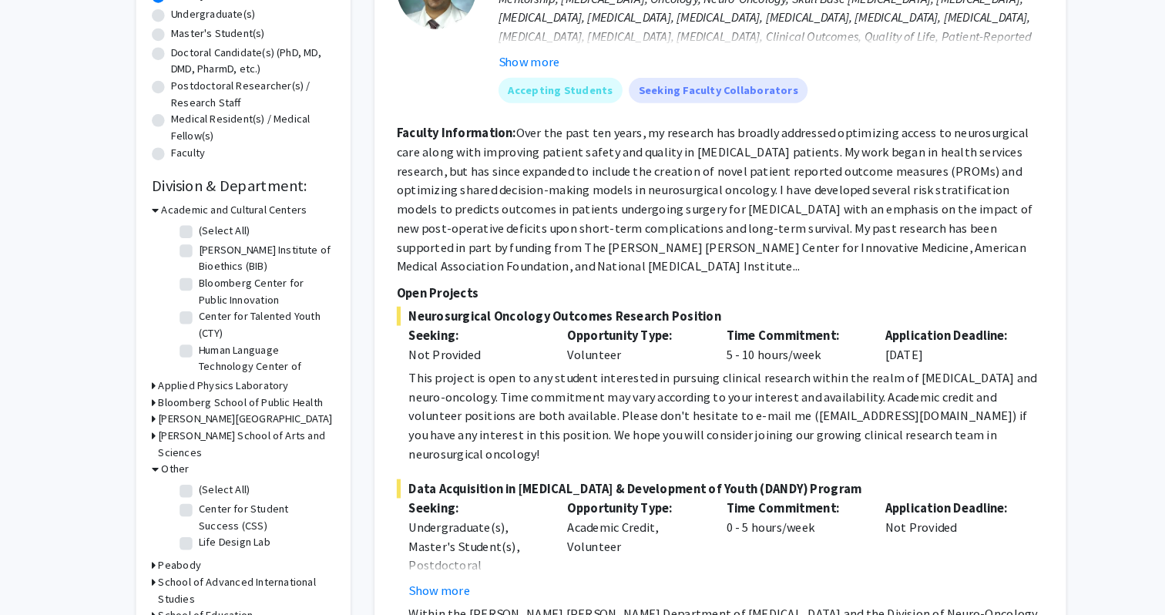
click at [193, 485] on label "(Select All)" at bounding box center [217, 493] width 49 height 16
click at [193, 485] on input "(Select All)" at bounding box center [198, 490] width 10 height 10
checkbox input "true"
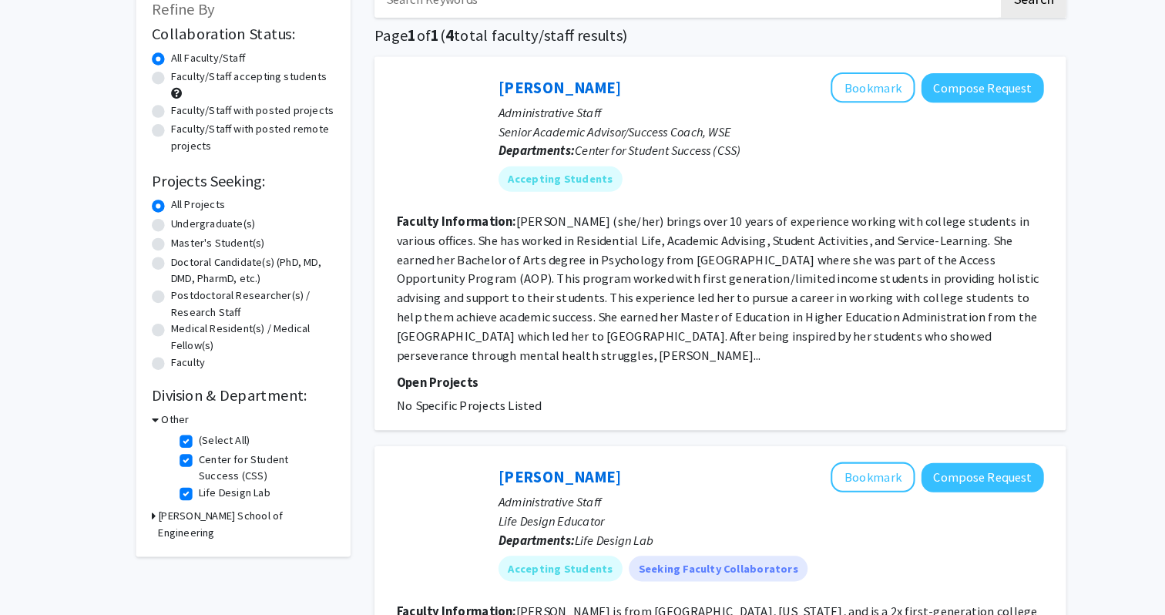
scroll to position [133, 0]
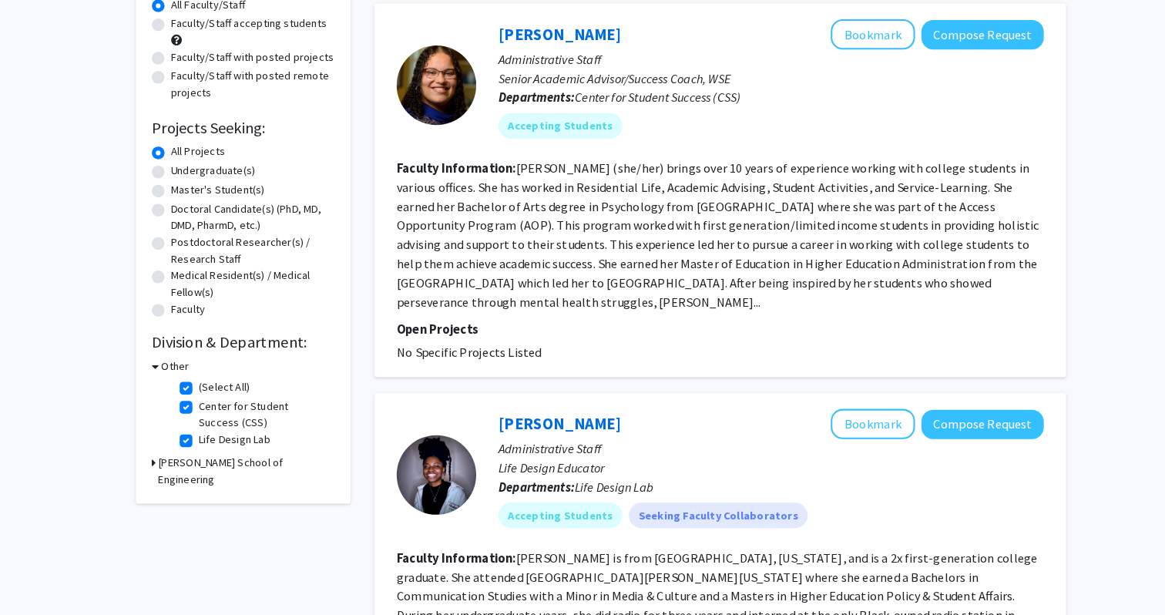
click at [149, 374] on icon at bounding box center [150, 374] width 7 height 16
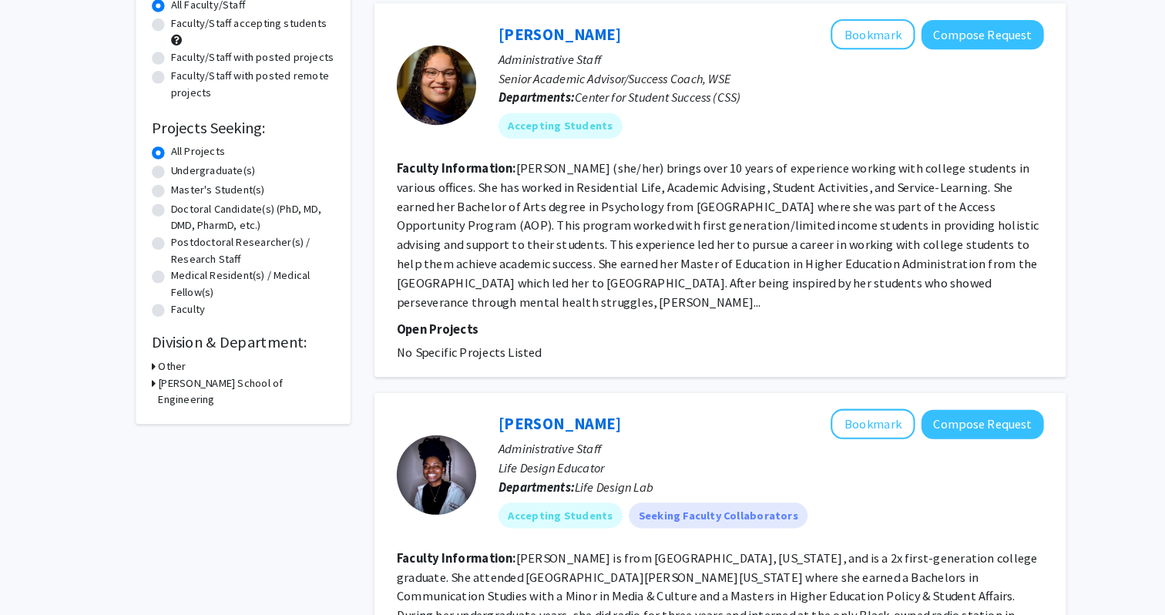
click at [155, 388] on h3 "[PERSON_NAME] School of Engineering" at bounding box center [238, 398] width 171 height 32
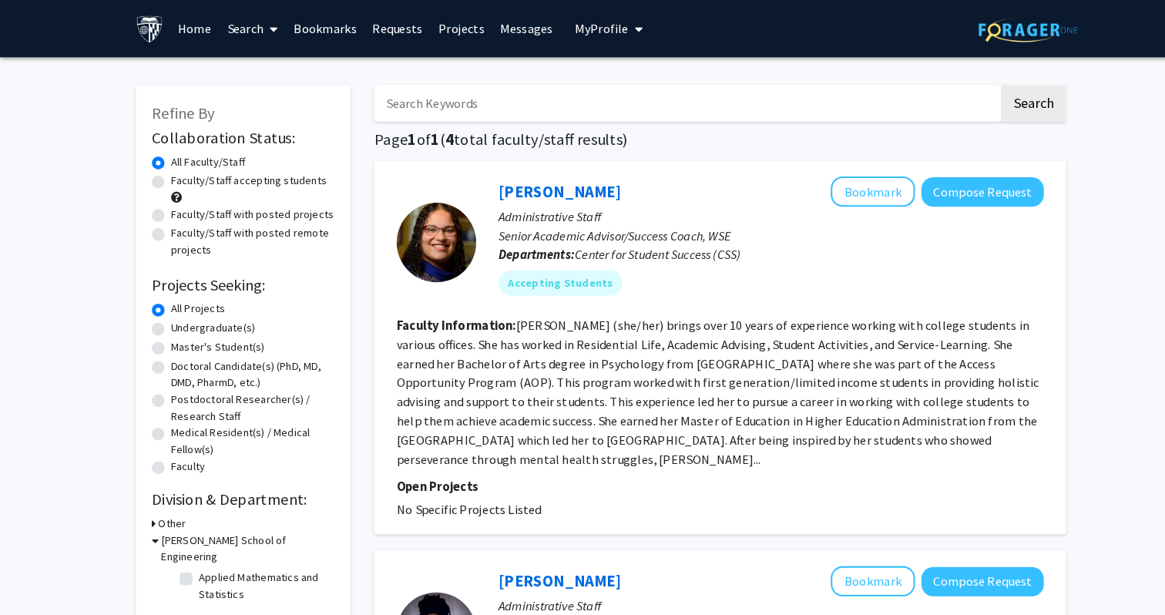
click at [246, 25] on link "Search" at bounding box center [245, 28] width 65 height 54
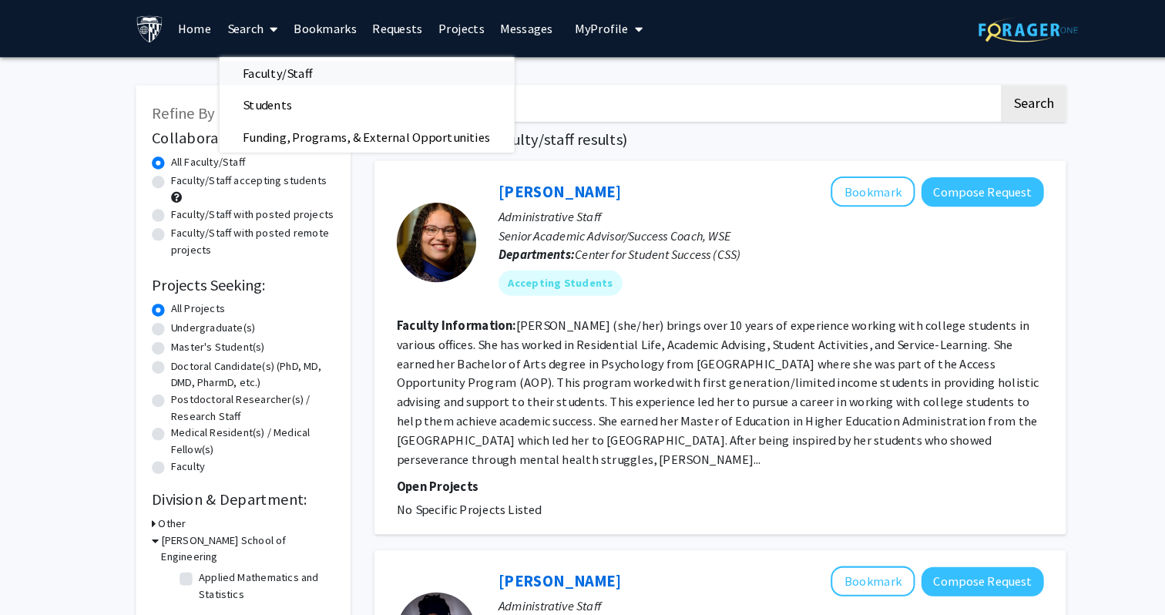
click at [251, 61] on span "Faculty/Staff" at bounding box center [269, 70] width 113 height 31
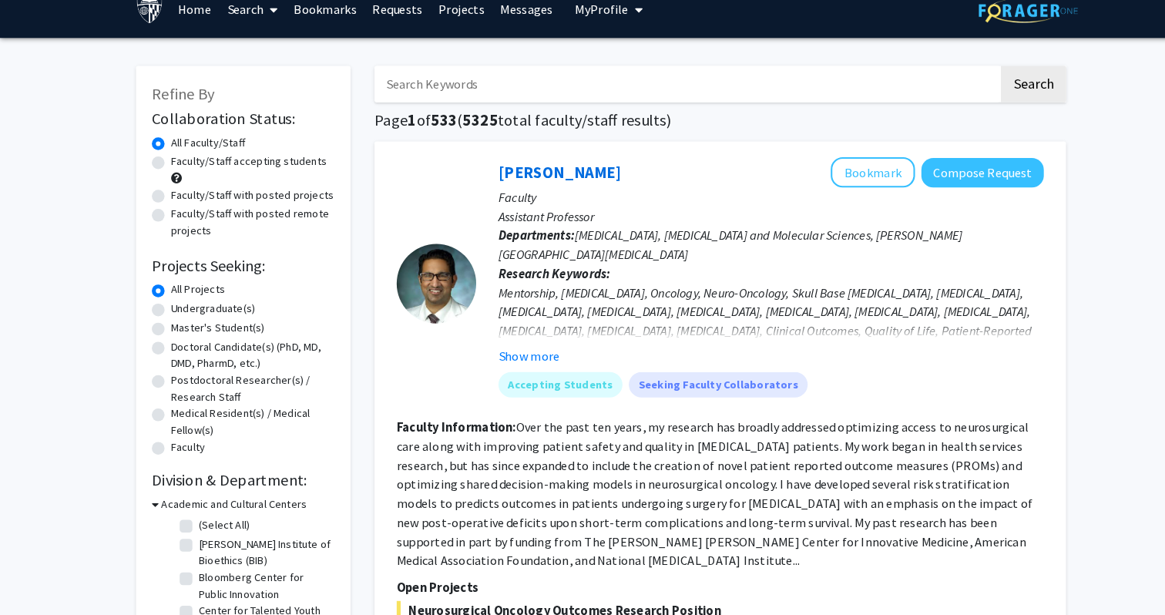
scroll to position [5, 0]
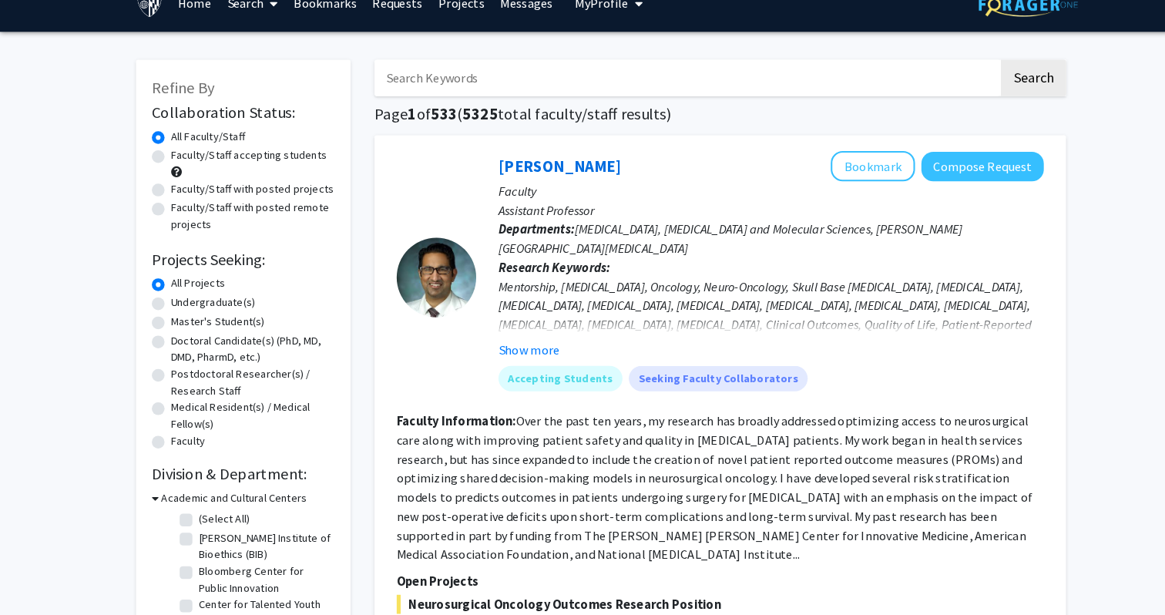
click at [166, 202] on label "Faculty/Staff with posted projects" at bounding box center [245, 202] width 158 height 16
click at [166, 202] on input "Faculty/Staff with posted projects" at bounding box center [171, 199] width 10 height 10
radio input "true"
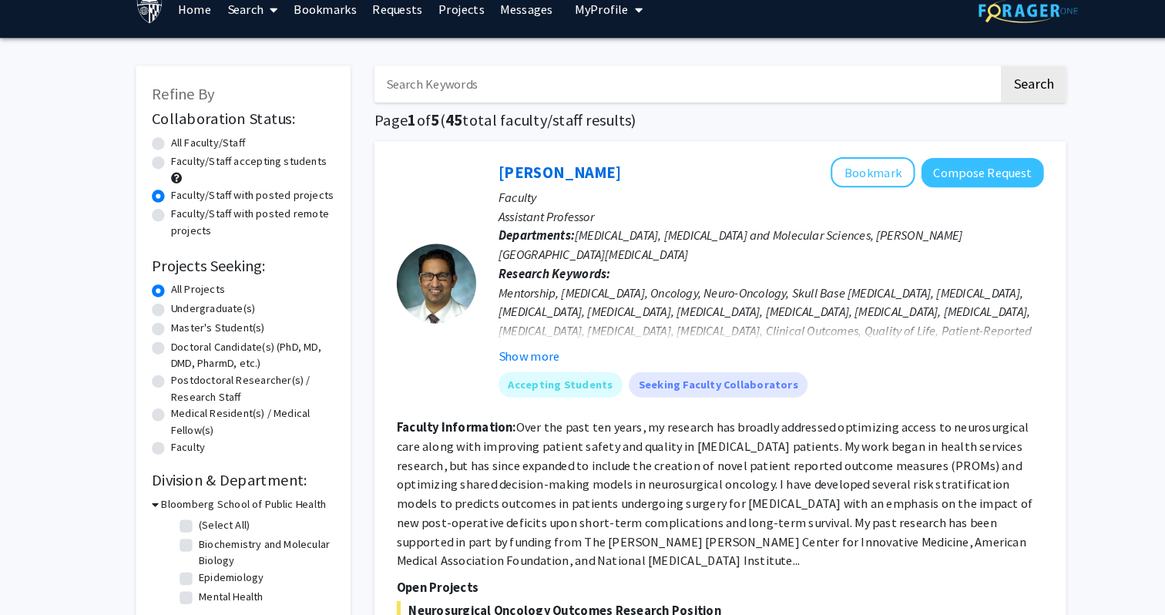
click at [722, 445] on fg-read-more "Over the past ten years, my research has broadly addressed optimizing access to…" at bounding box center [692, 497] width 616 height 145
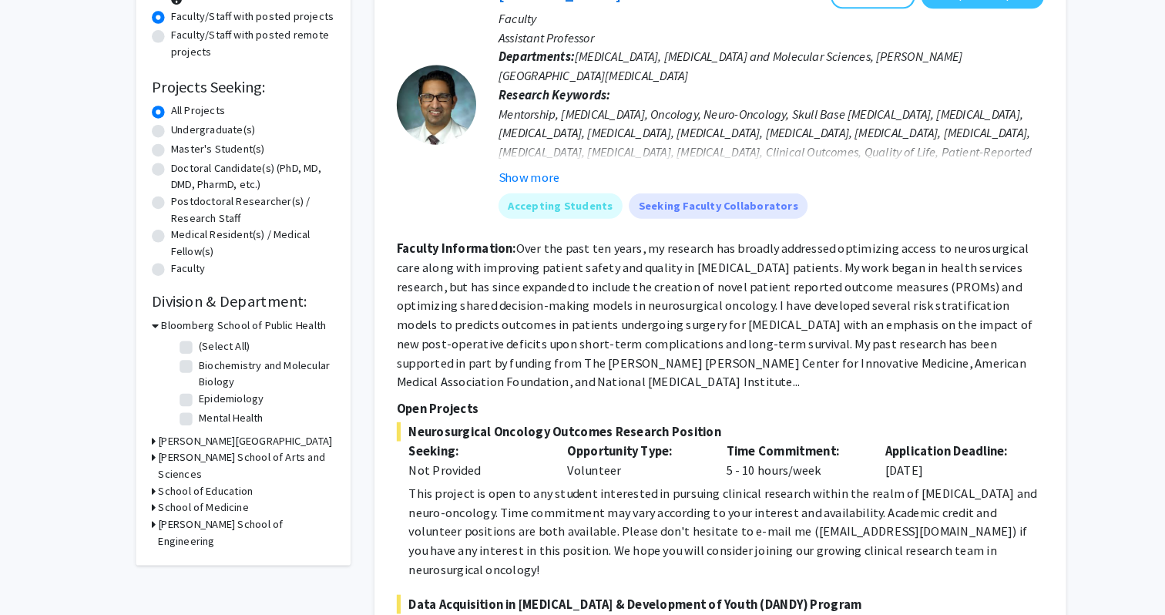
scroll to position [181, 0]
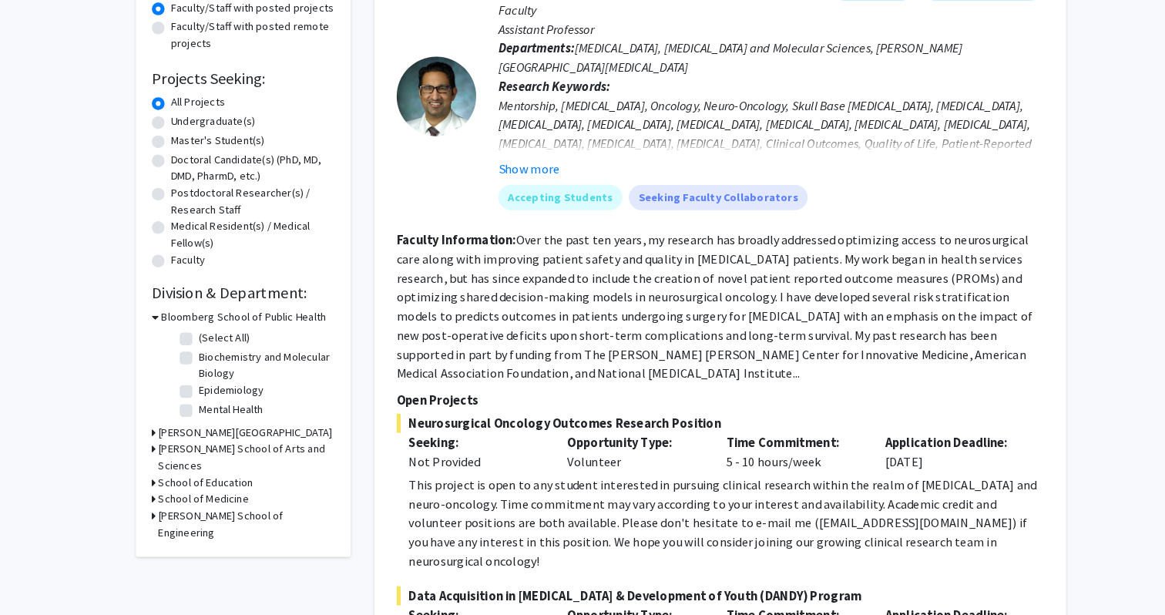
click at [299, 452] on h3 "[PERSON_NAME] School of Arts and Sciences" at bounding box center [238, 462] width 171 height 32
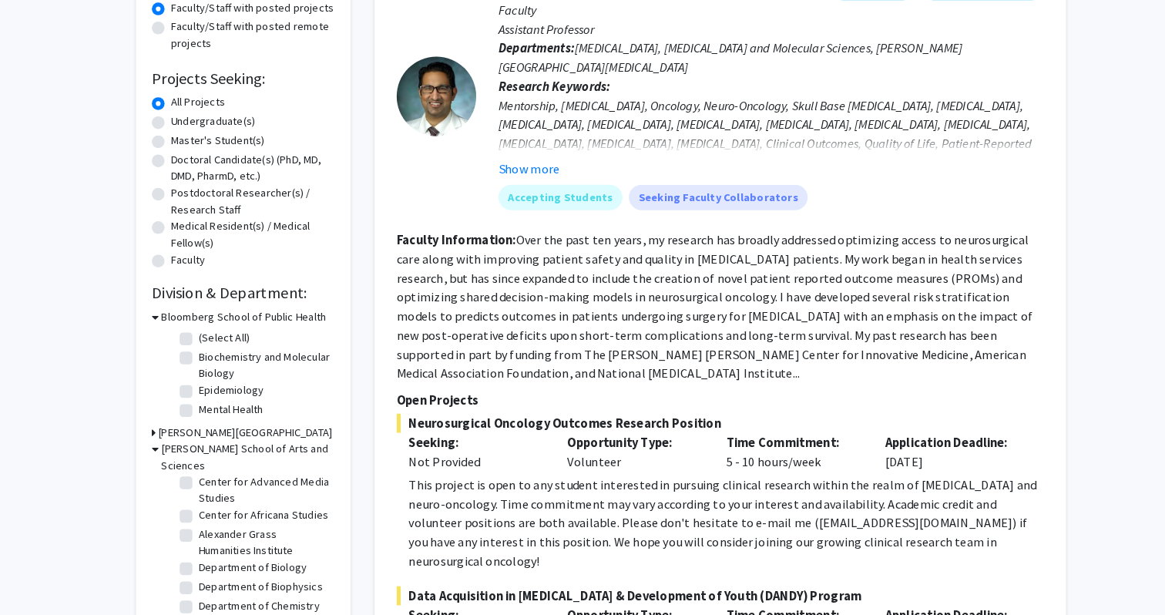
scroll to position [33, 0]
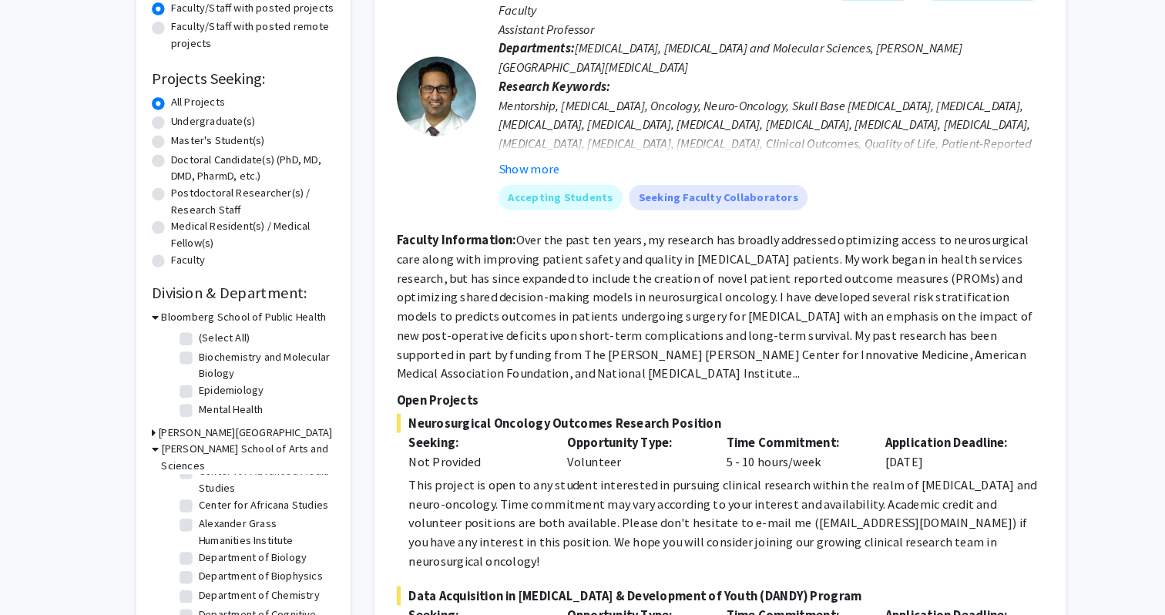
click at [152, 452] on icon at bounding box center [150, 454] width 7 height 16
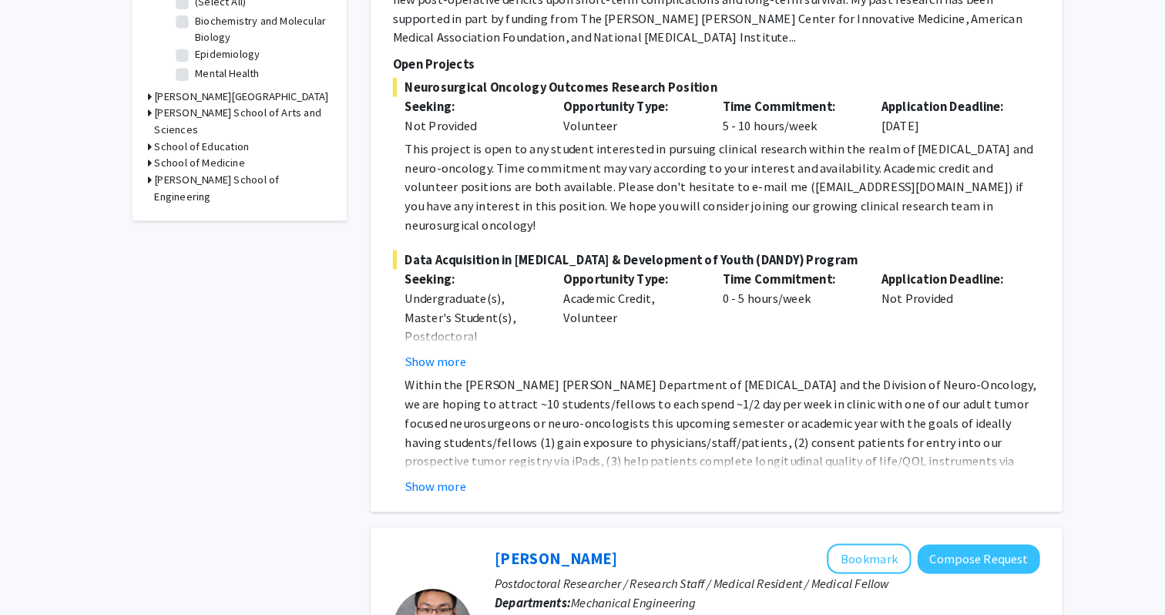
scroll to position [531, 0]
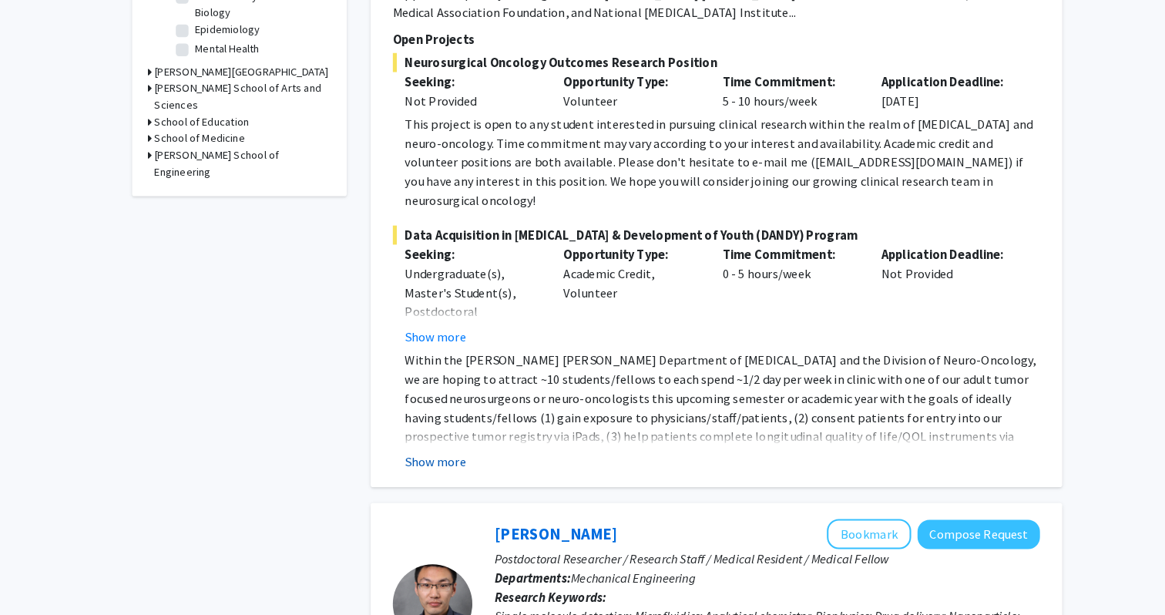
click at [439, 457] on button "Show more" at bounding box center [425, 466] width 59 height 18
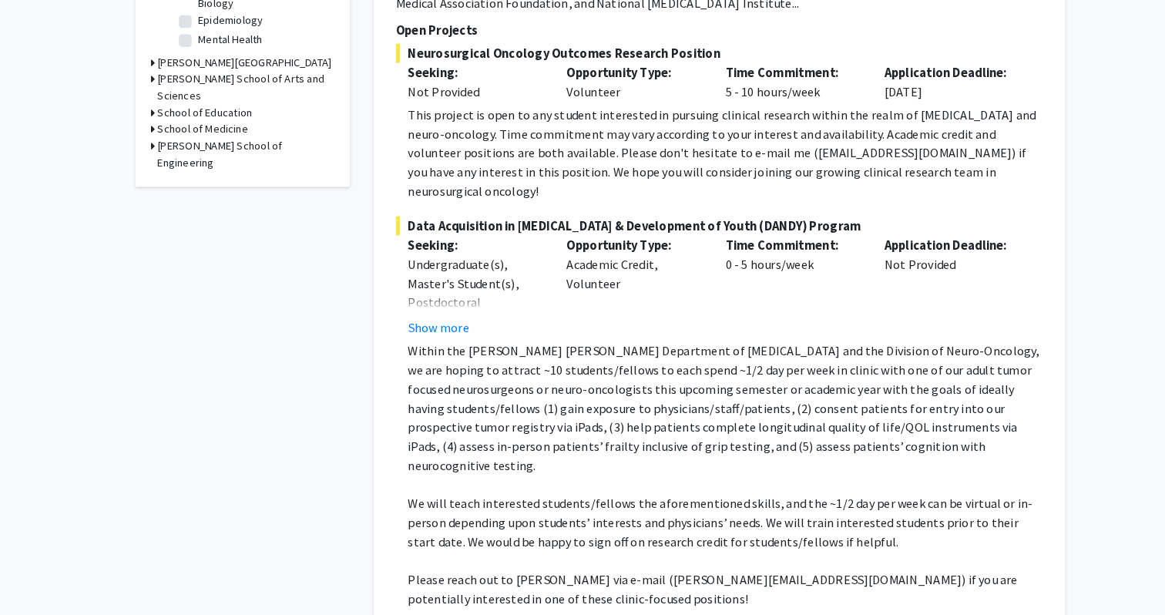
scroll to position [556, 0]
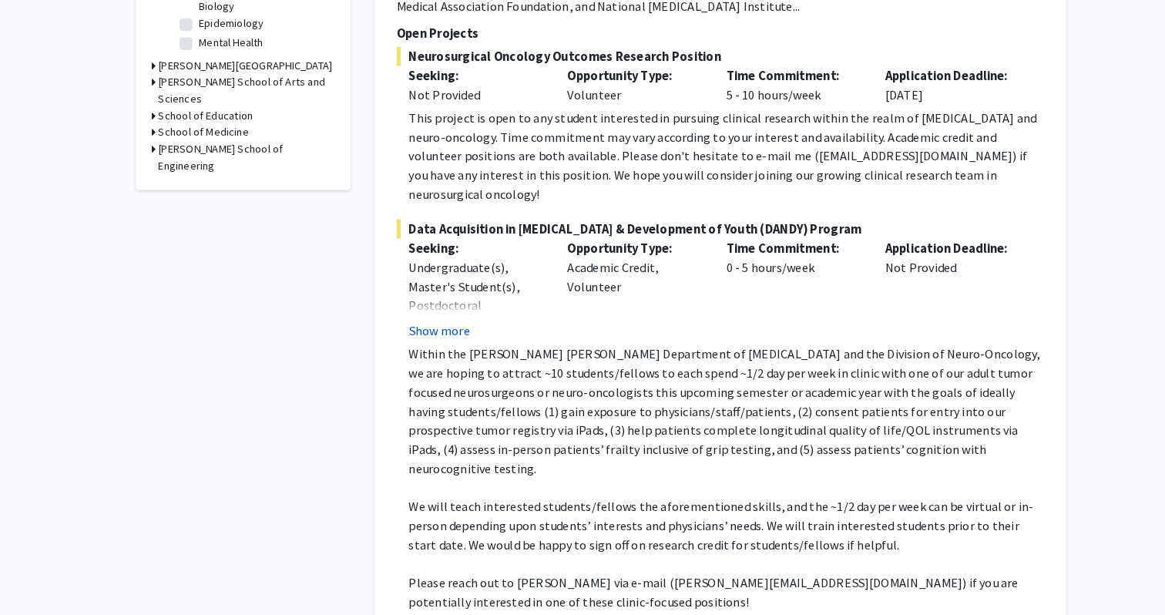
click at [448, 311] on button "Show more" at bounding box center [425, 320] width 59 height 18
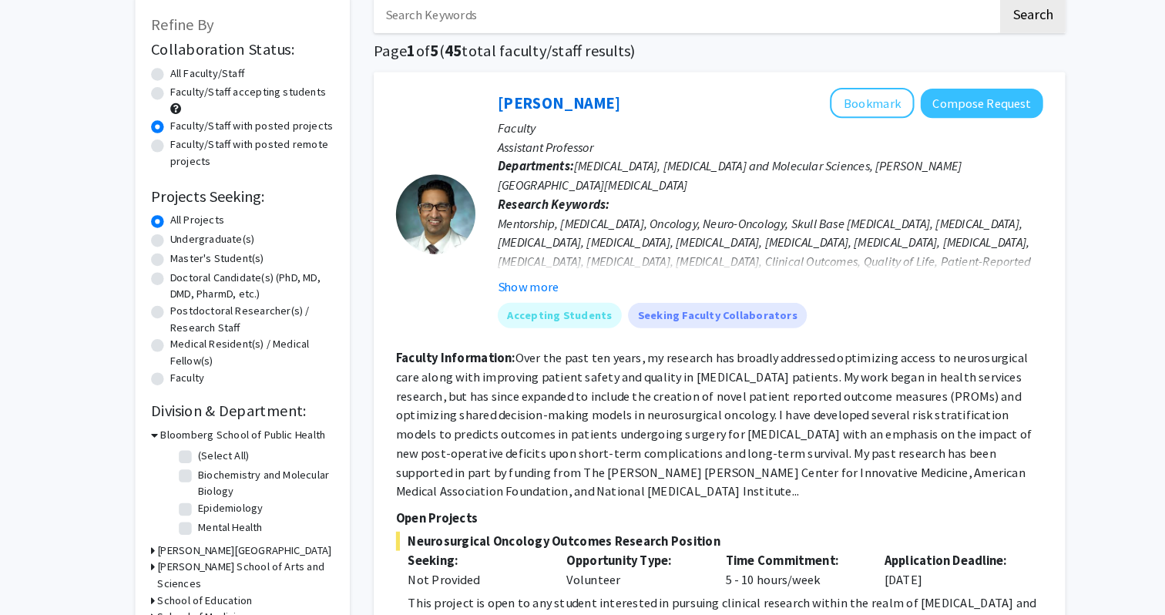
scroll to position [25, 0]
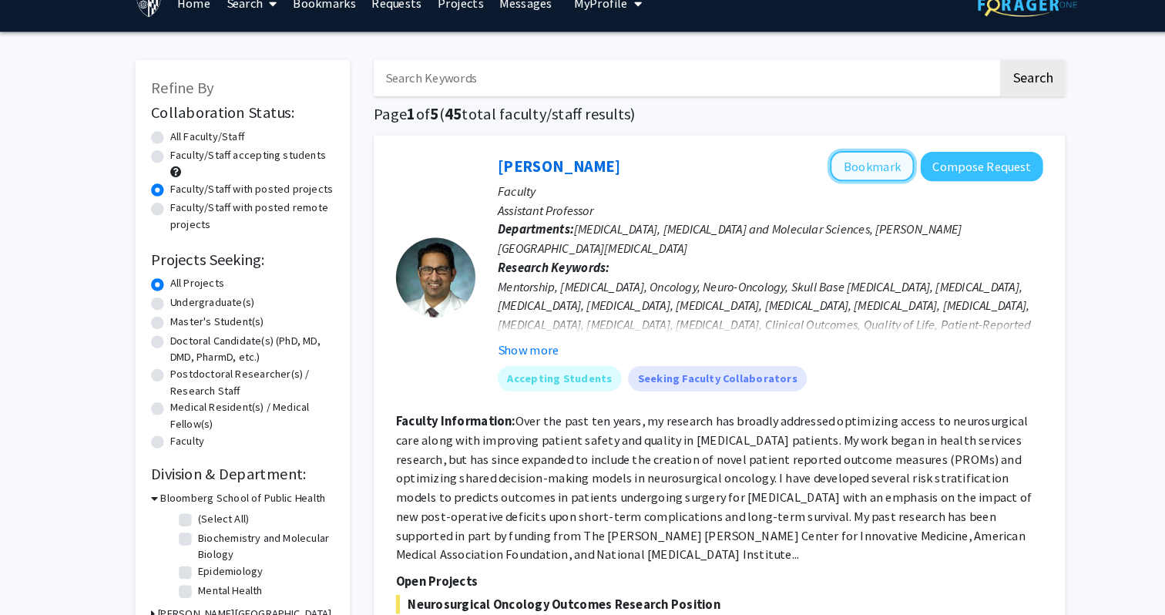
click at [822, 171] on button "Bookmark" at bounding box center [846, 160] width 82 height 29
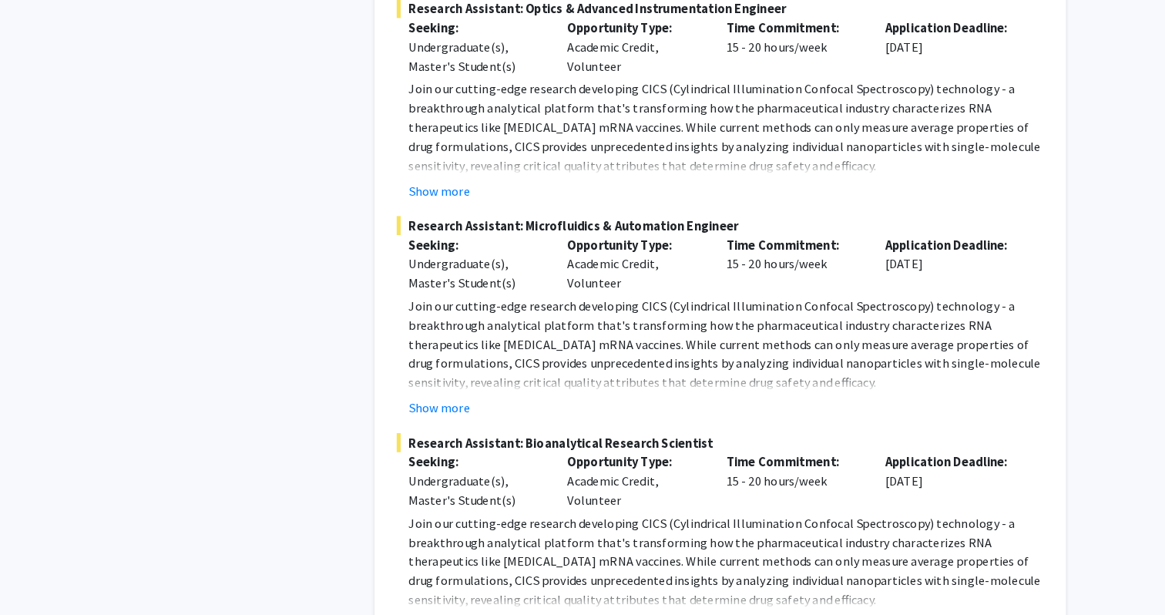
scroll to position [1552, 0]
click at [441, 614] on button "Show more" at bounding box center [425, 623] width 59 height 18
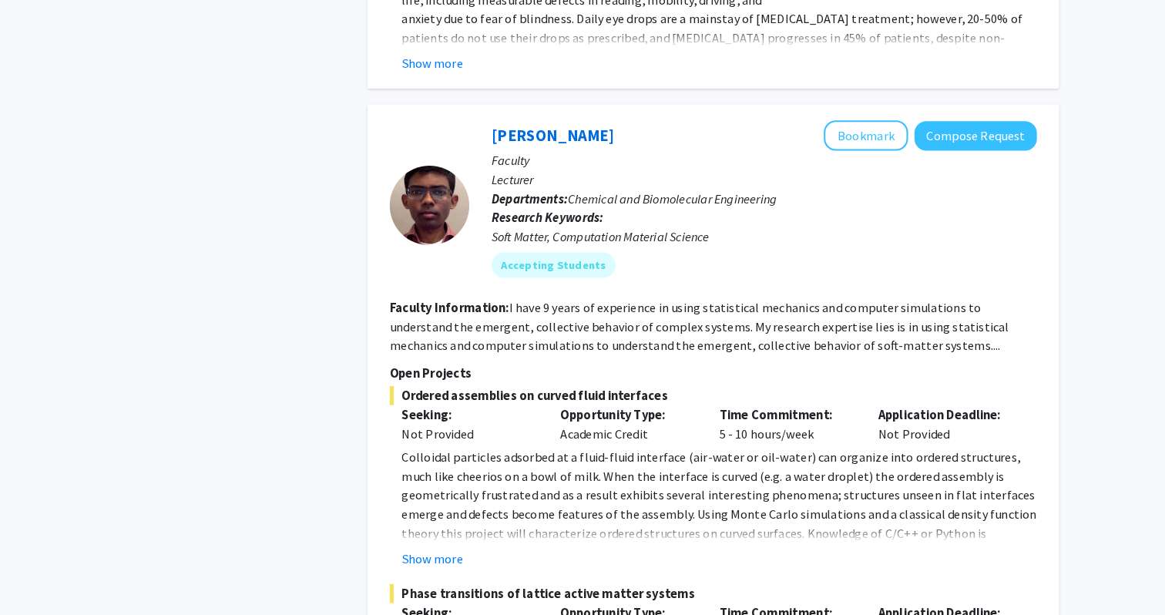
scroll to position [3681, 0]
click at [424, 550] on button "Show more" at bounding box center [425, 559] width 59 height 18
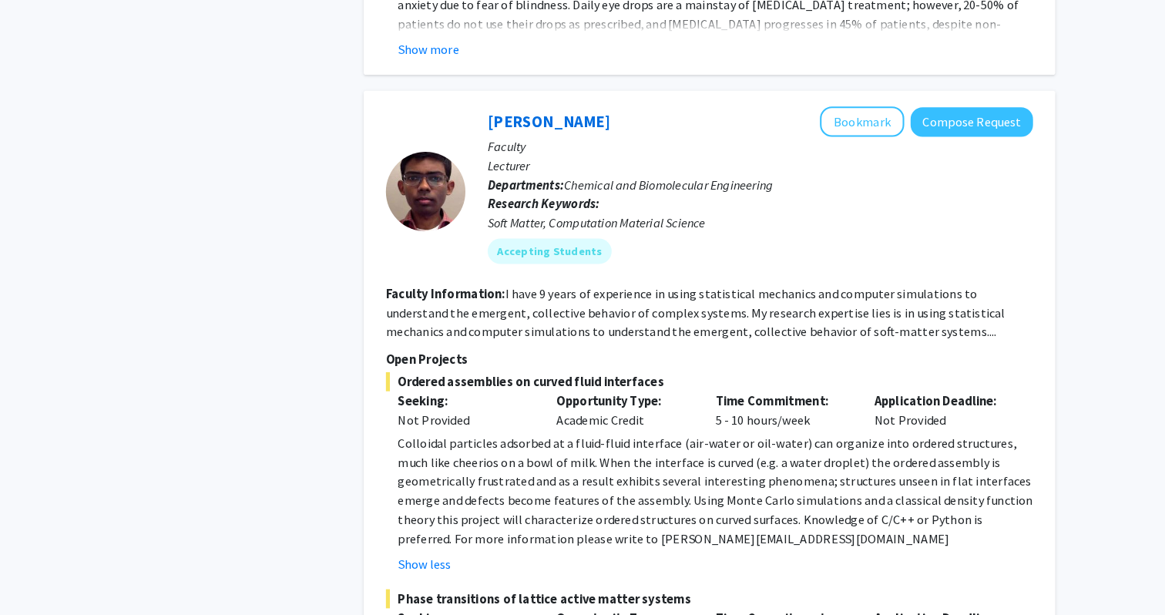
scroll to position [3699, 0]
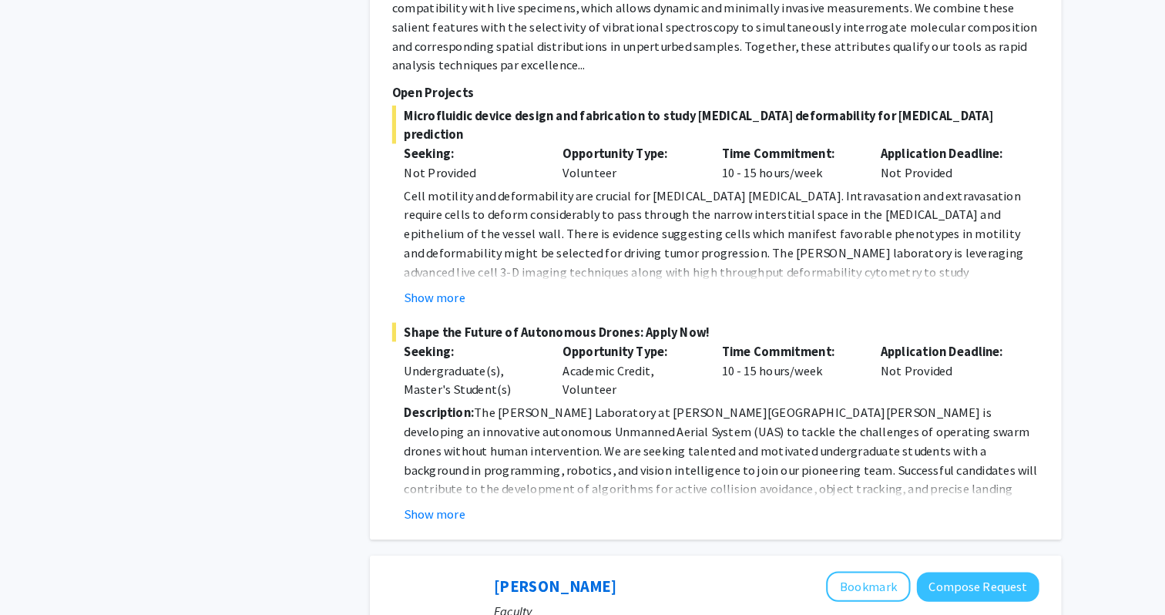
scroll to position [4809, 0]
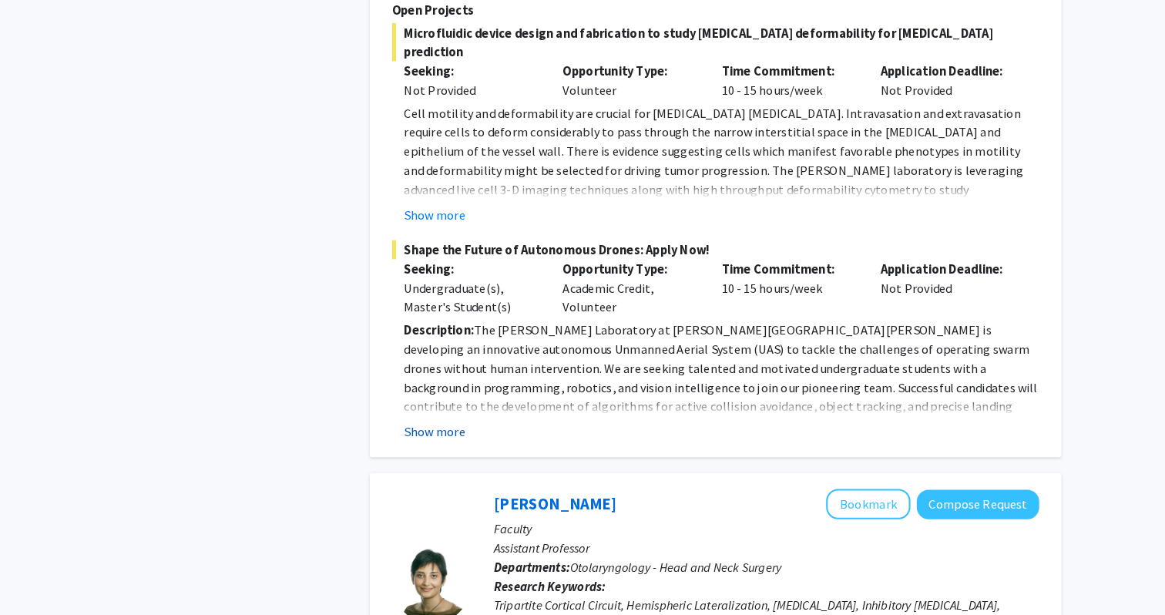
click at [411, 428] on button "Show more" at bounding box center [425, 437] width 59 height 18
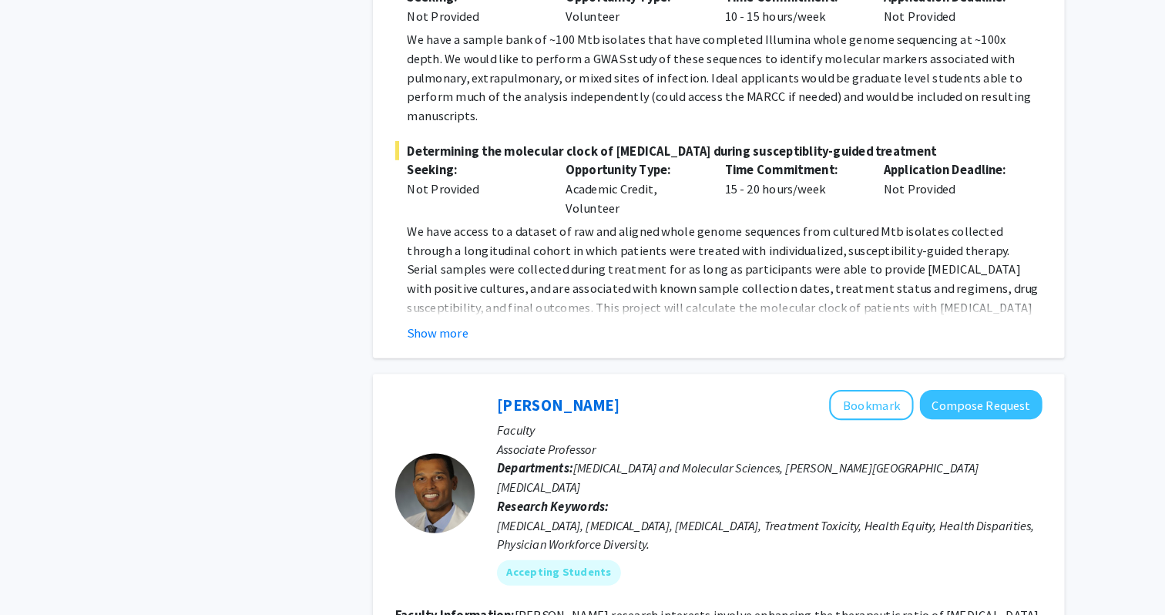
scroll to position [7792, 0]
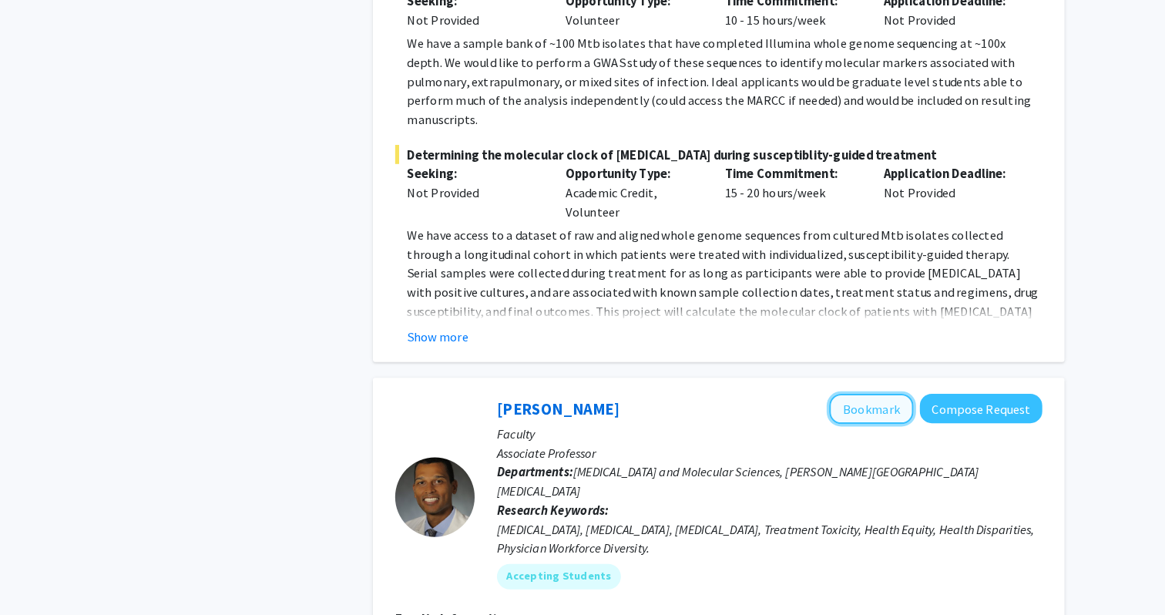
click at [820, 381] on button "Bookmark" at bounding box center [846, 395] width 82 height 29
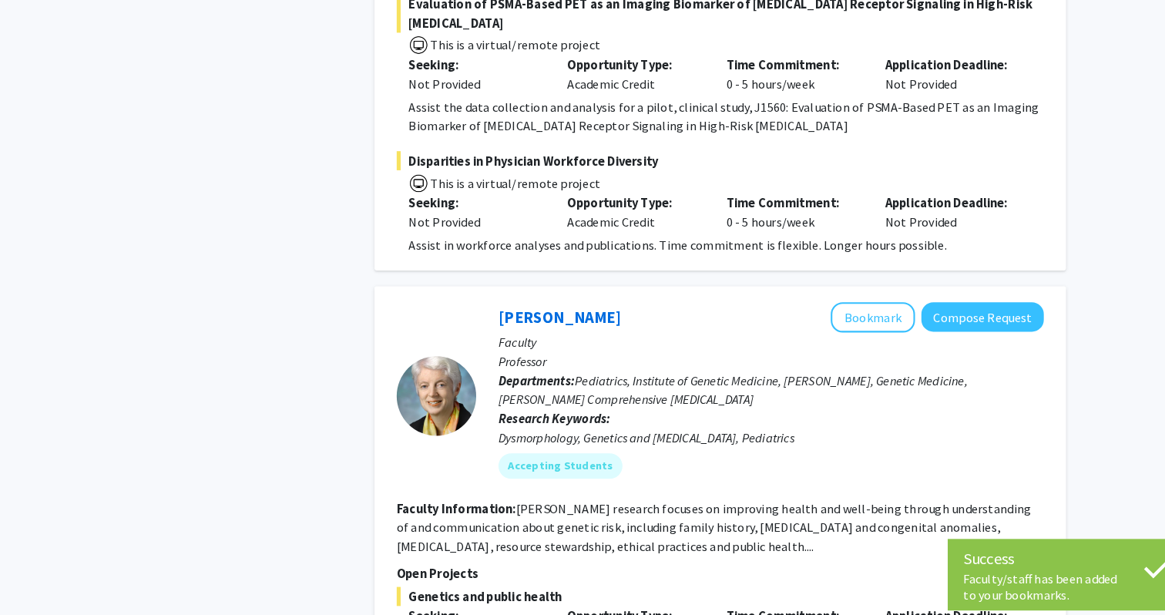
scroll to position [8565, 0]
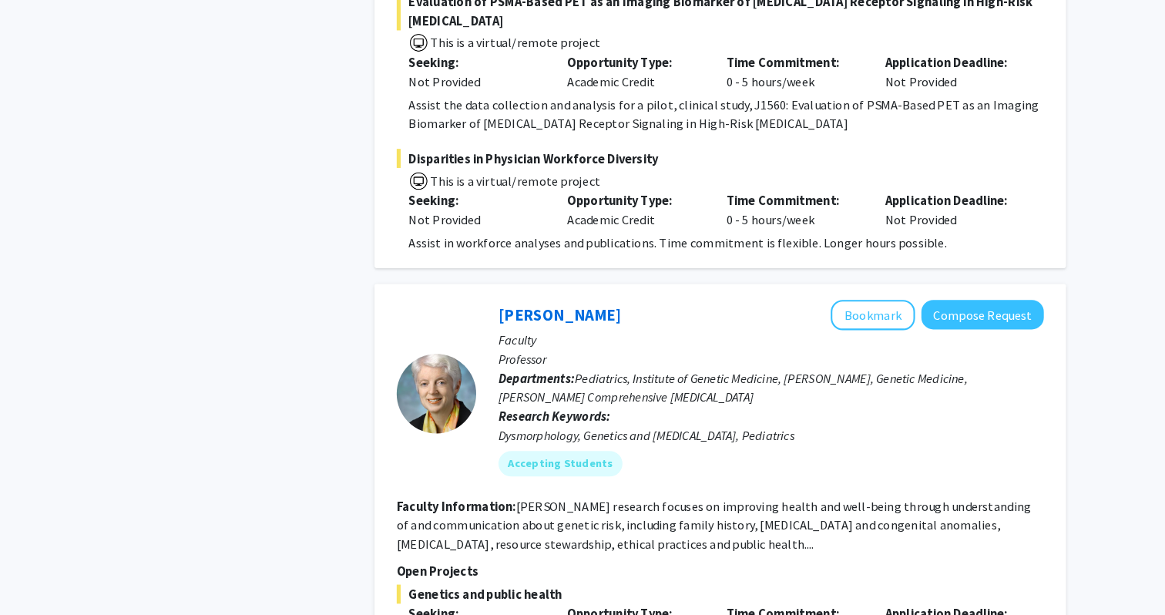
click at [413, 520] on div "Joann Bodurtha Bookmark Compose Request Faculty Professor Departments: Pediatri…" at bounding box center [698, 529] width 670 height 502
click at [848, 294] on button "Bookmark" at bounding box center [846, 308] width 82 height 29
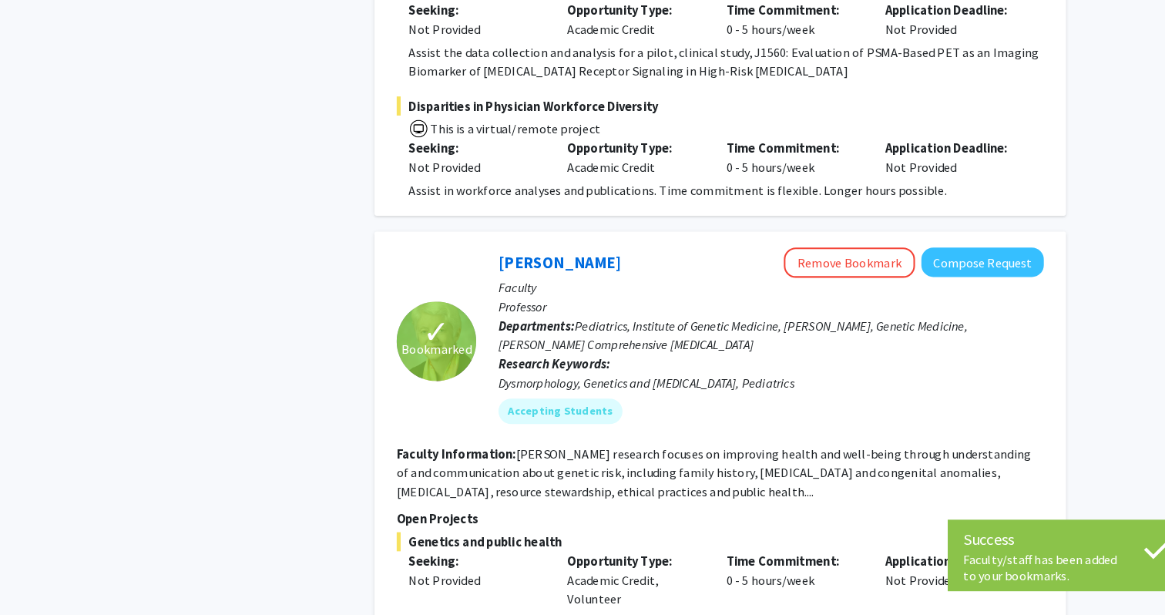
scroll to position [8664, 0]
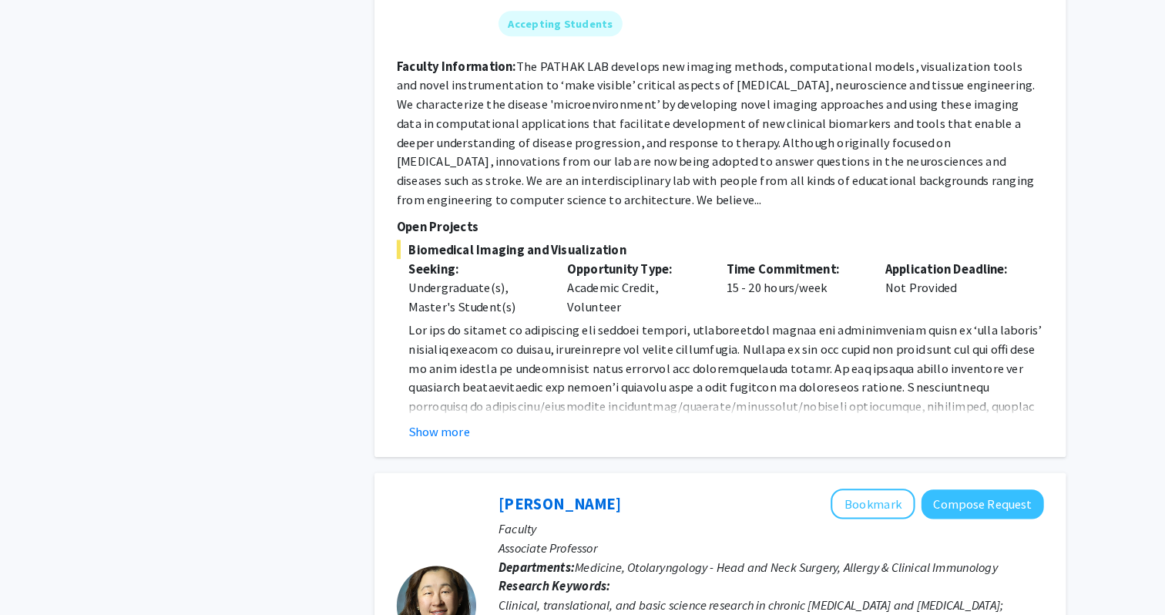
scroll to position [900, 0]
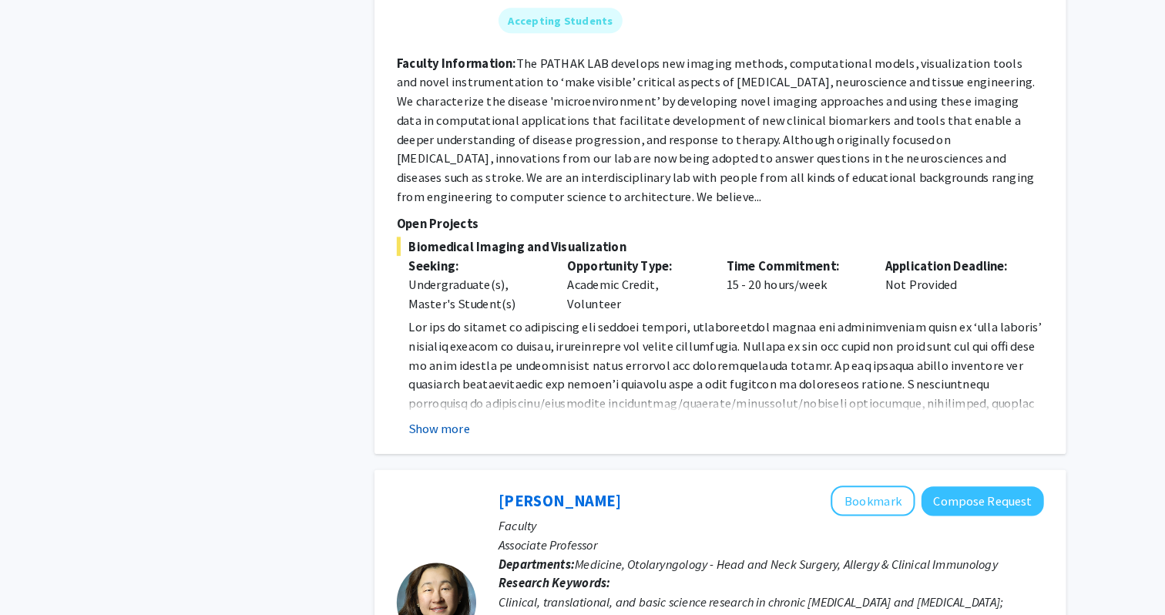
click at [435, 435] on button "Show more" at bounding box center [425, 434] width 59 height 18
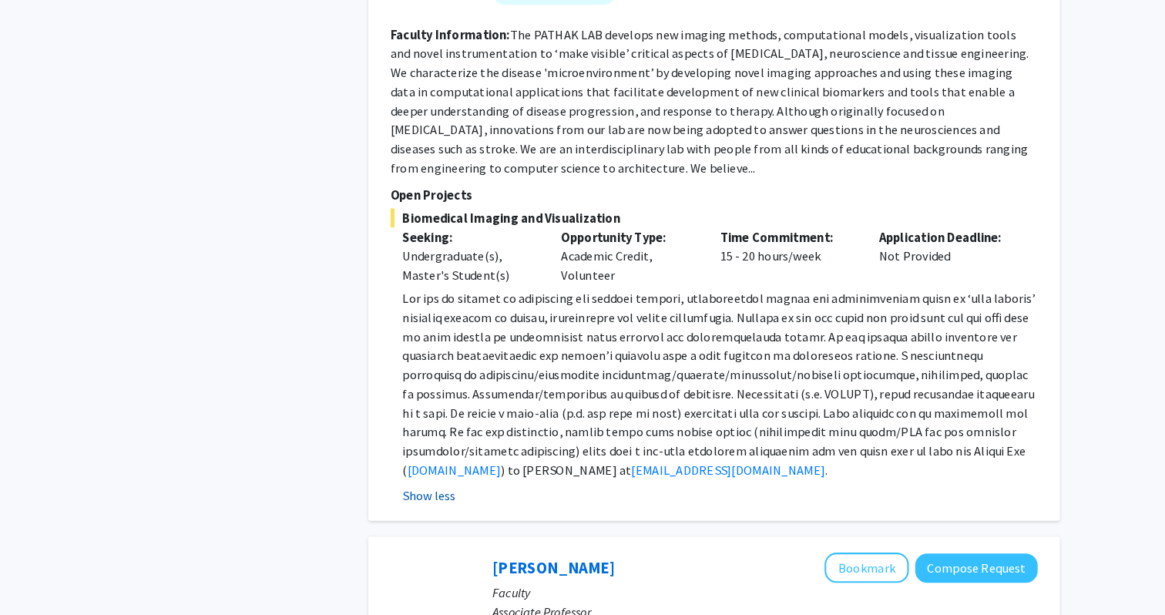
scroll to position [932, 0]
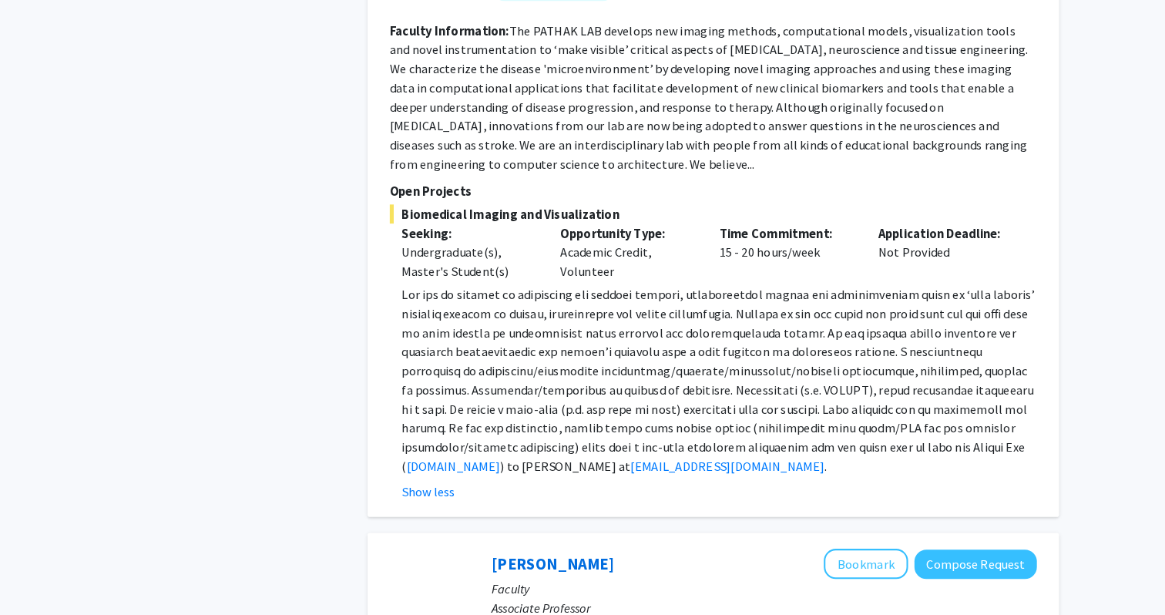
click at [371, 310] on div "Arvind Pathak Bookmark Compose Request Faculty Professor Departments: Biomedica…" at bounding box center [698, 146] width 670 height 748
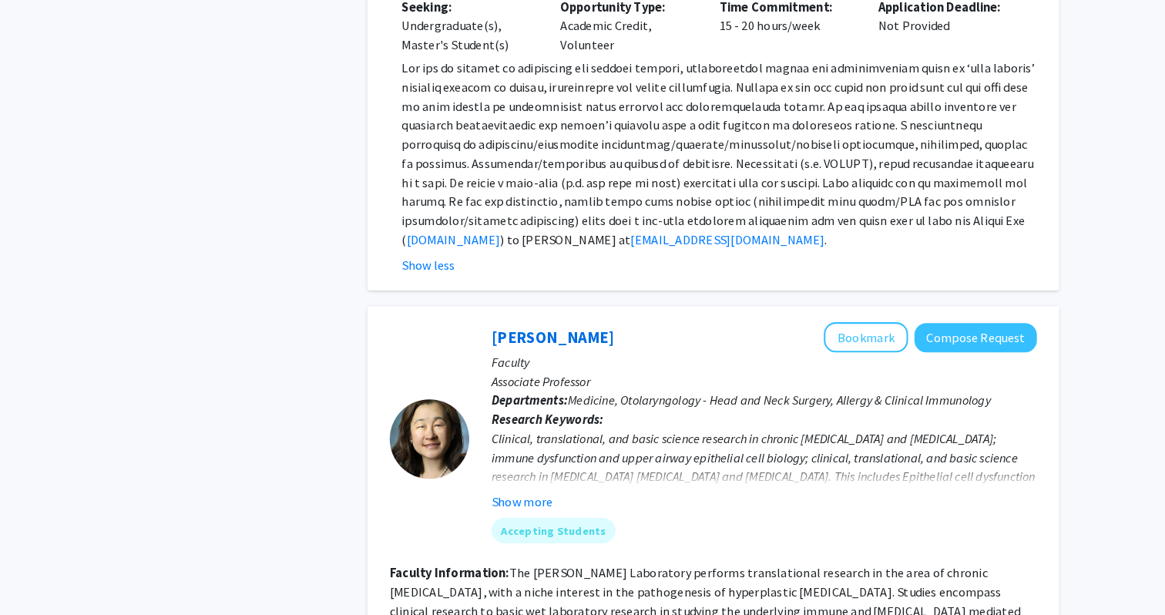
scroll to position [1168, 0]
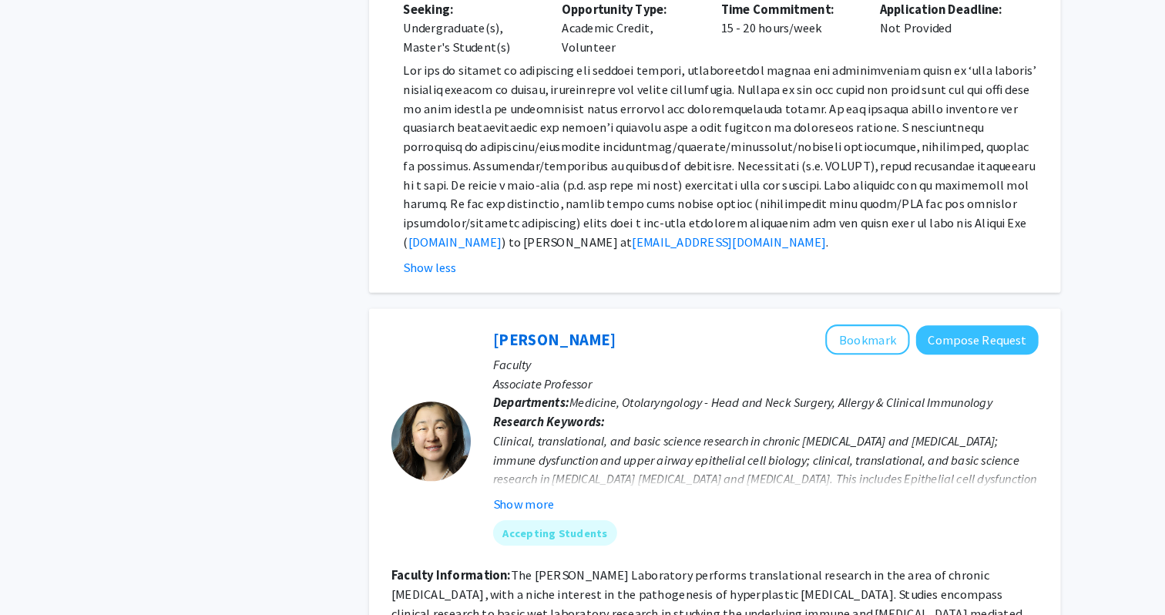
click at [542, 213] on span at bounding box center [702, 151] width 613 height 182
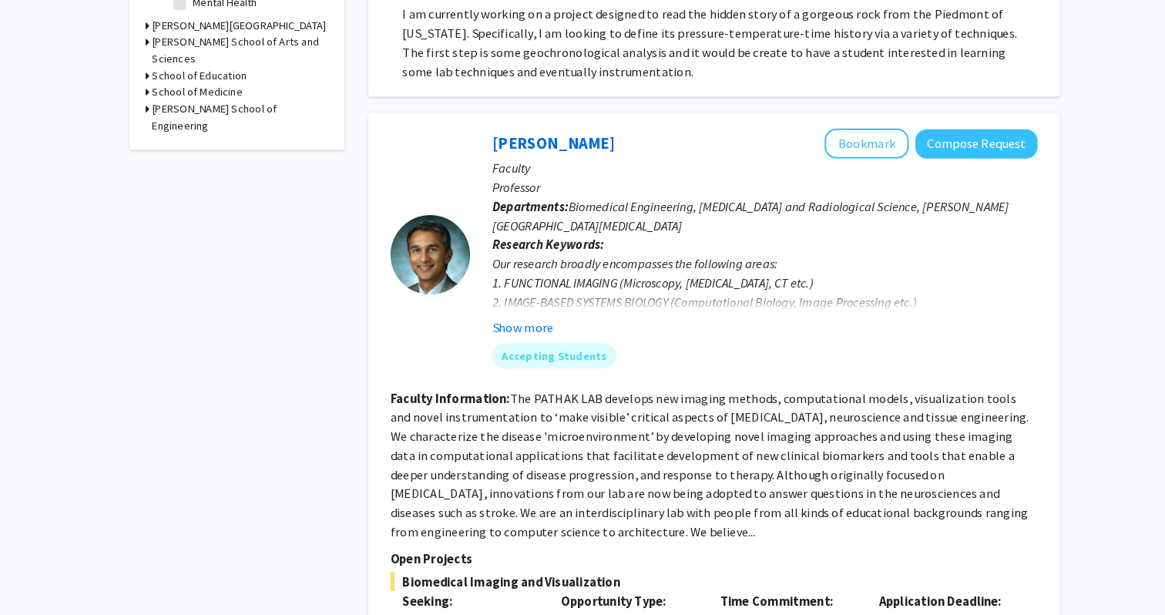
scroll to position [589, 0]
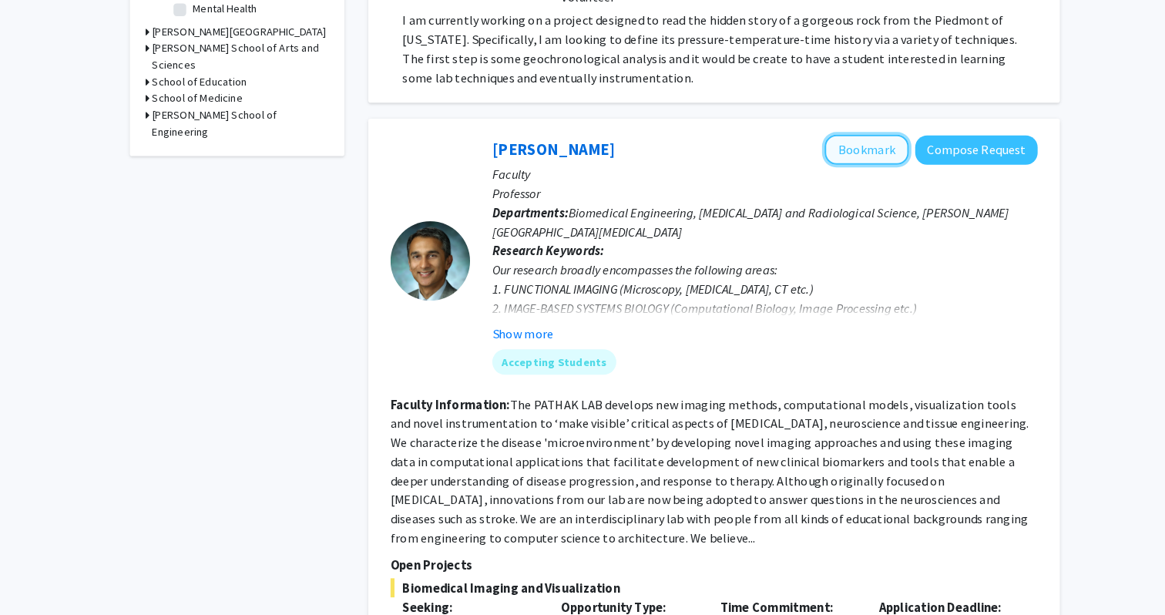
click at [824, 143] on button "Bookmark" at bounding box center [846, 144] width 82 height 29
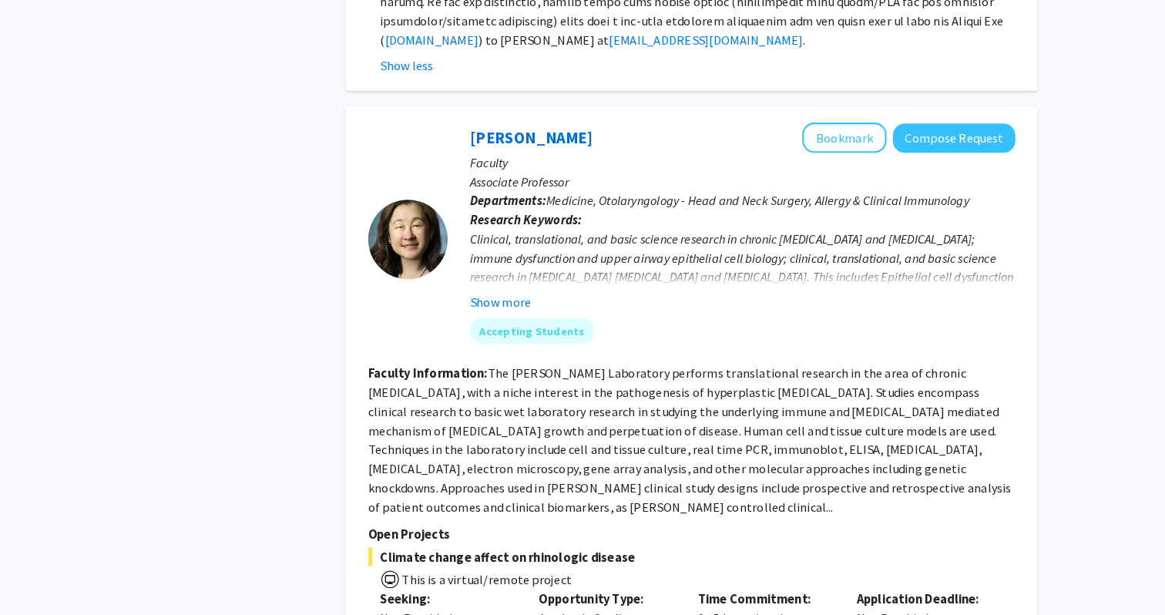
scroll to position [1354, 0]
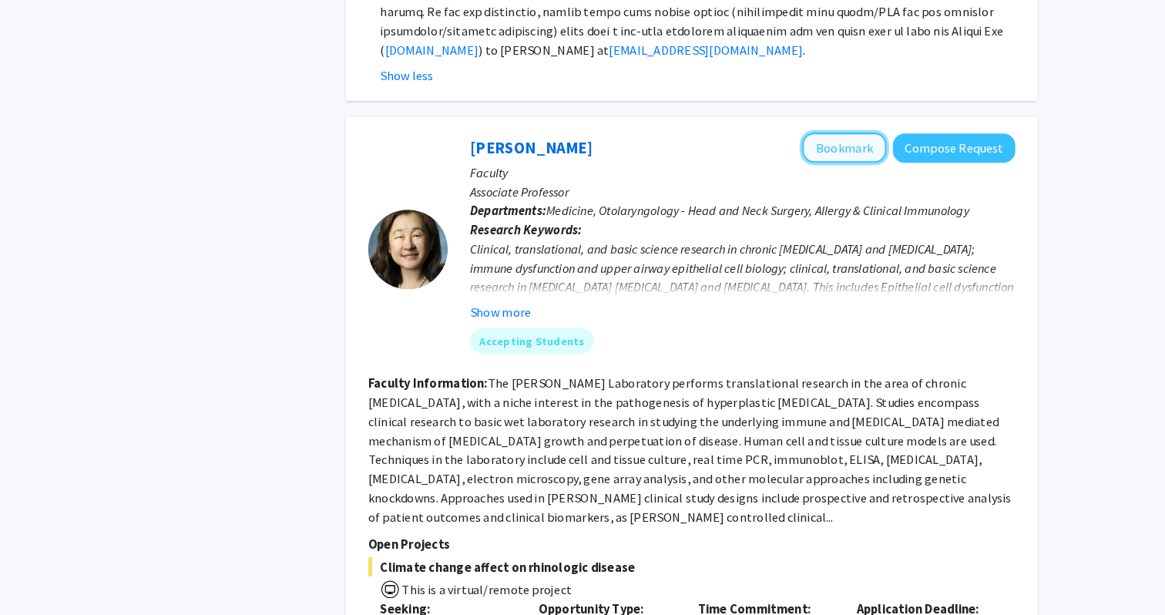
click at [832, 143] on button "Bookmark" at bounding box center [846, 143] width 82 height 29
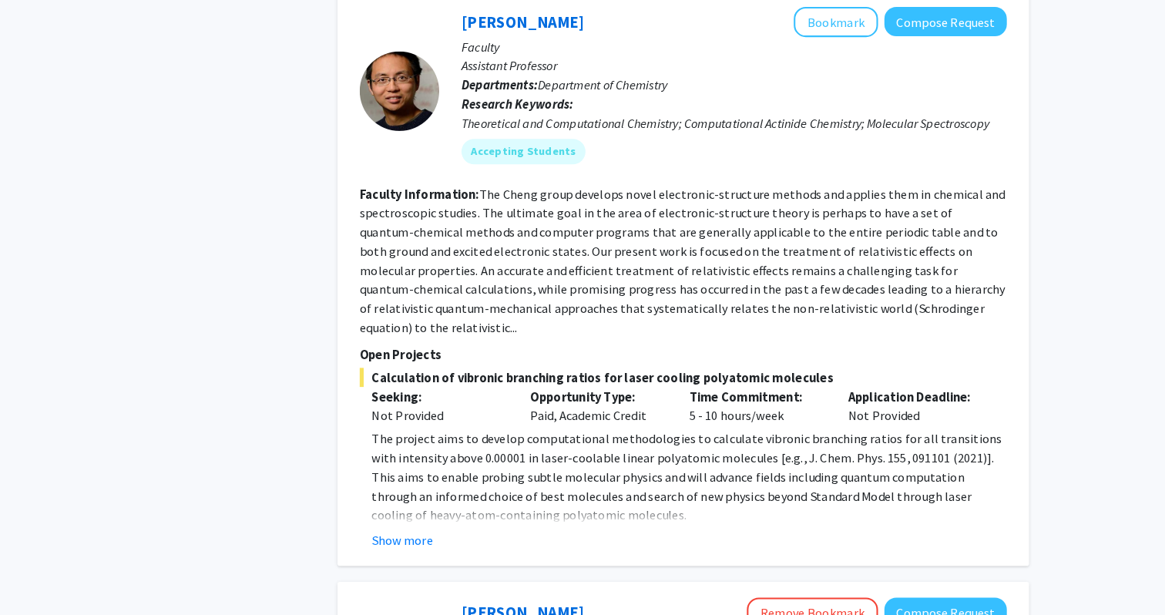
scroll to position [2109, 0]
click at [415, 532] on button "Show more" at bounding box center [425, 541] width 59 height 18
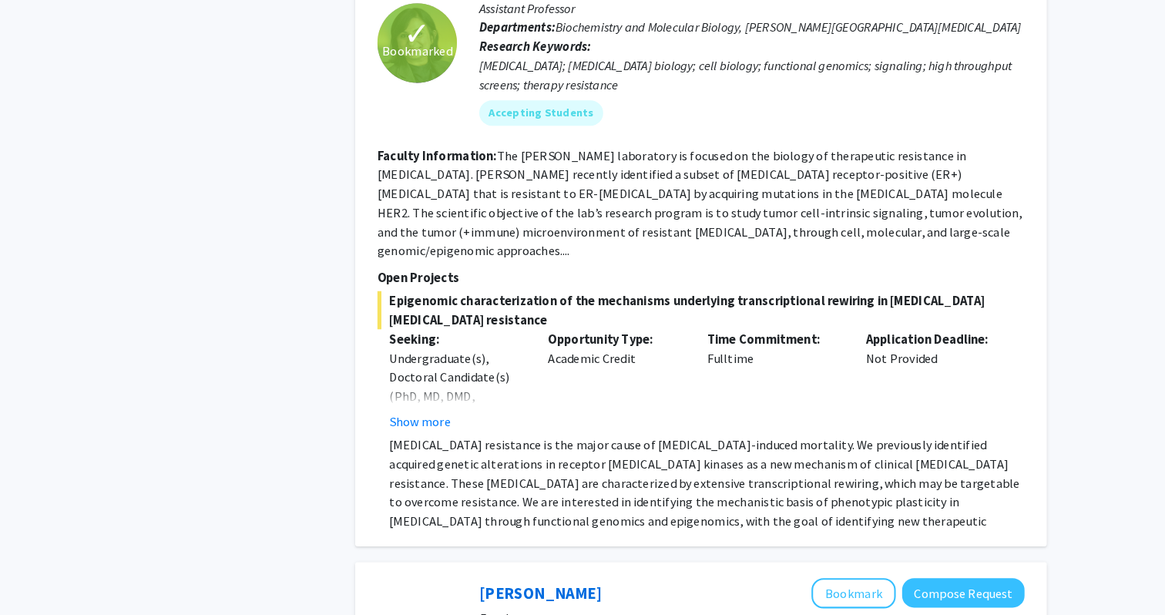
scroll to position [2848, 0]
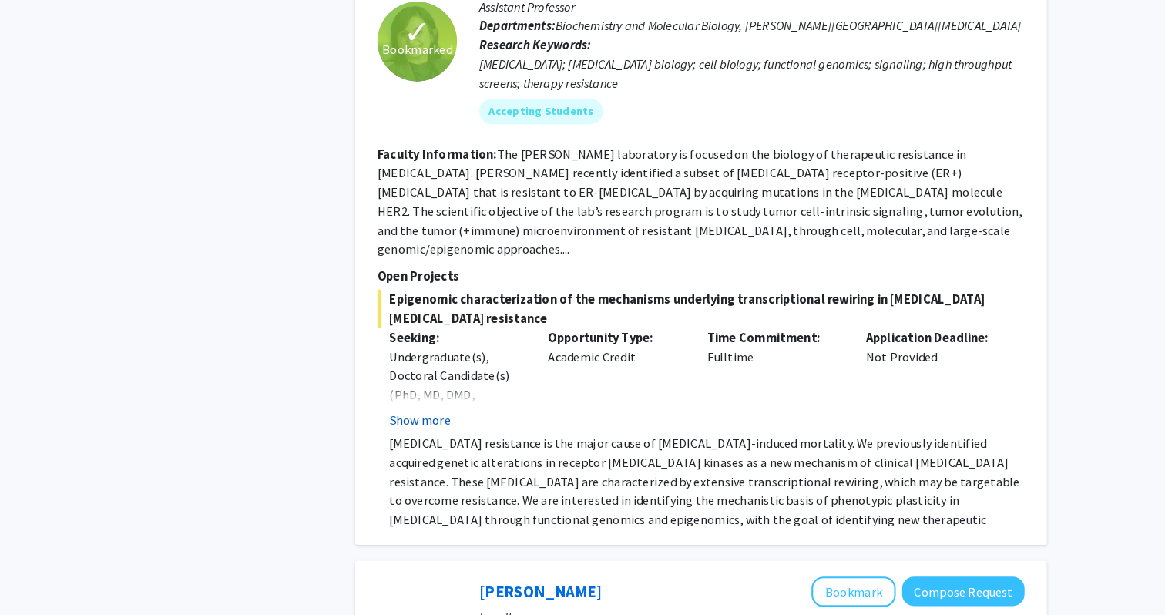
click at [448, 417] on button "Show more" at bounding box center [425, 426] width 59 height 18
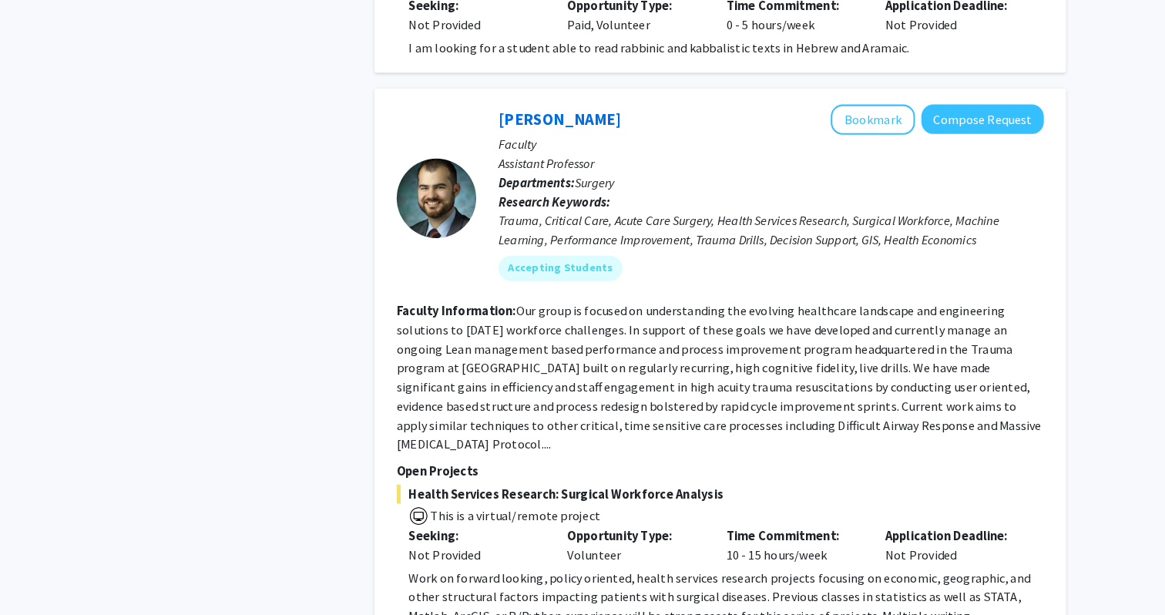
scroll to position [3956, 0]
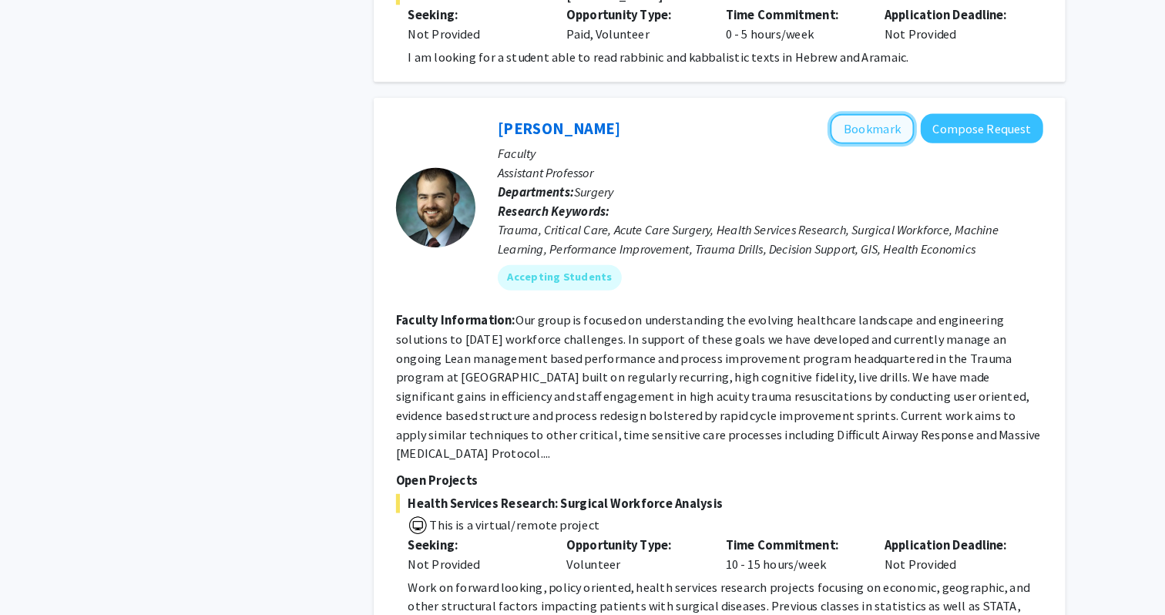
click at [844, 110] on button "Bookmark" at bounding box center [846, 124] width 82 height 29
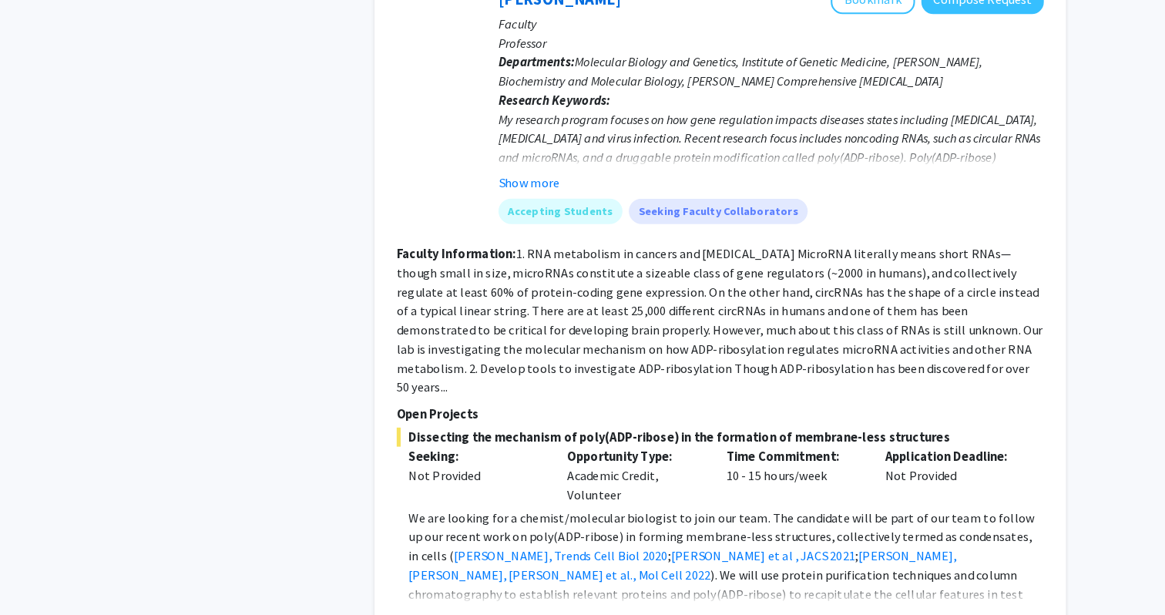
scroll to position [4644, 0]
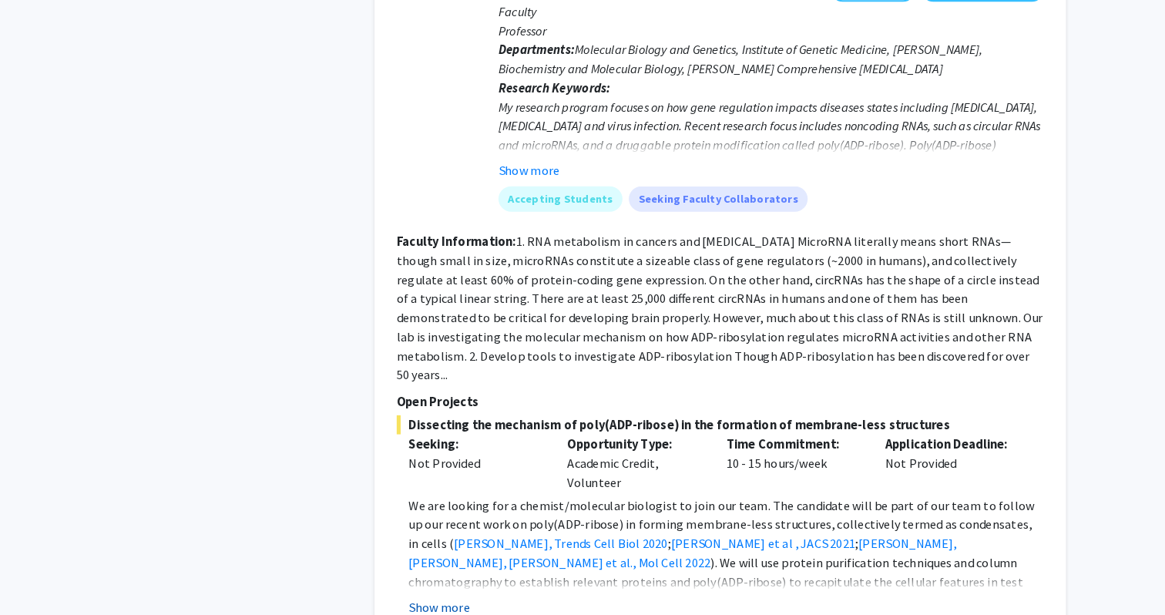
click at [408, 598] on button "Show more" at bounding box center [425, 607] width 59 height 18
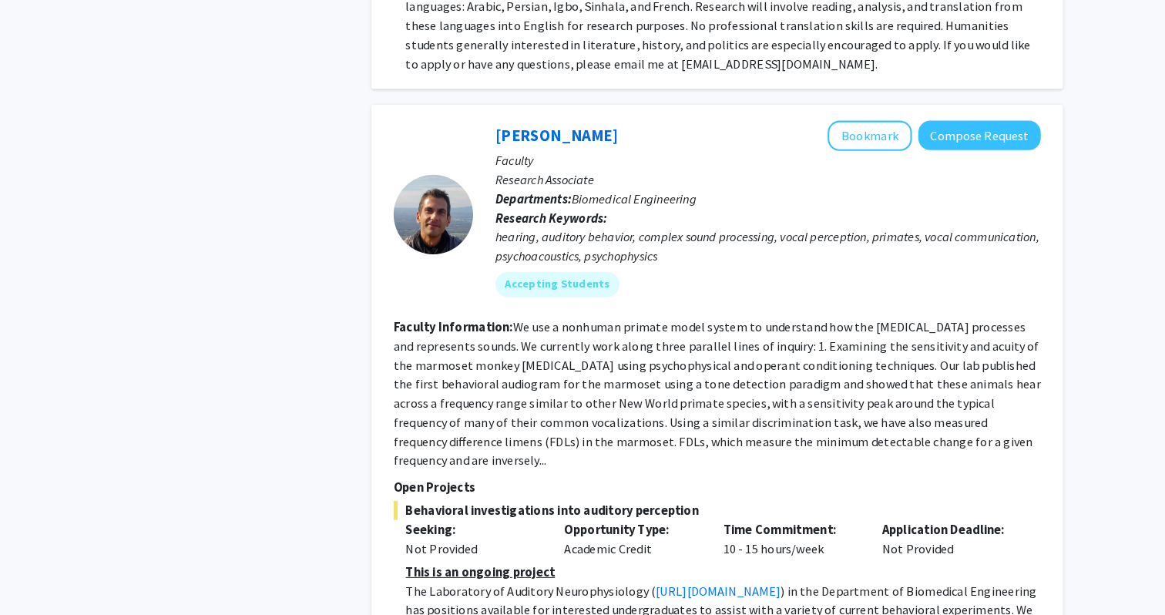
scroll to position [5905, 0]
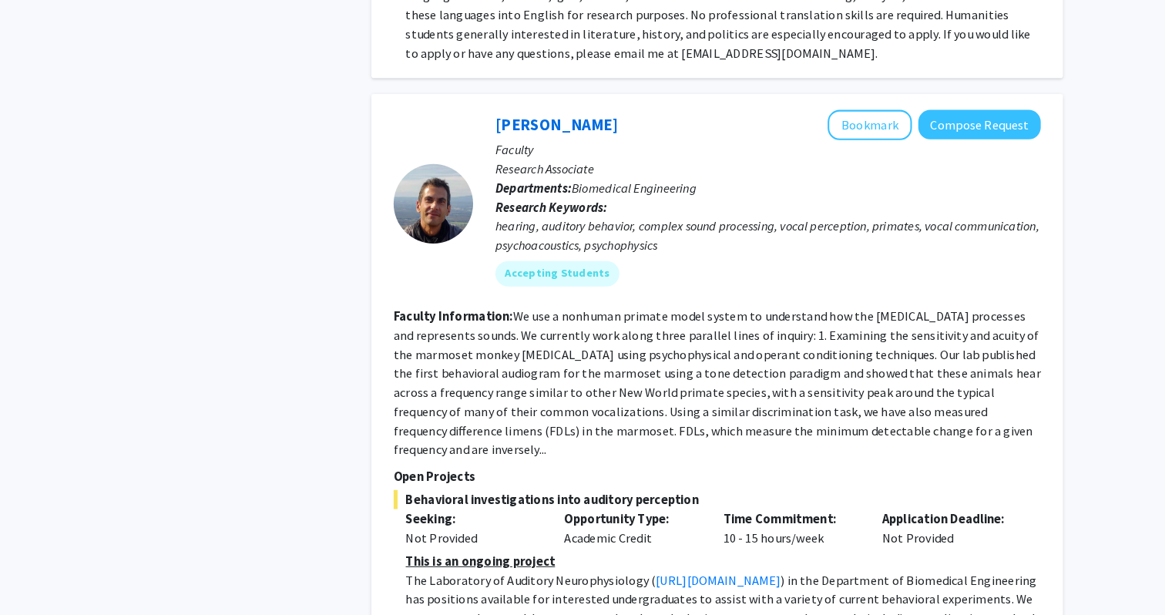
click at [652, 166] on fg-search-faculty "Michael Osmanski Bookmark Compose Request Faculty Research Associate Department…" at bounding box center [697, 398] width 627 height 545
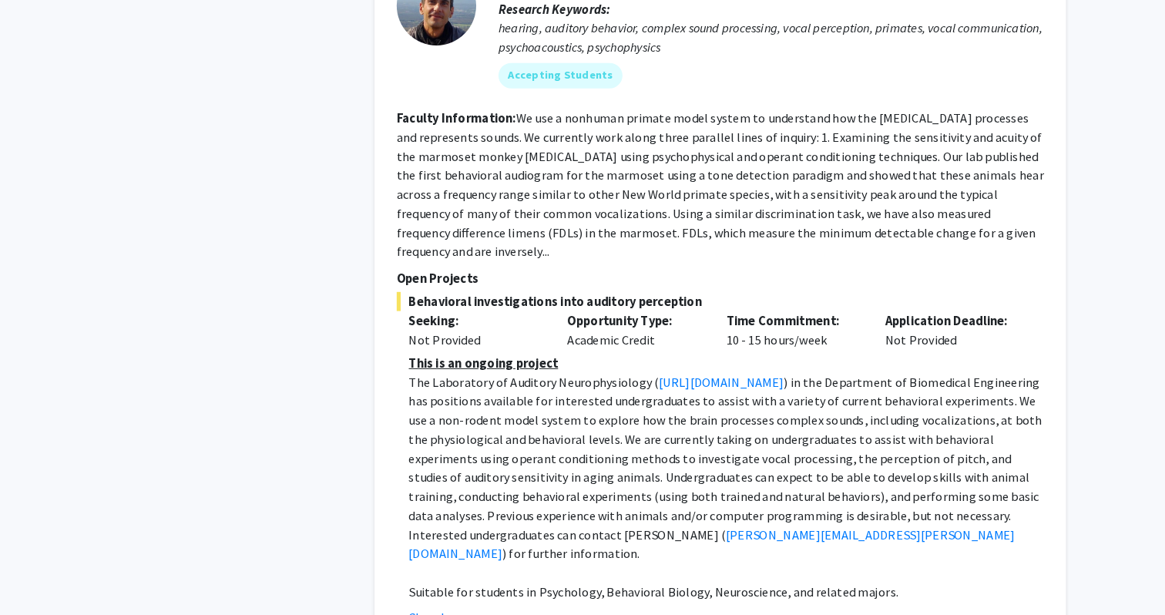
scroll to position [6128, 0]
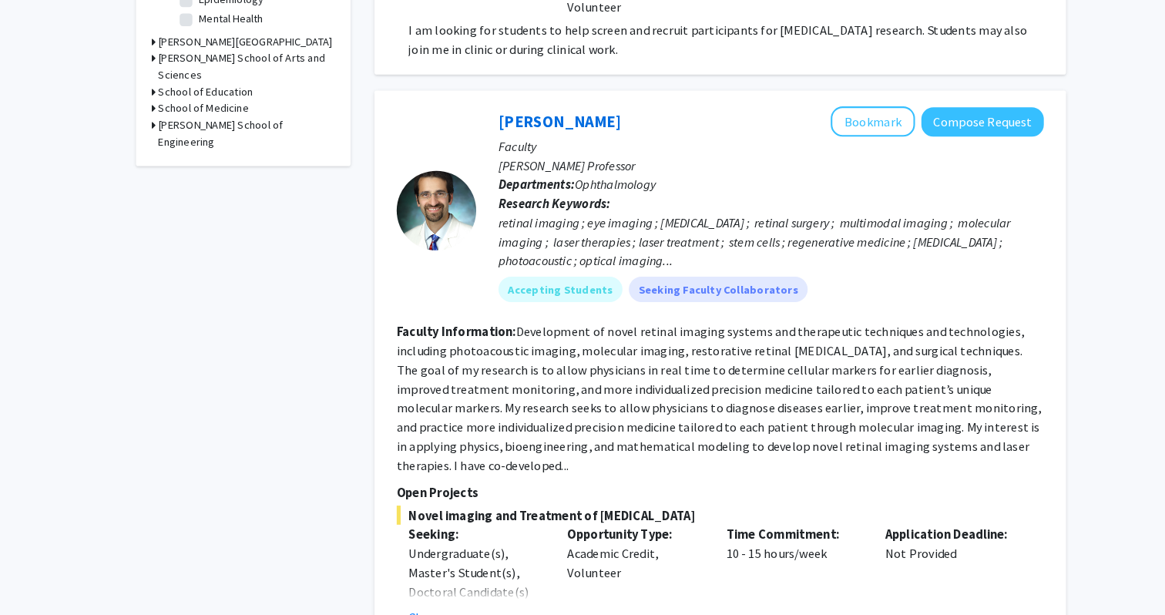
scroll to position [593, 0]
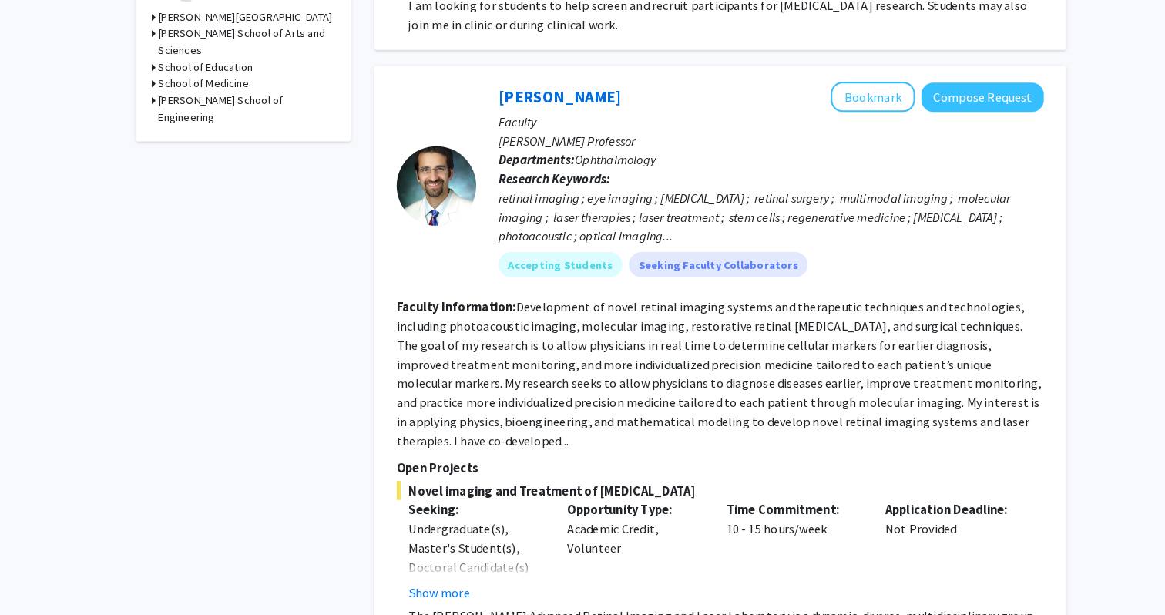
click at [464, 391] on section "Faculty Information: Development of novel retinal imaging systems and therapeut…" at bounding box center [697, 372] width 627 height 148
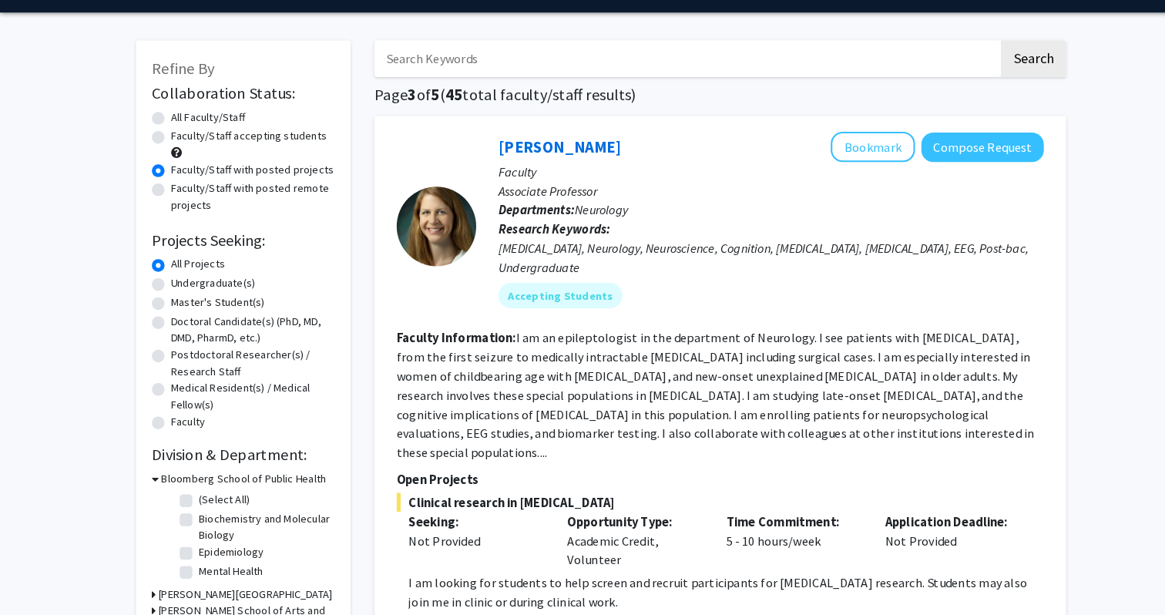
scroll to position [28, 0]
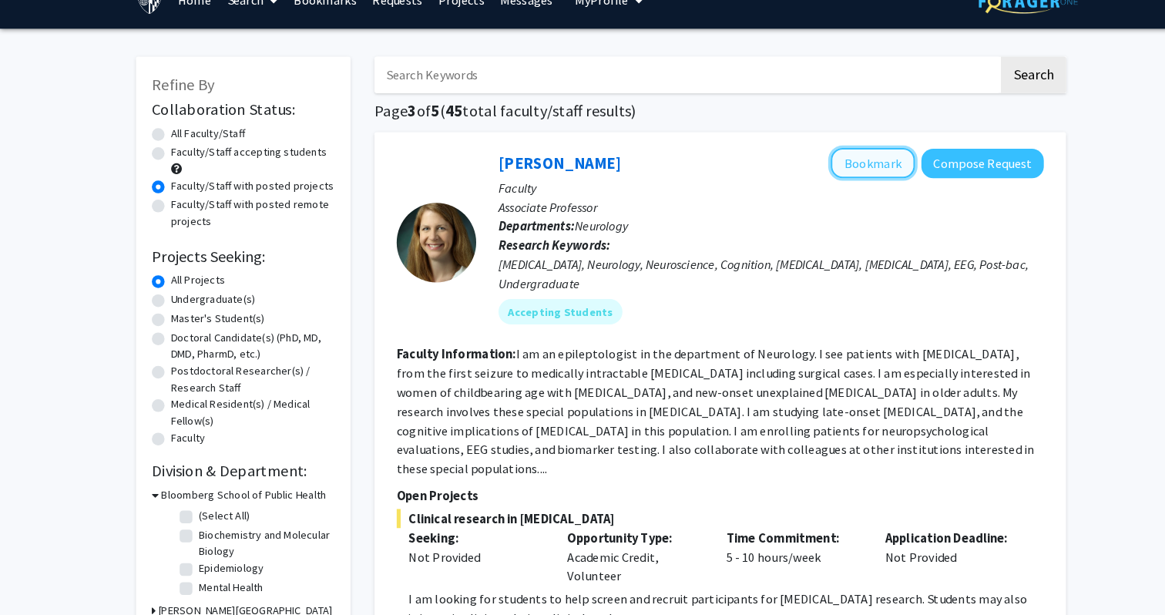
click at [837, 171] on button "Bookmark" at bounding box center [846, 157] width 82 height 29
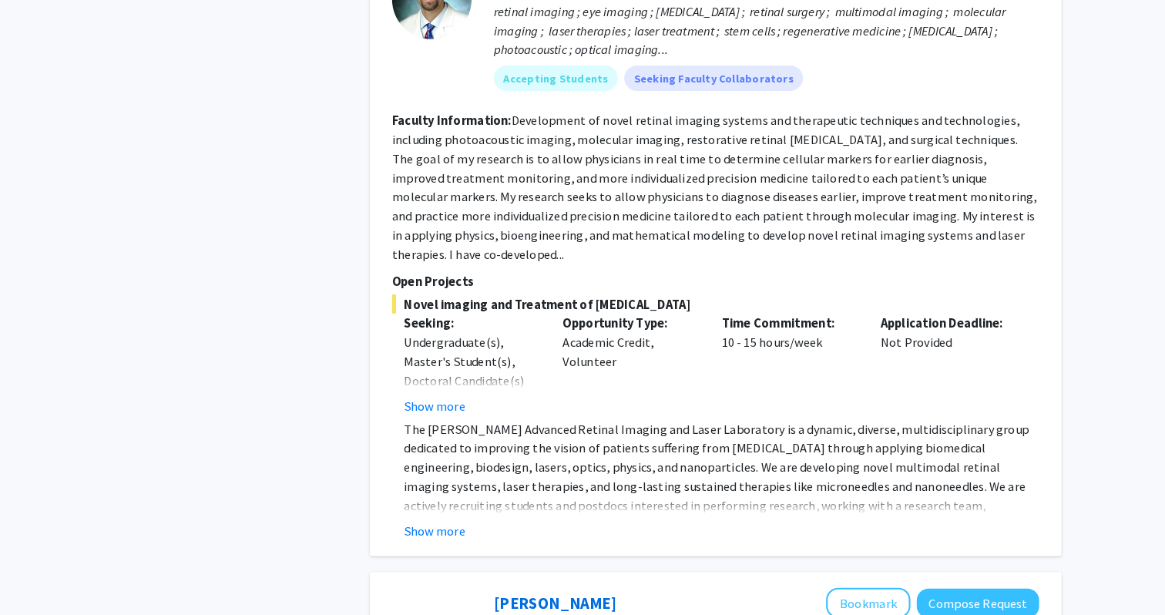
scroll to position [770, 0]
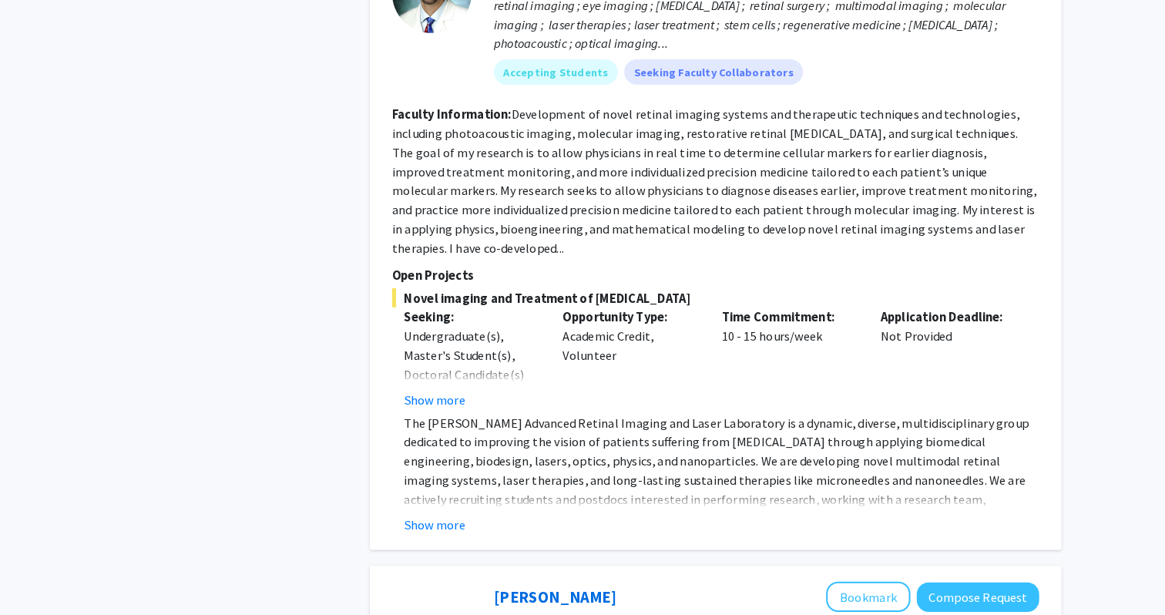
click at [433, 473] on p "The Paulus Advanced Retinal Imaging and Laser Laboratory is a dynamic, diverse,…" at bounding box center [704, 493] width 616 height 148
click at [412, 518] on button "Show more" at bounding box center [425, 527] width 59 height 18
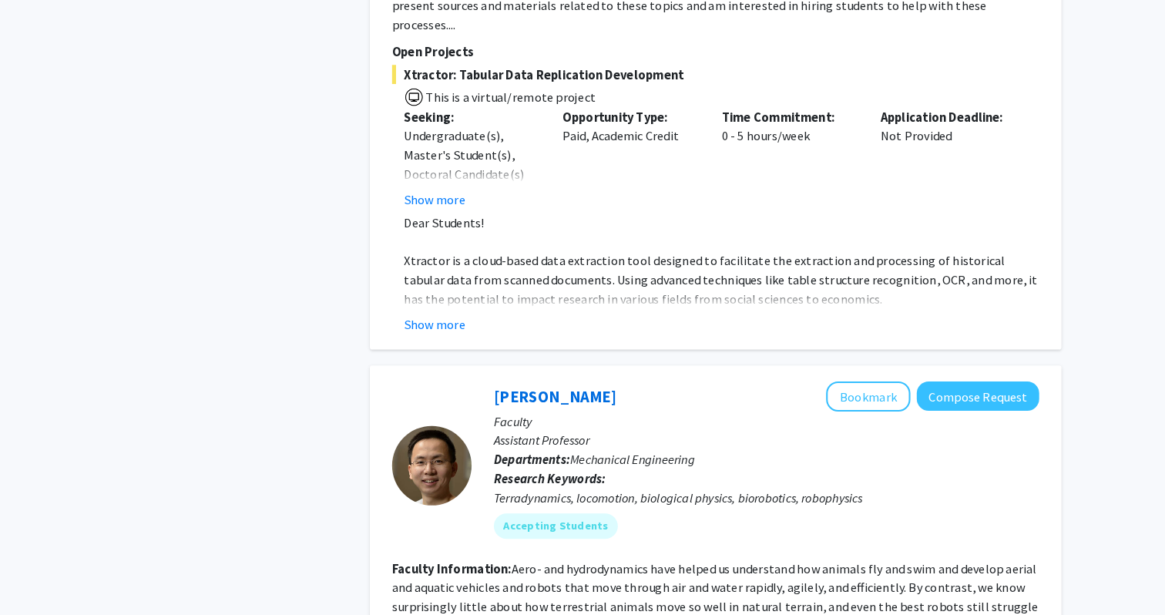
scroll to position [1694, 0]
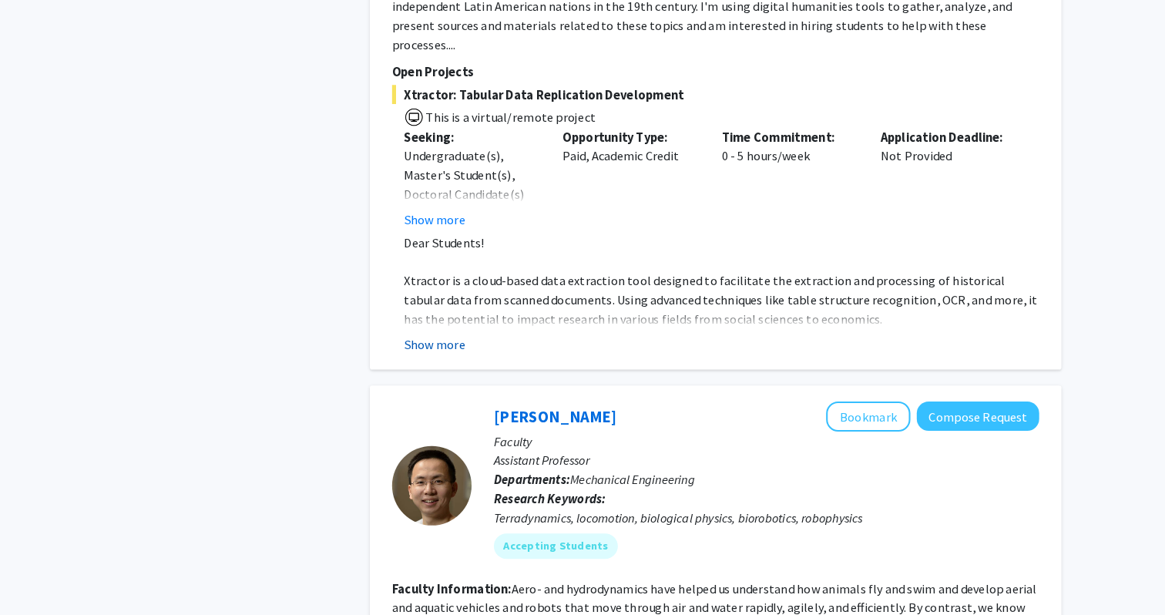
click at [440, 324] on button "Show more" at bounding box center [425, 333] width 59 height 18
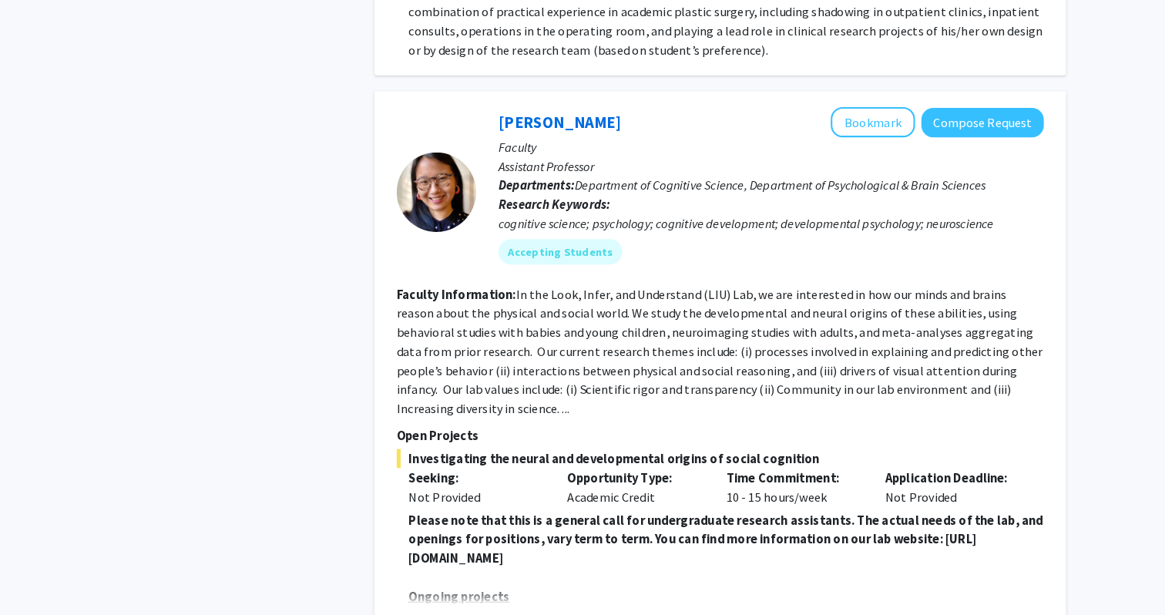
scroll to position [3494, 0]
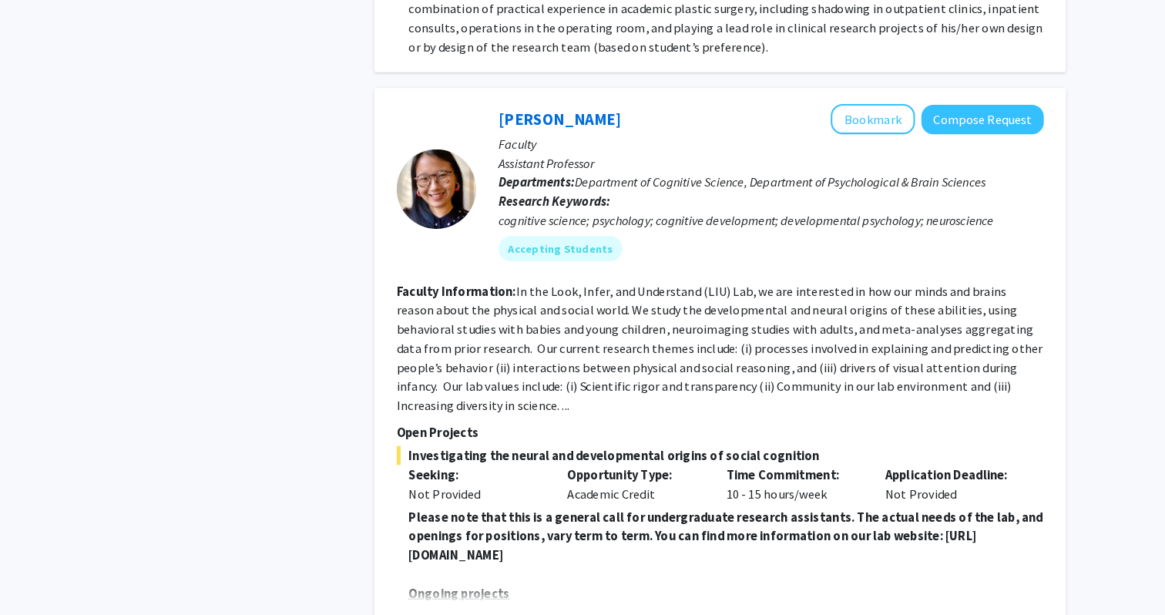
click at [430, 609] on button "Show more" at bounding box center [425, 618] width 59 height 18
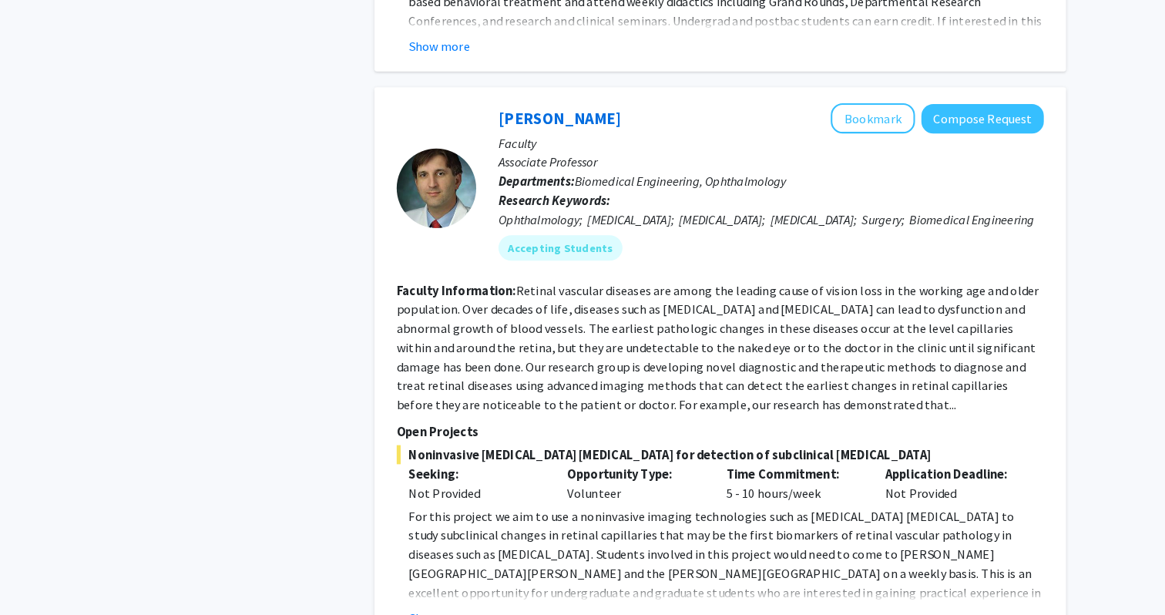
scroll to position [5061, 0]
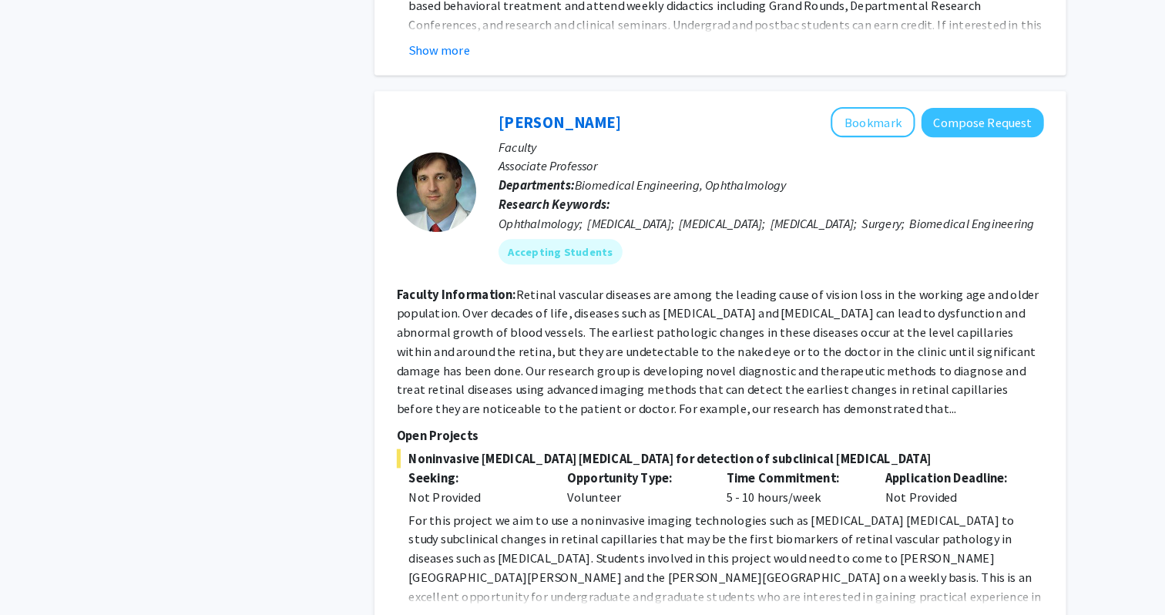
click at [446, 593] on button "Show more" at bounding box center [425, 602] width 59 height 18
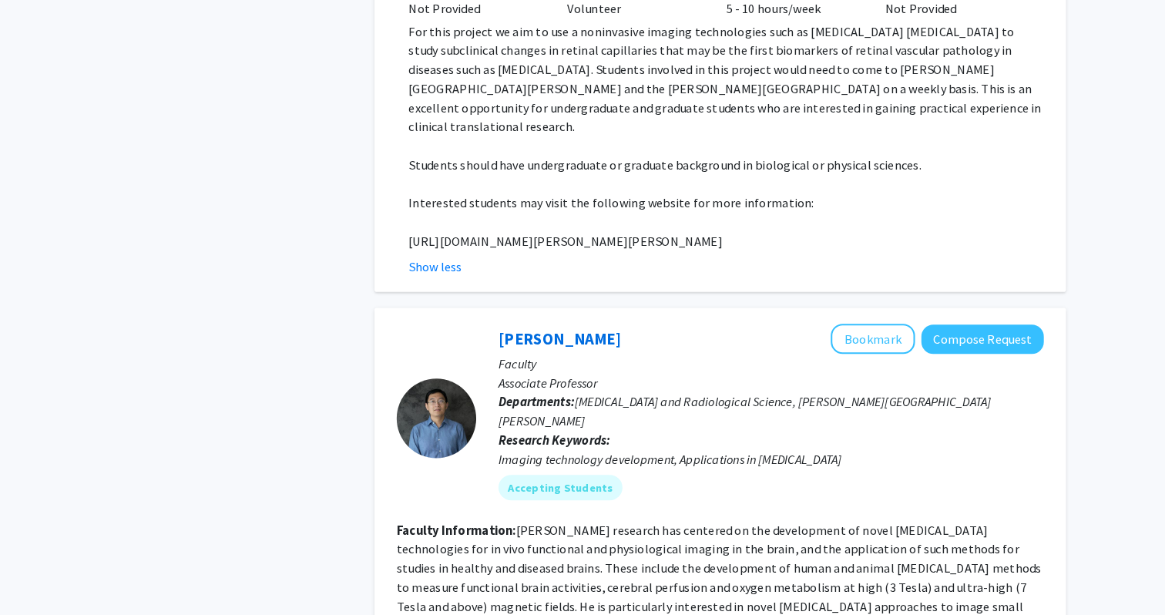
scroll to position [5517, 0]
click at [604, 524] on fg-read-more "Dr. Hua’s research has centered on the development of novel MRI technologies fo…" at bounding box center [696, 596] width 625 height 145
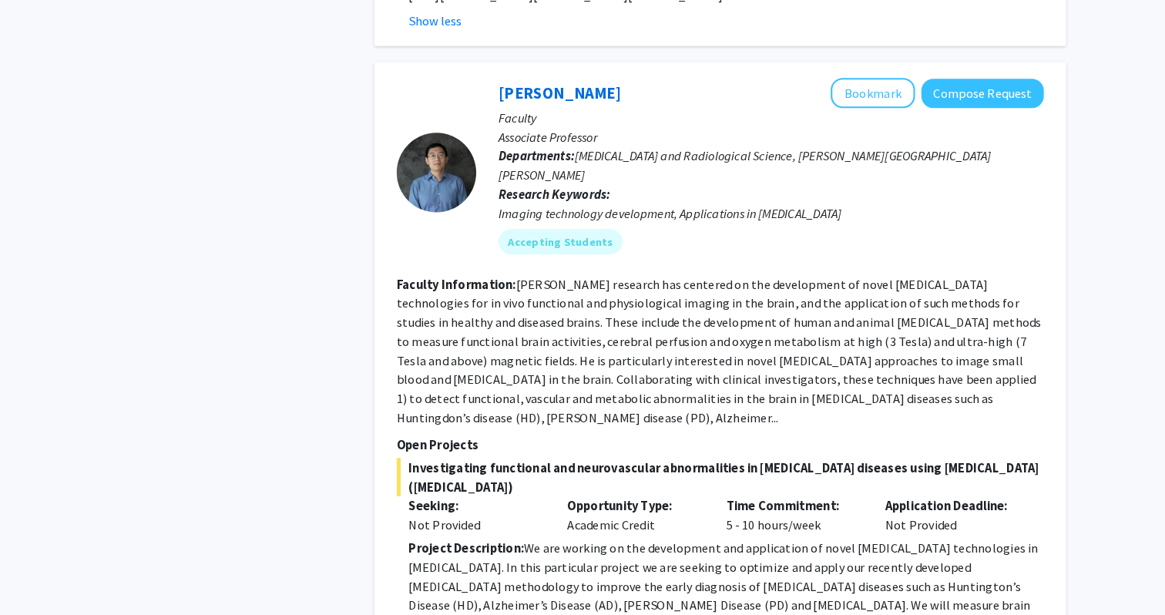
scroll to position [5765, 0]
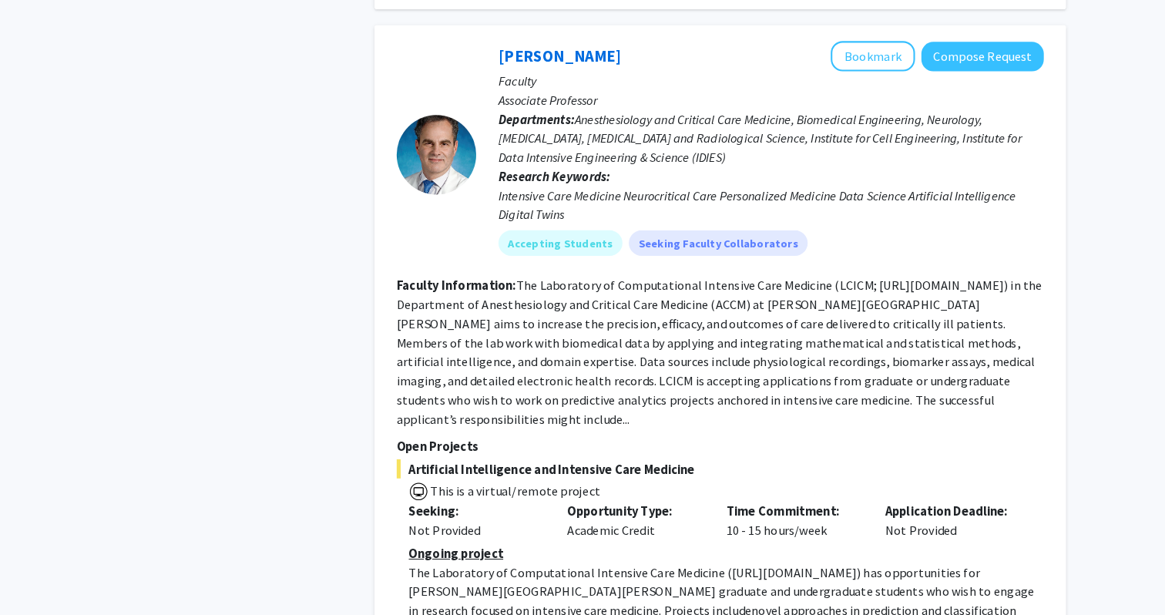
scroll to position [6883, 0]
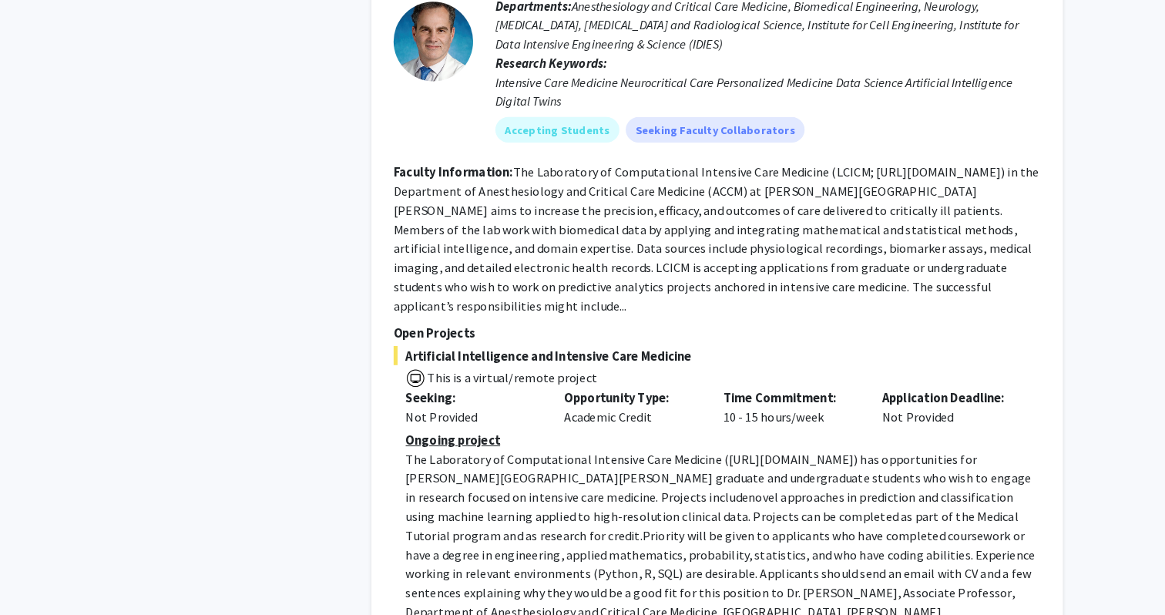
scroll to position [6974, 0]
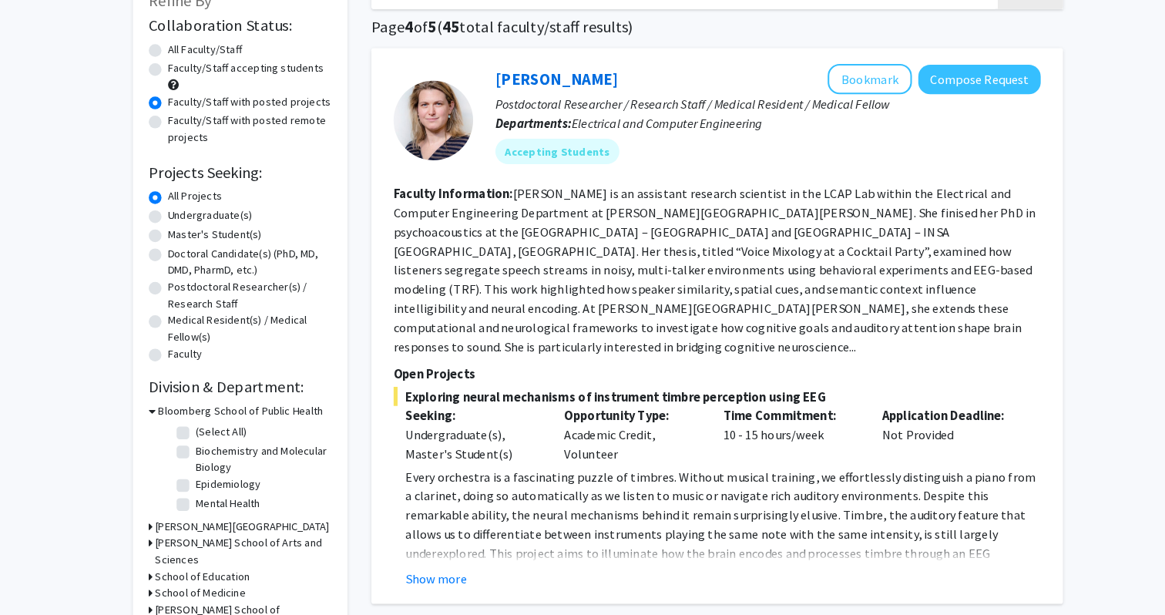
scroll to position [91, 0]
click at [428, 569] on button "Show more" at bounding box center [425, 578] width 59 height 18
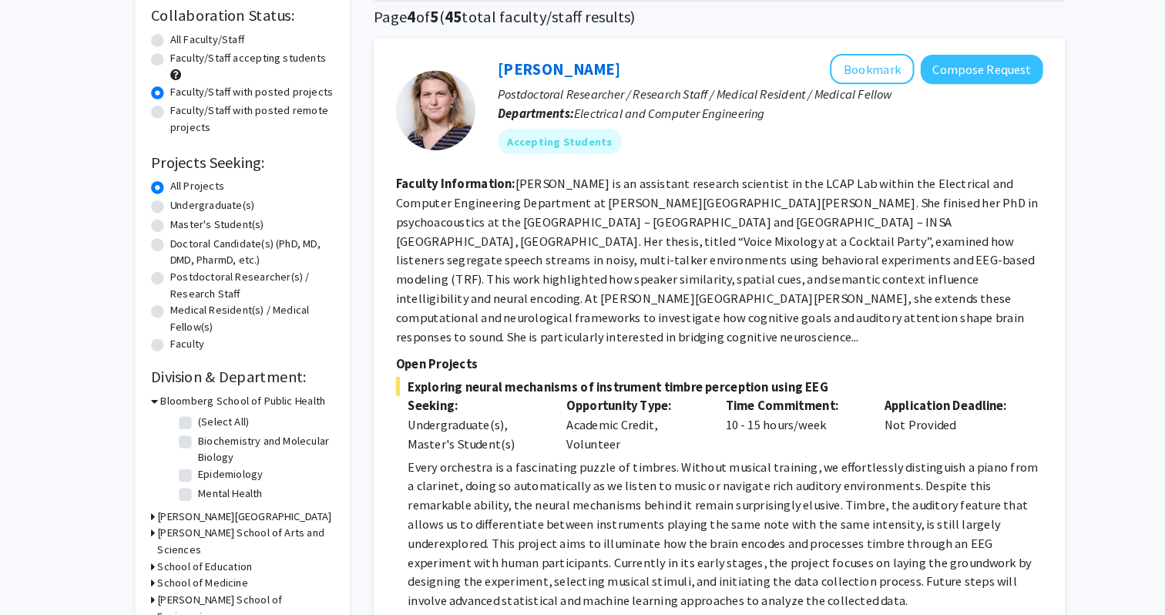
scroll to position [55, 0]
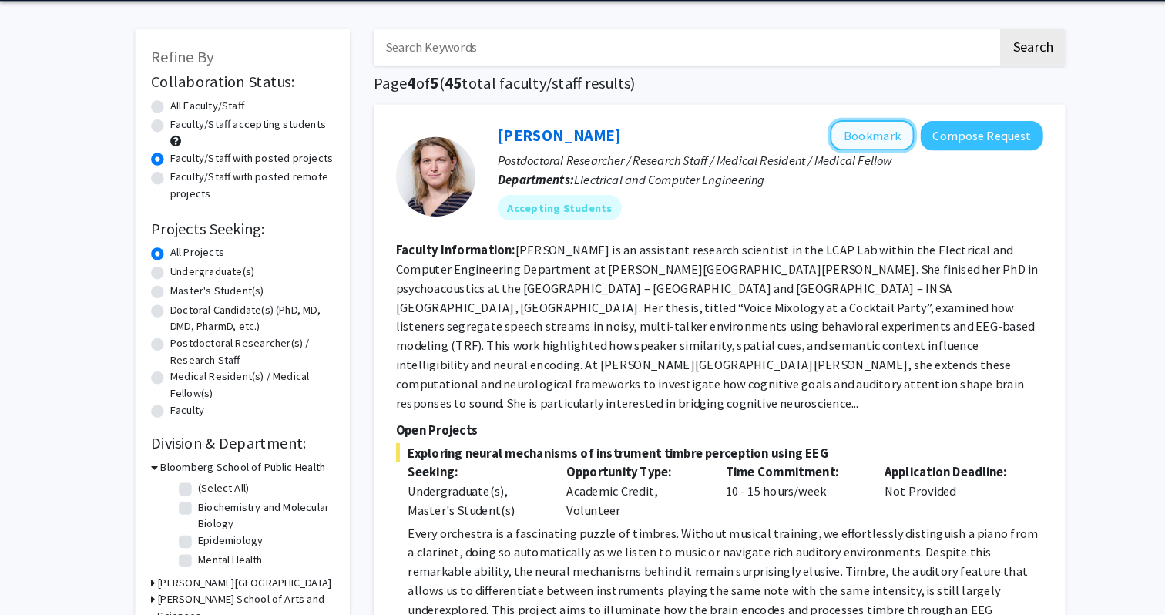
click at [845, 128] on button "Bookmark" at bounding box center [846, 130] width 82 height 29
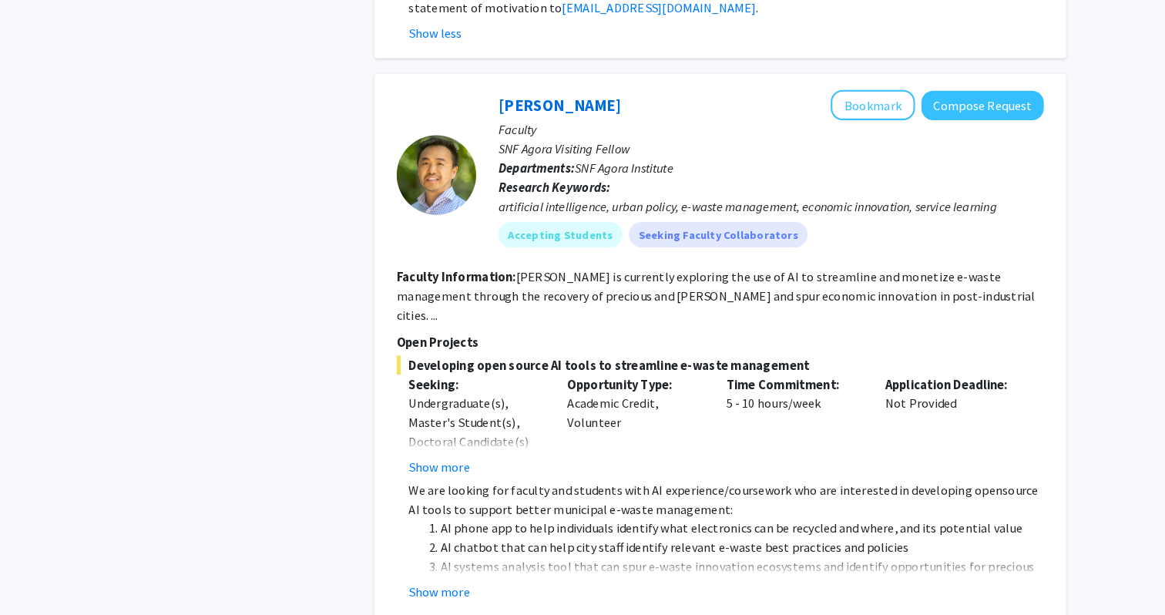
scroll to position [1101, 0]
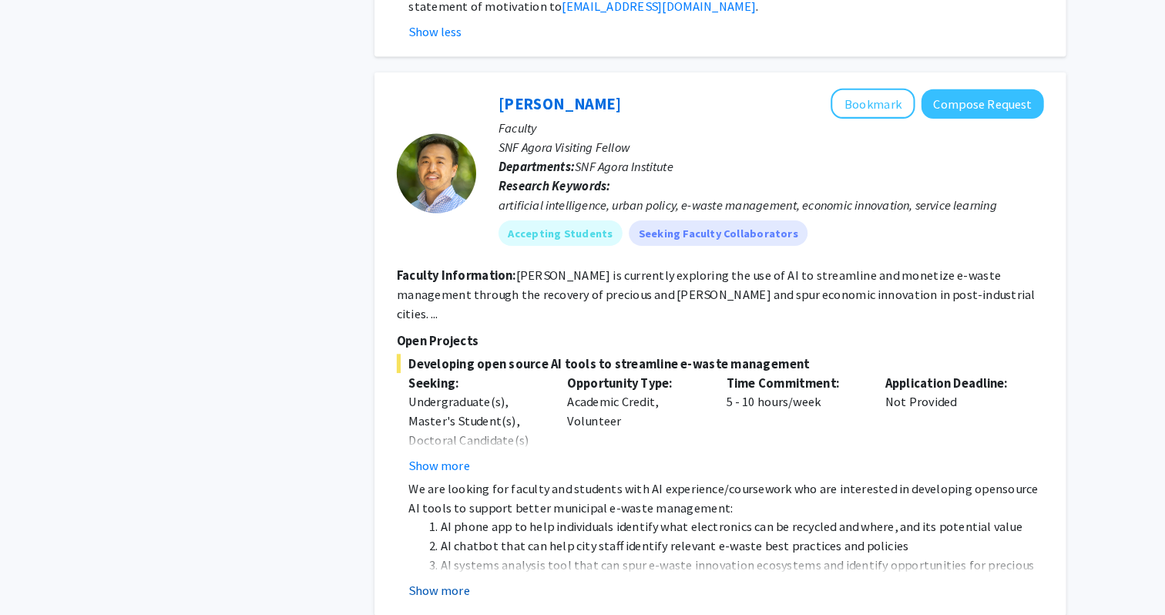
click at [438, 582] on button "Show more" at bounding box center [425, 591] width 59 height 18
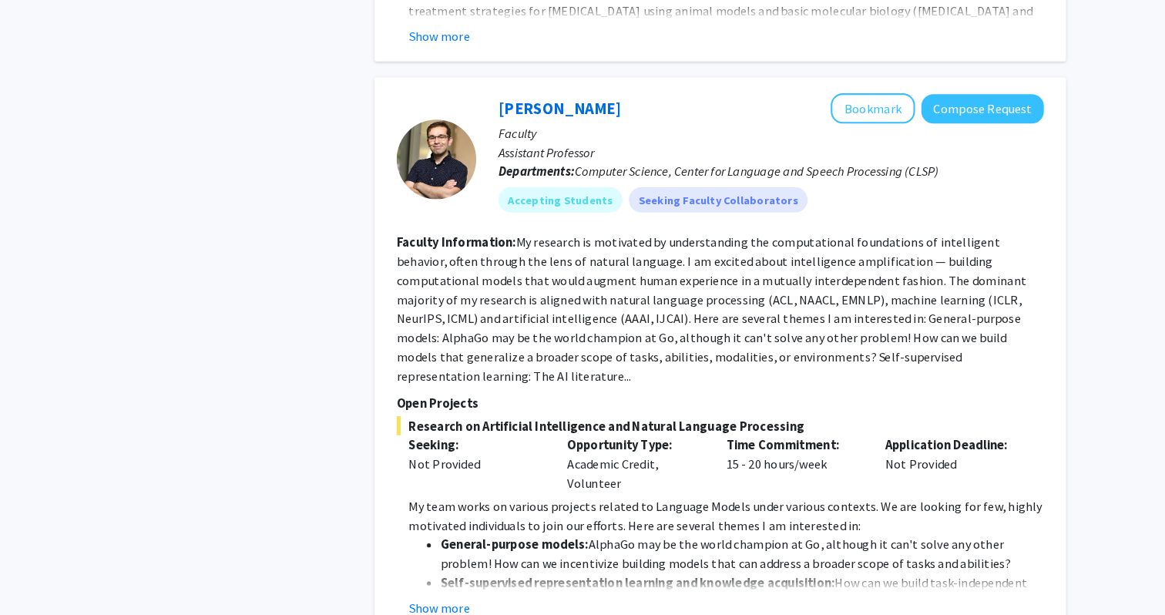
scroll to position [2949, 0]
click at [442, 599] on button "Show more" at bounding box center [425, 608] width 59 height 18
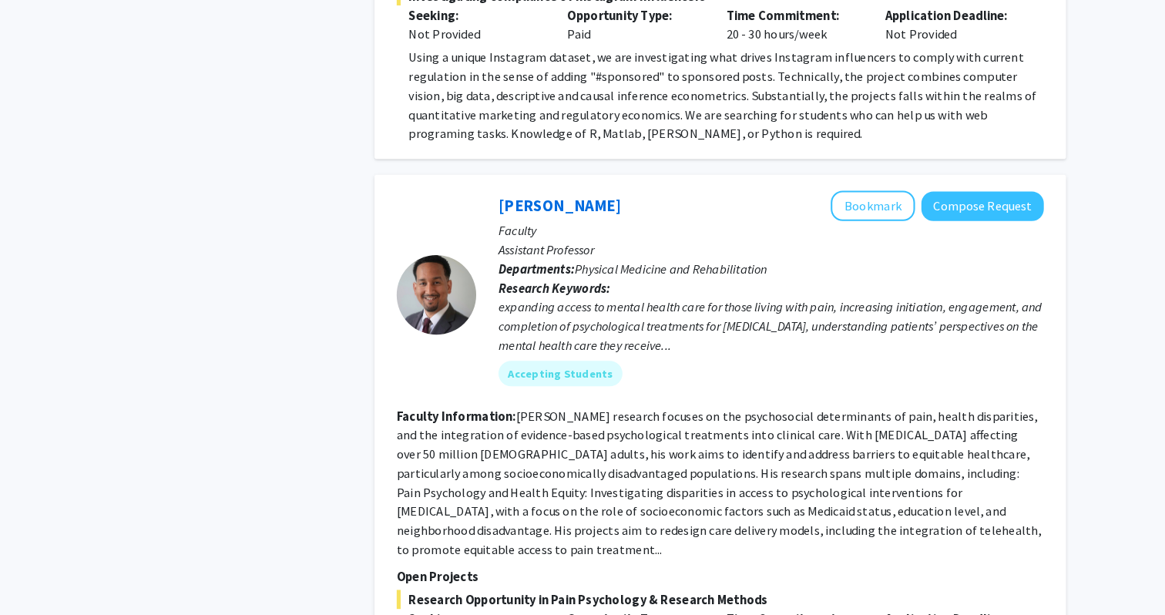
scroll to position [4278, 0]
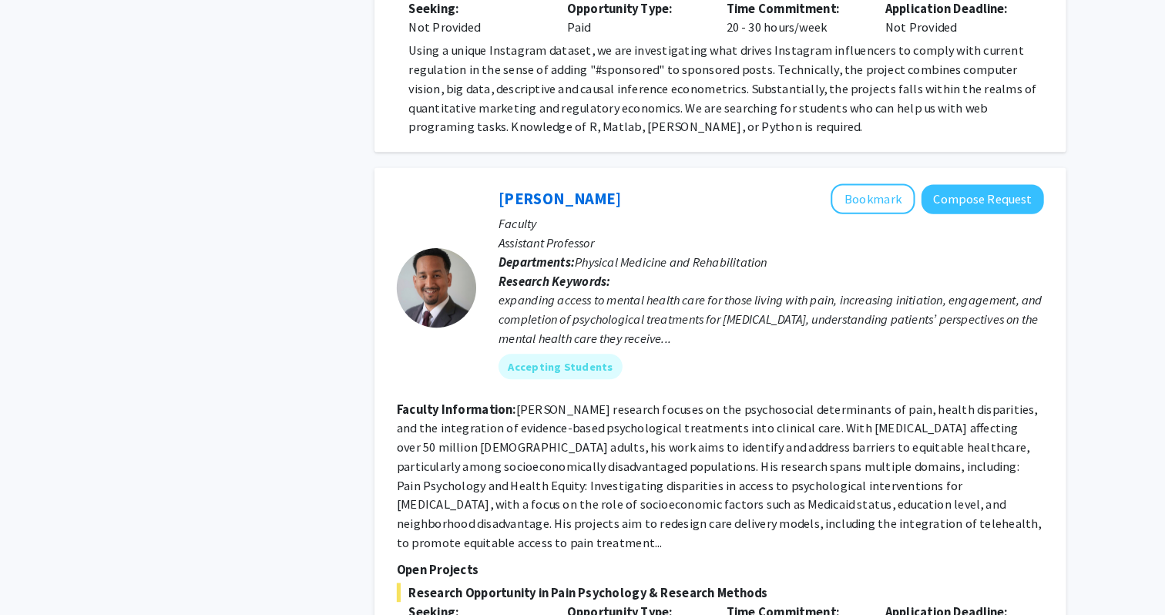
click at [851, 182] on div "Fenan Rassu Bookmark Compose Request Faculty Assistant Professor Departments: P…" at bounding box center [698, 574] width 670 height 785
click at [848, 197] on button "Bookmark" at bounding box center [846, 211] width 82 height 29
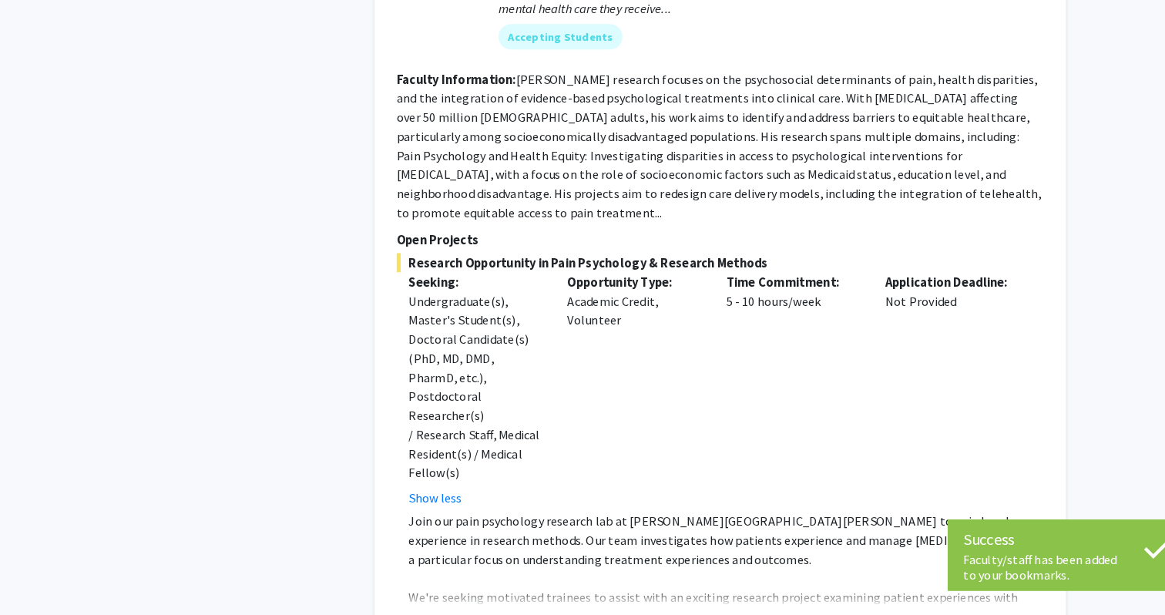
scroll to position [4608, 0]
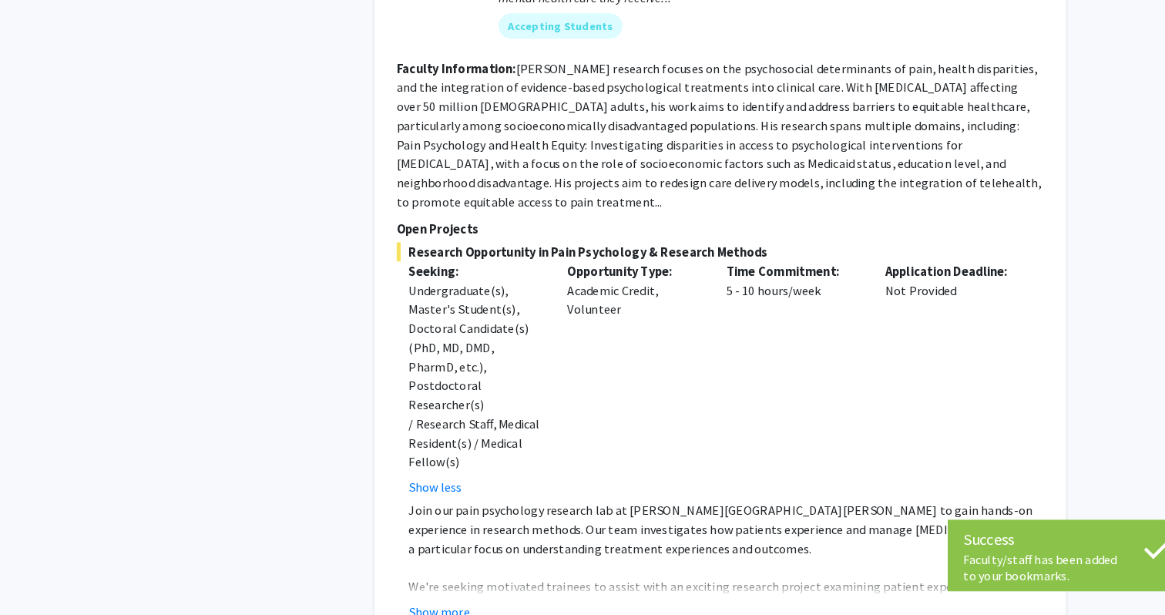
click at [435, 434] on div "✓ Bookmarked Fenan Rassu Remove Bookmark Compose Request Faculty Assistant Prof…" at bounding box center [698, 243] width 670 height 785
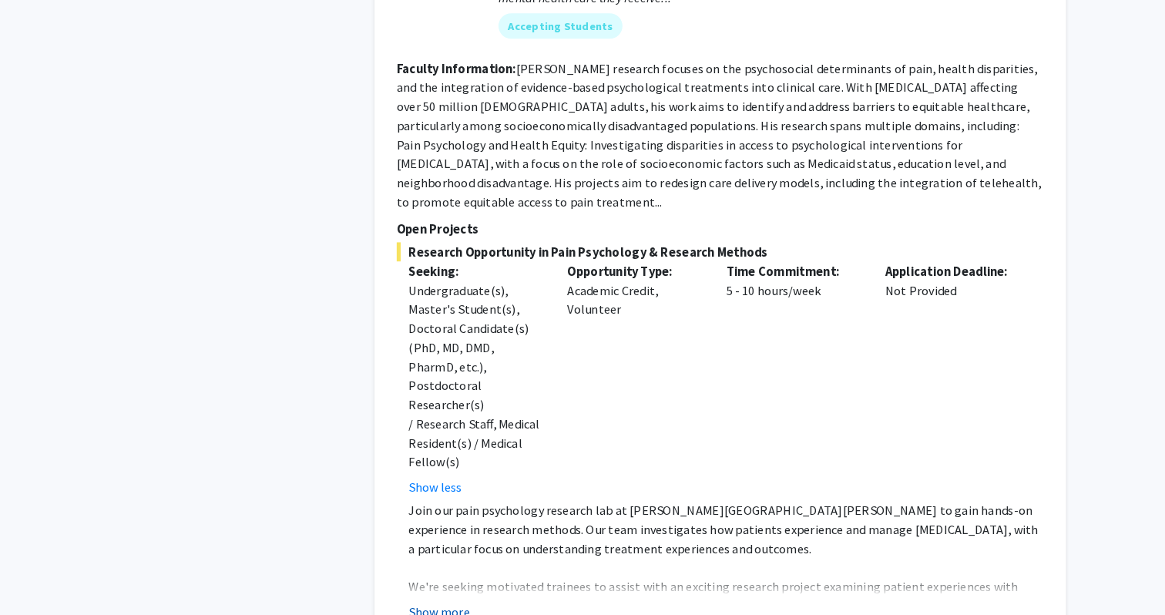
click at [441, 603] on button "Show more" at bounding box center [425, 612] width 59 height 18
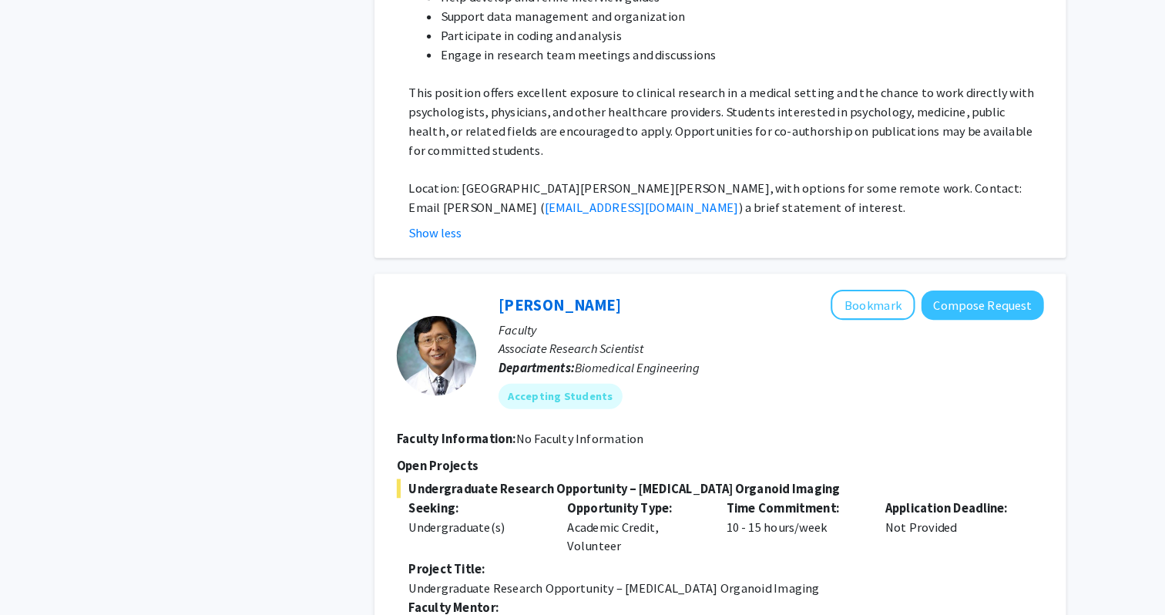
scroll to position [5259, 0]
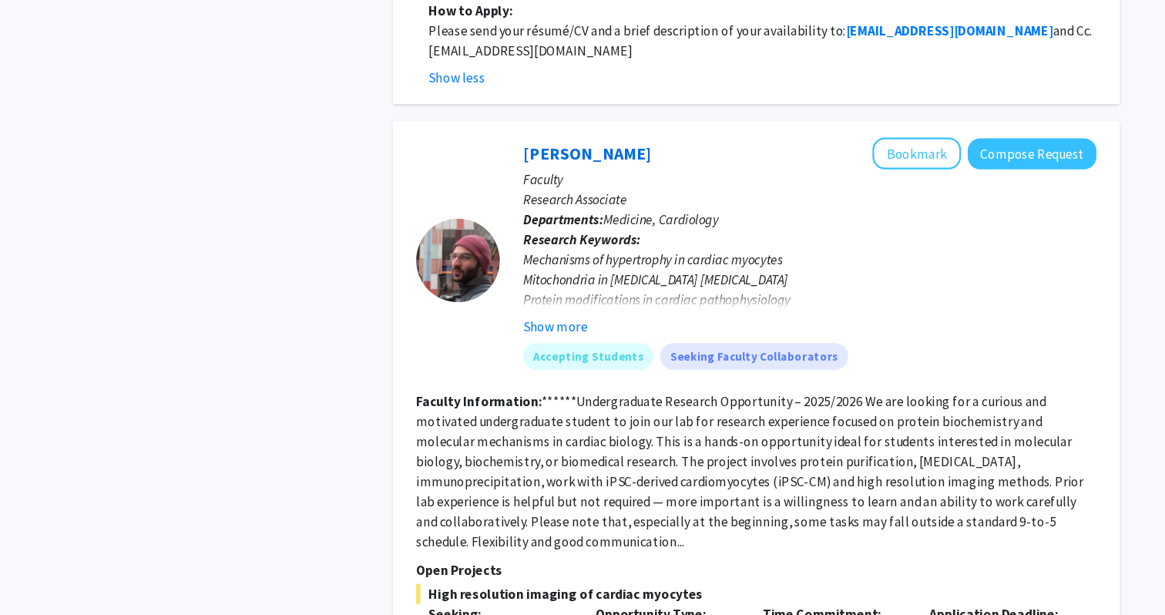
scroll to position [6303, 0]
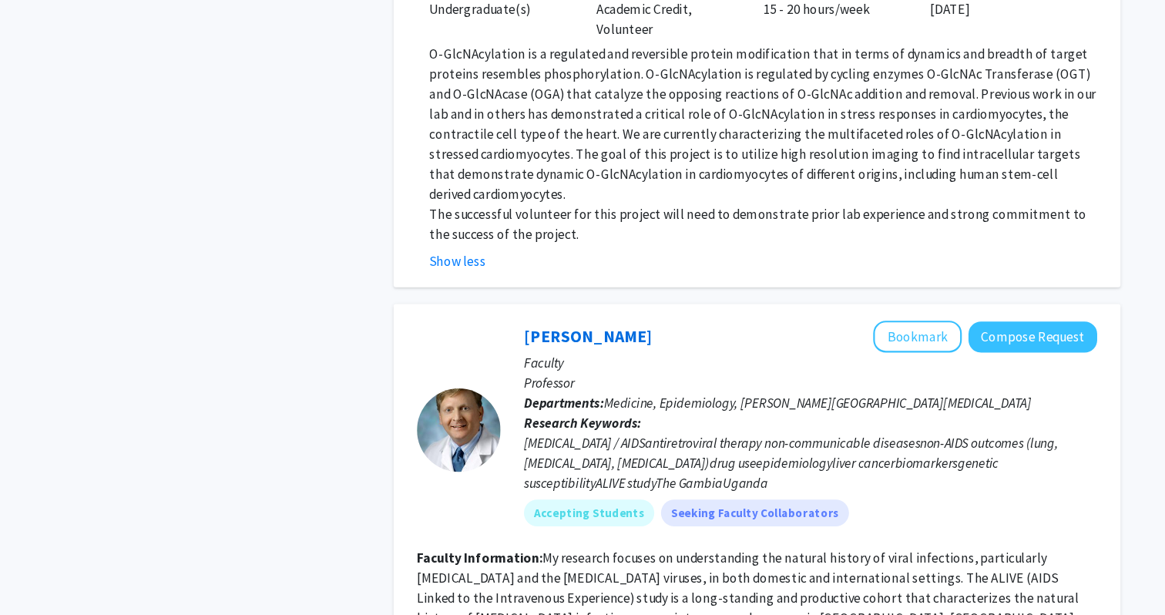
scroll to position [6921, 0]
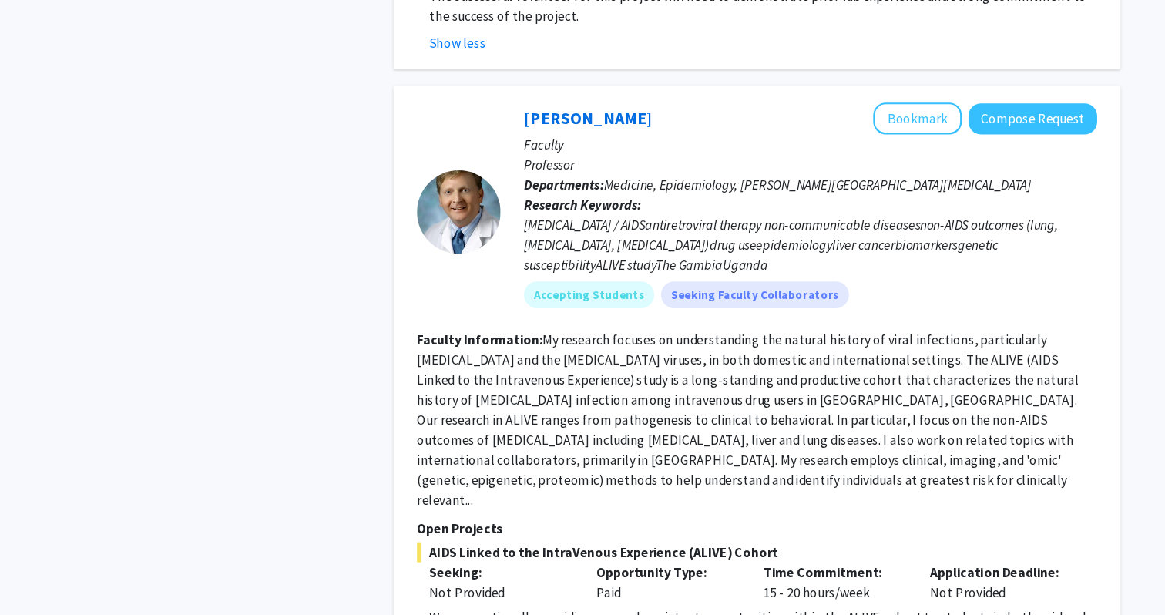
scroll to position [7140, 0]
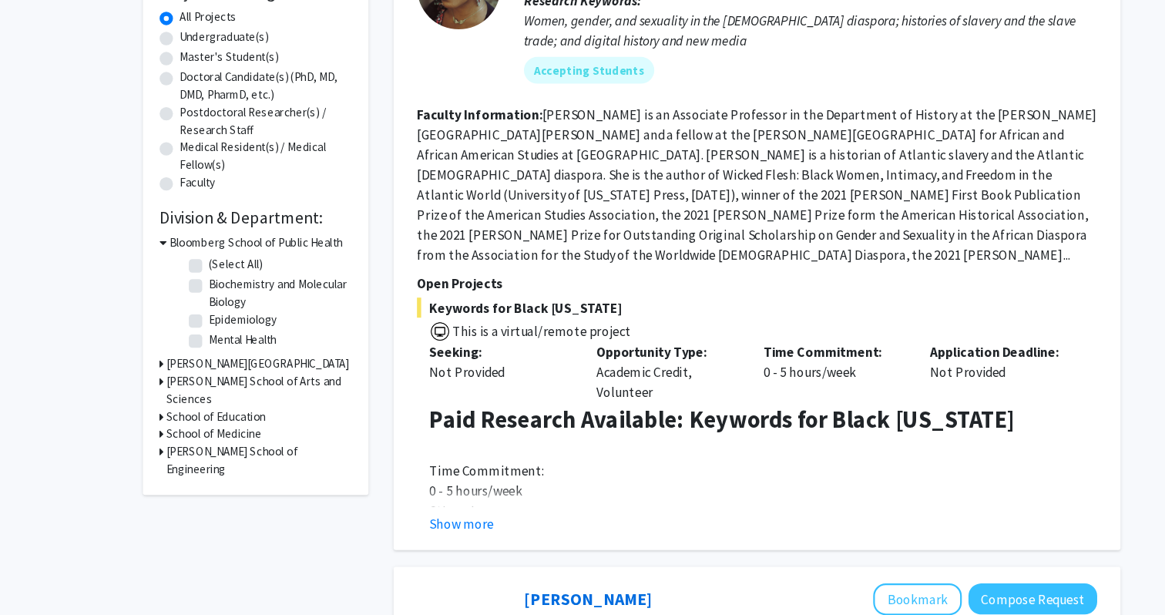
scroll to position [243, 0]
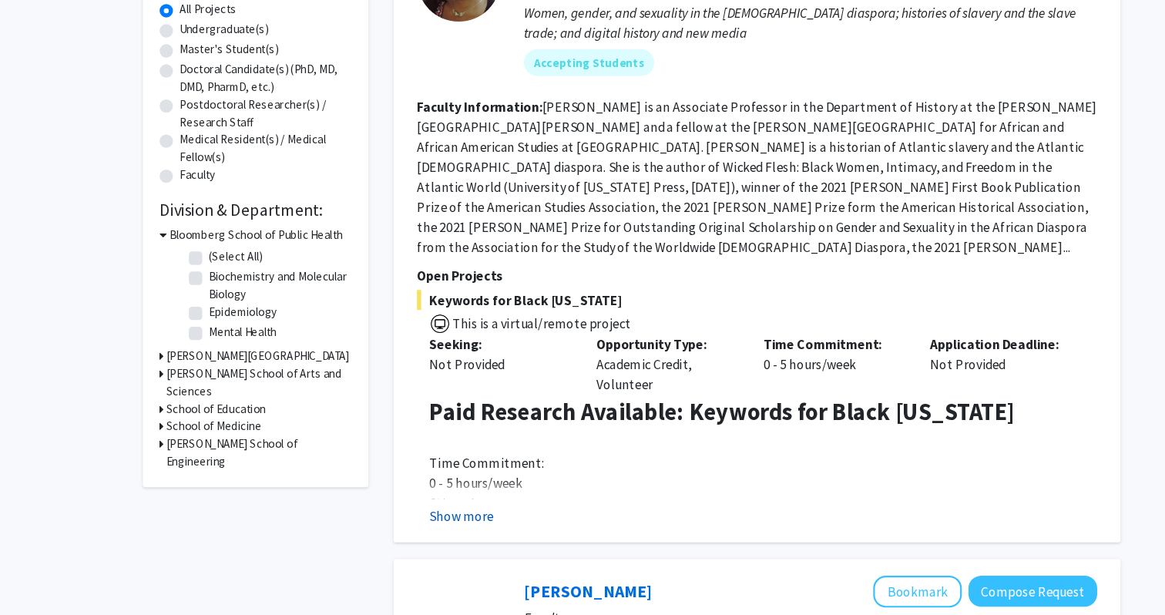
click at [447, 514] on button "Show more" at bounding box center [425, 523] width 59 height 18
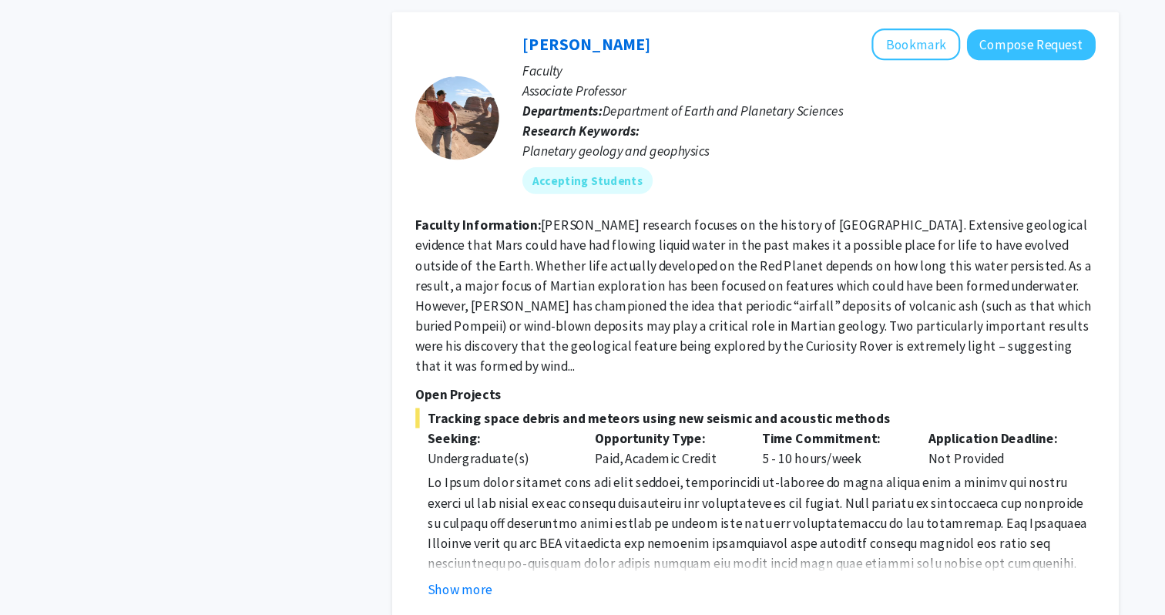
scroll to position [1125, 0]
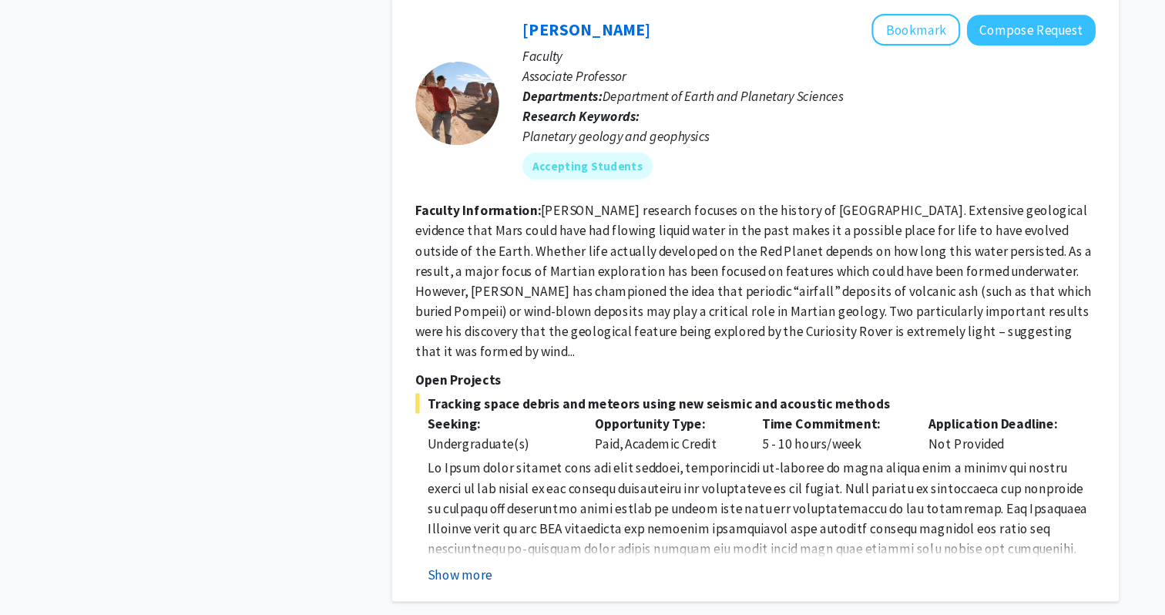
click at [433, 569] on button "Show more" at bounding box center [425, 578] width 59 height 18
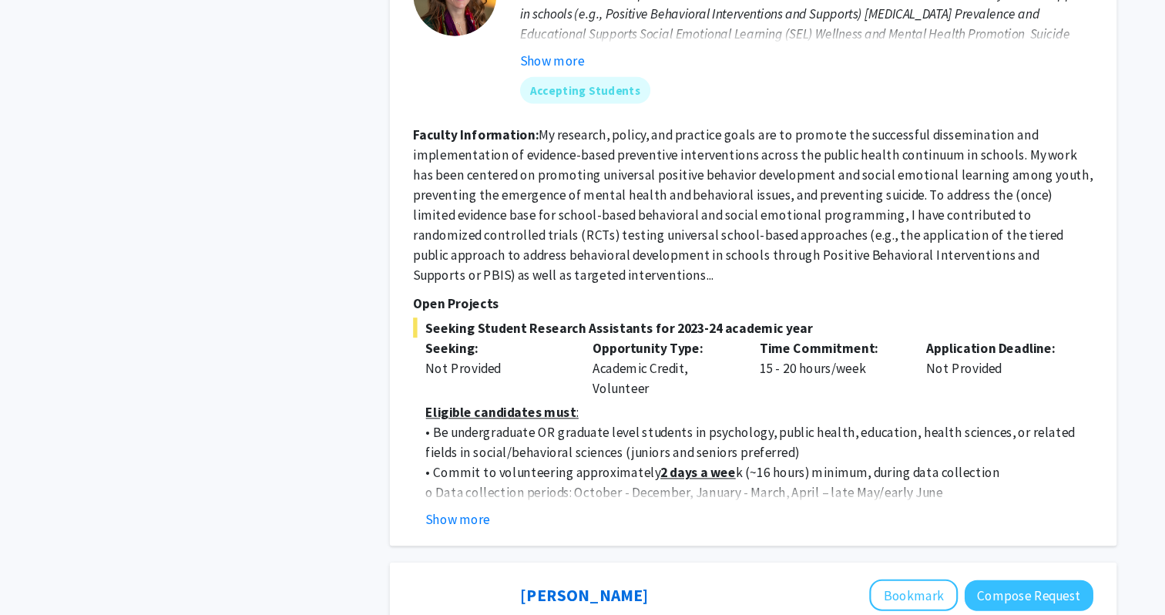
scroll to position [1961, 0]
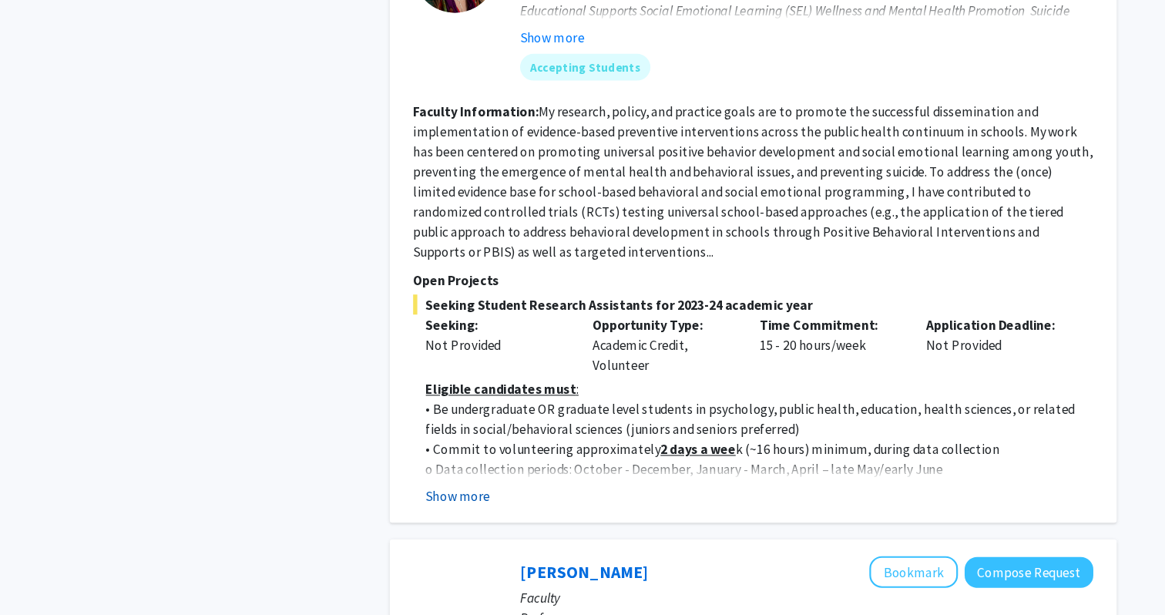
click at [424, 496] on button "Show more" at bounding box center [425, 505] width 59 height 18
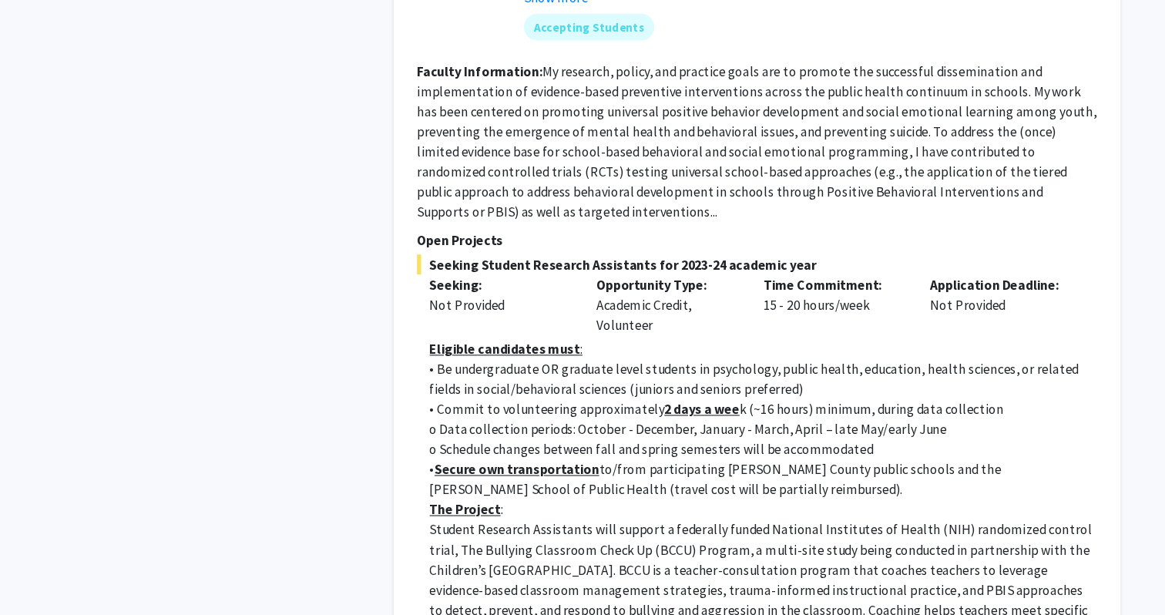
scroll to position [2008, 0]
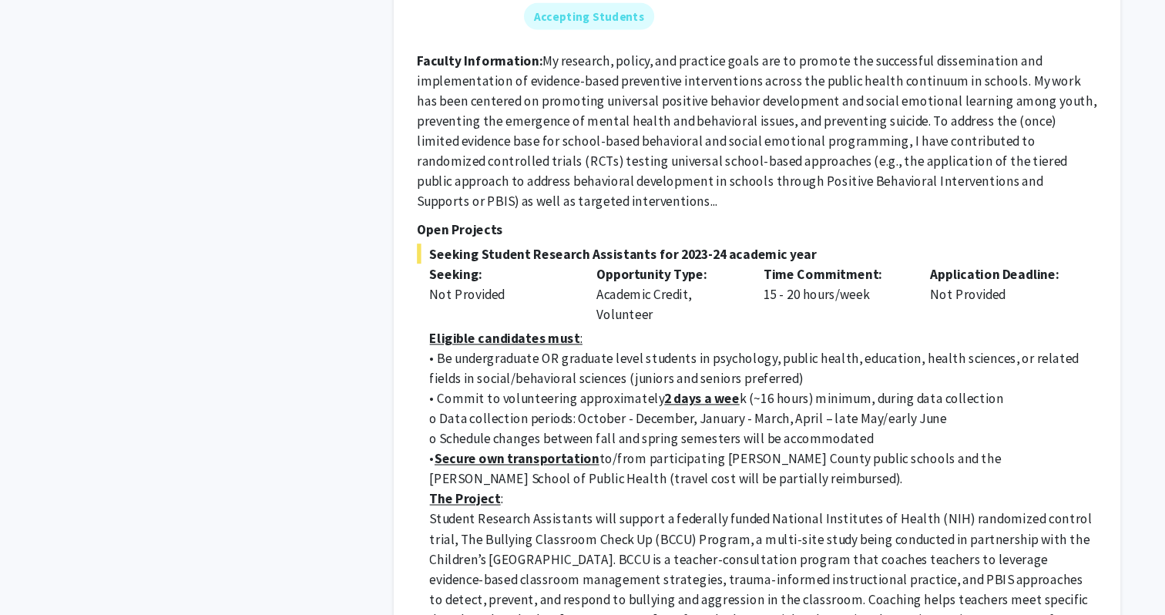
click at [255, 441] on div "Refine By Collaboration Status: Collaboration Status All Faculty/Staff Collabor…" at bounding box center [235, 202] width 231 height 4287
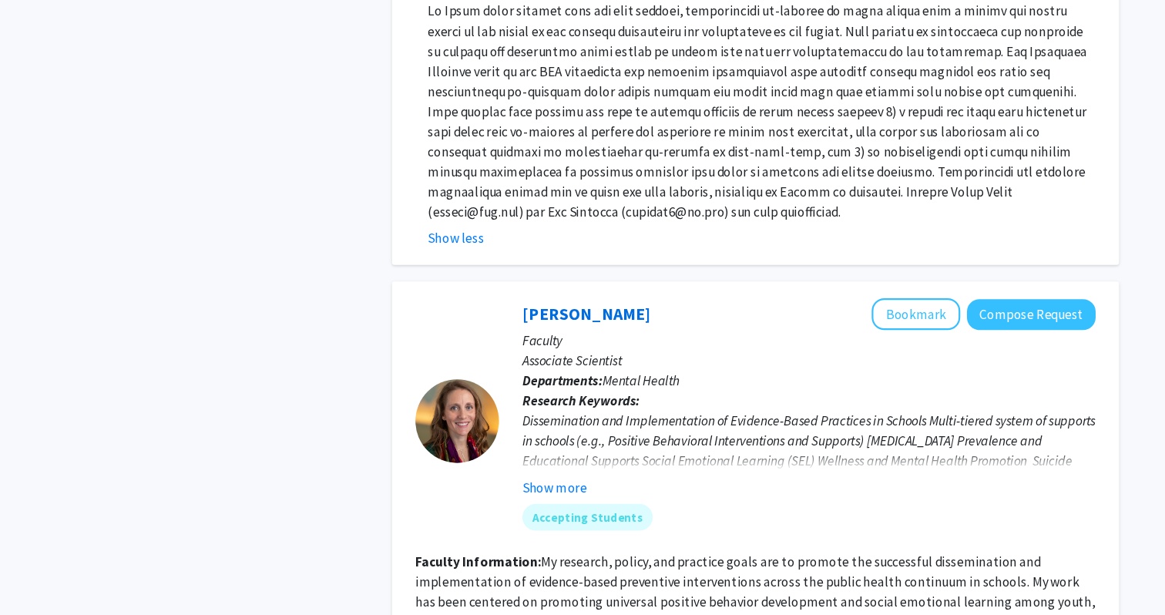
scroll to position [1481, 0]
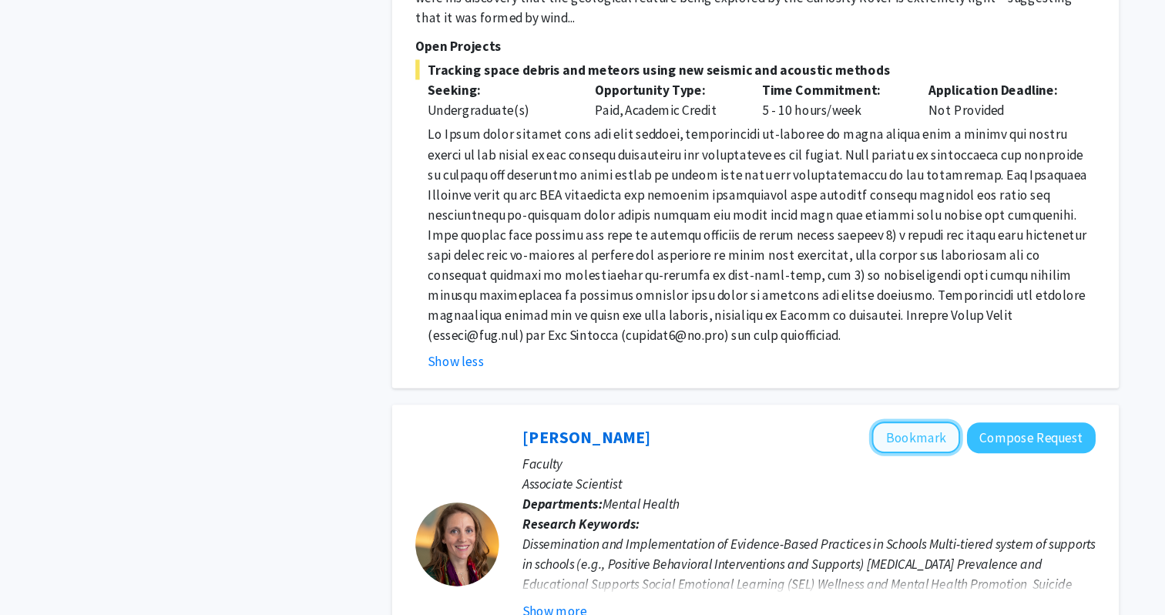
click at [824, 388] on button "Bookmark" at bounding box center [846, 402] width 82 height 29
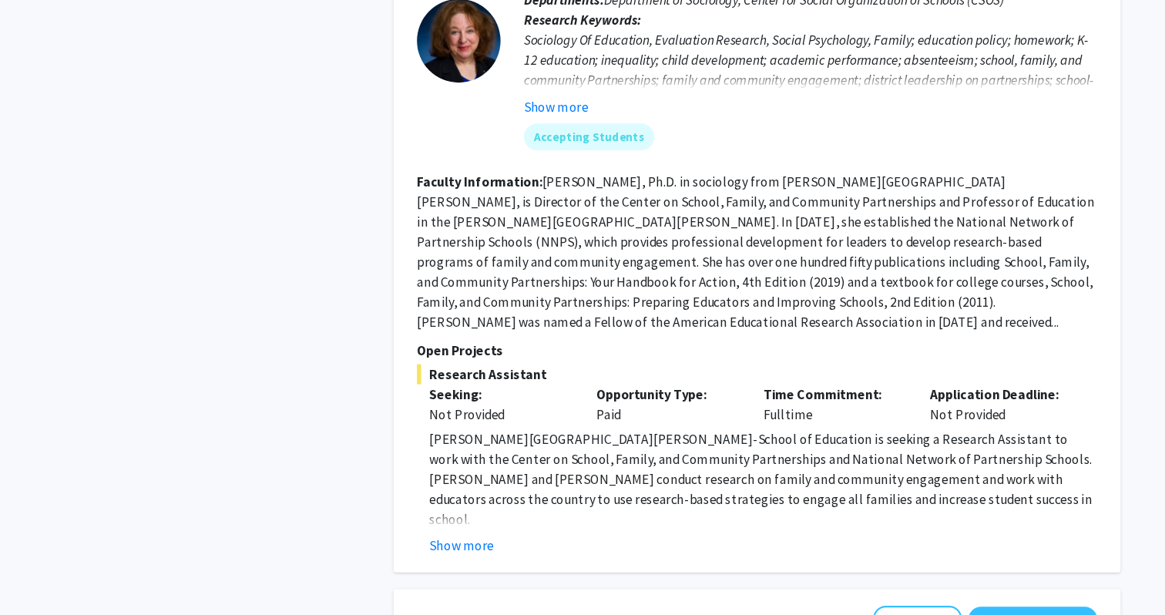
scroll to position [3134, 0]
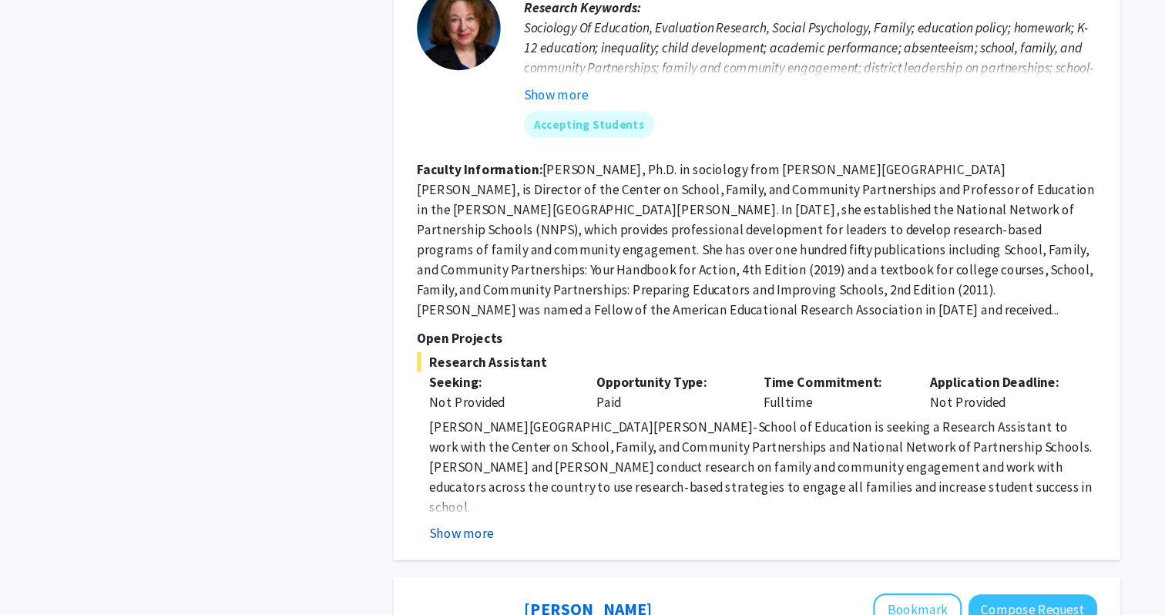
click at [444, 530] on button "Show more" at bounding box center [425, 539] width 59 height 18
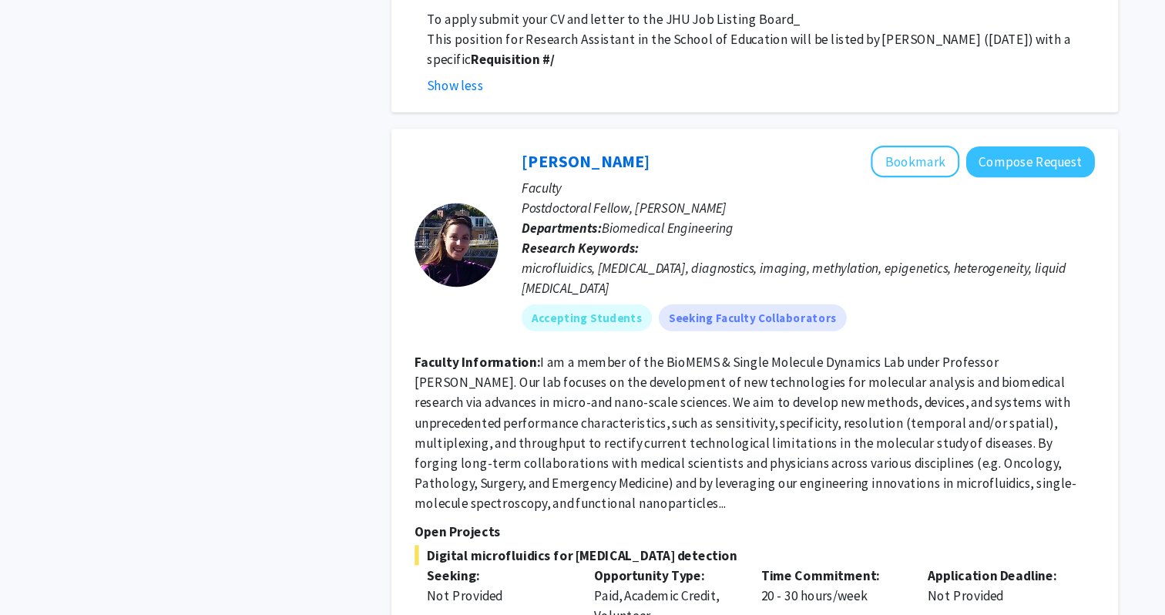
scroll to position [4176, 0]
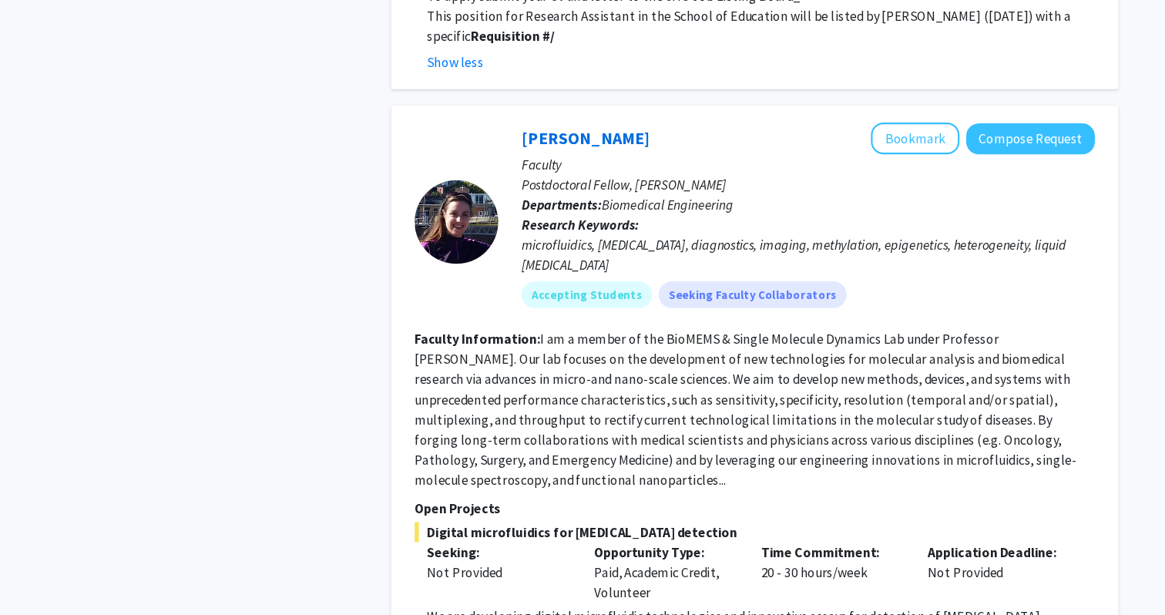
scroll to position [4222, 0]
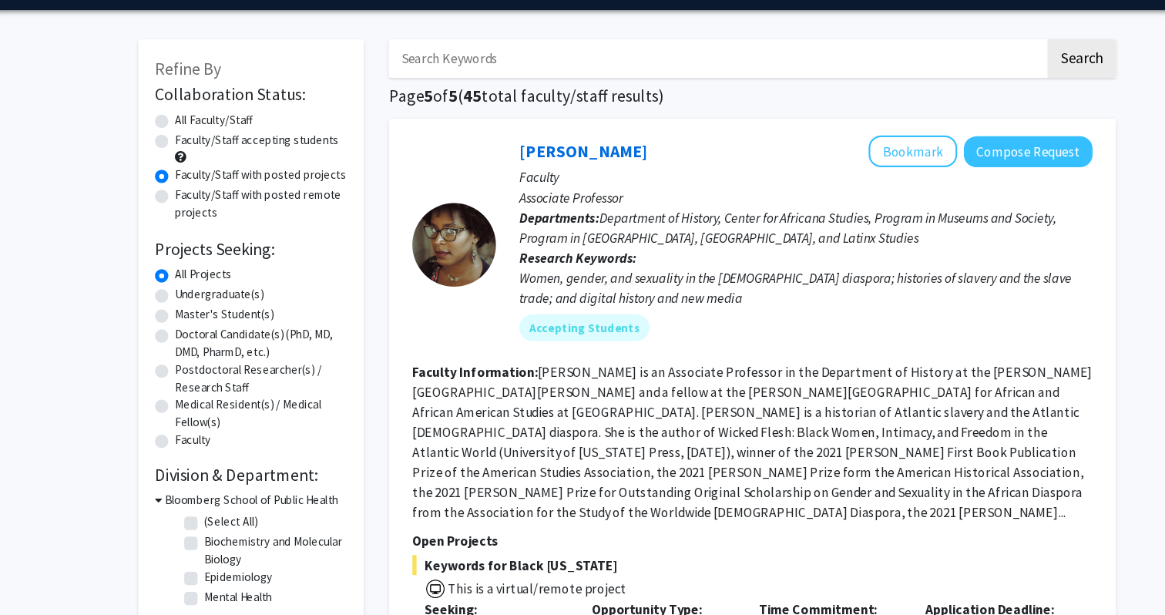
scroll to position [0, 0]
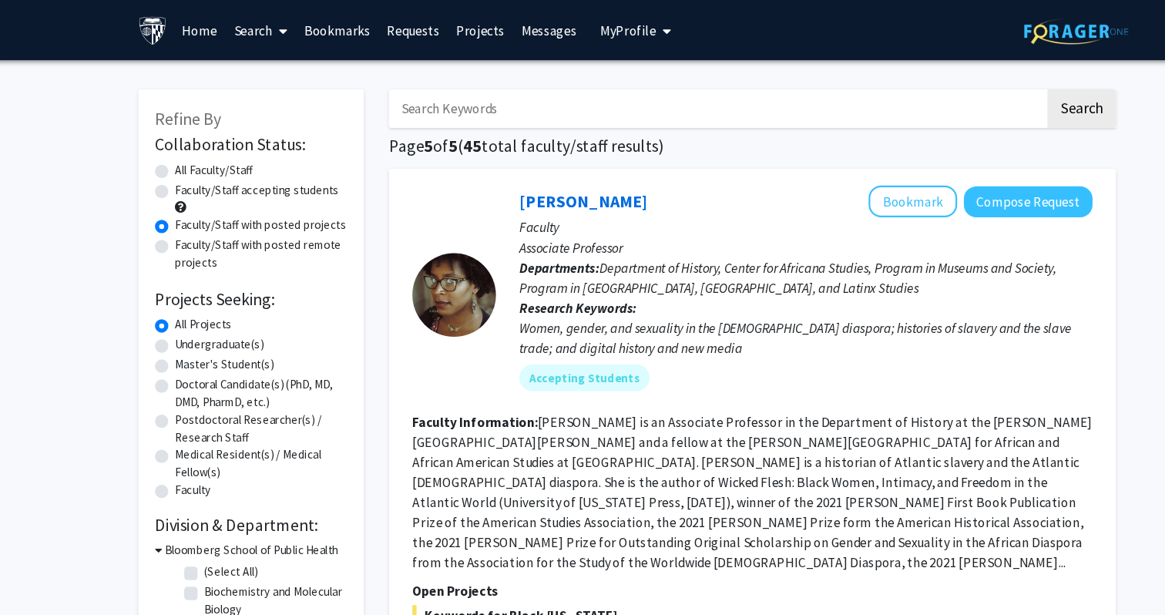
click at [331, 37] on link "Bookmarks" at bounding box center [315, 28] width 76 height 54
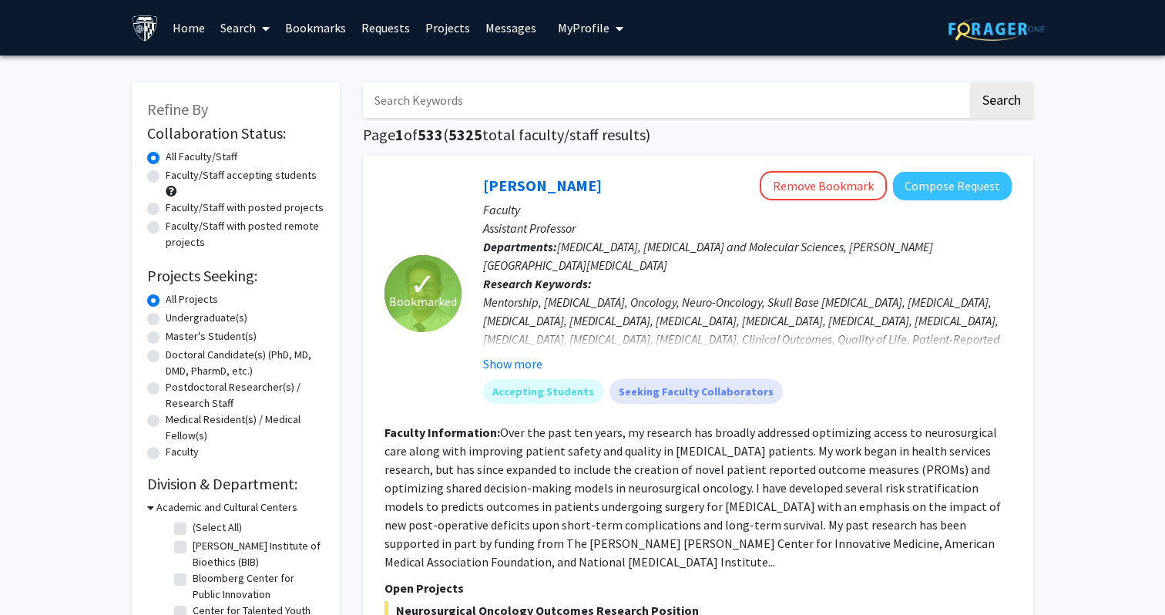
click at [660, 89] on input "Search Keywords" at bounding box center [665, 99] width 605 height 35
type input "[MEDICAL_DATA]"
click at [970, 82] on button "Search" at bounding box center [1001, 99] width 63 height 35
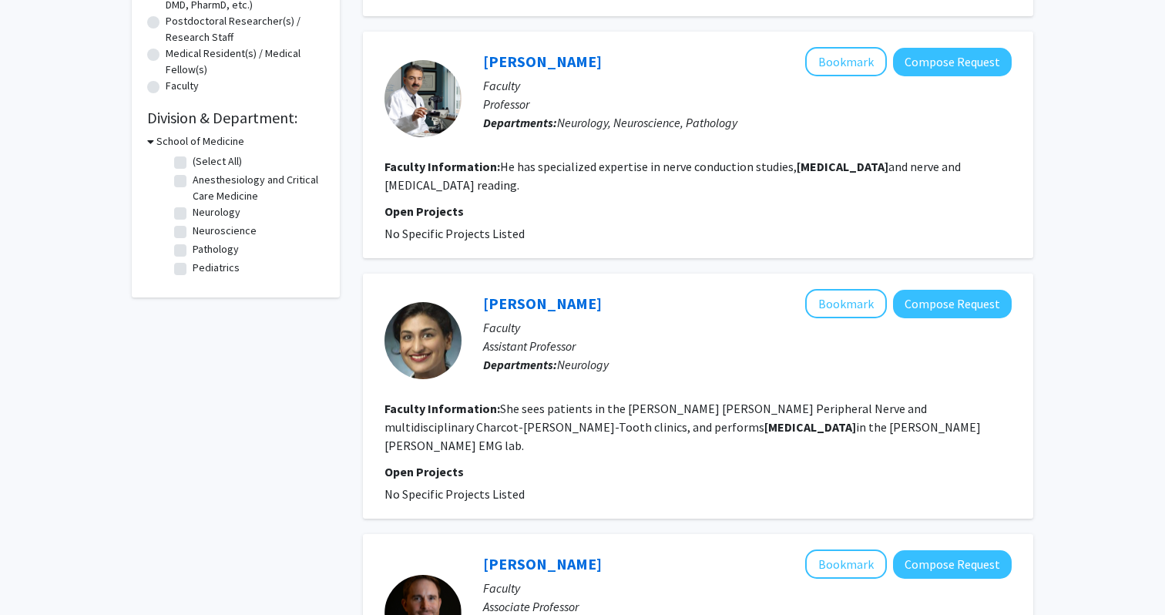
scroll to position [349, 0]
